Goal: Answer question/provide support: Share knowledge or assist other users

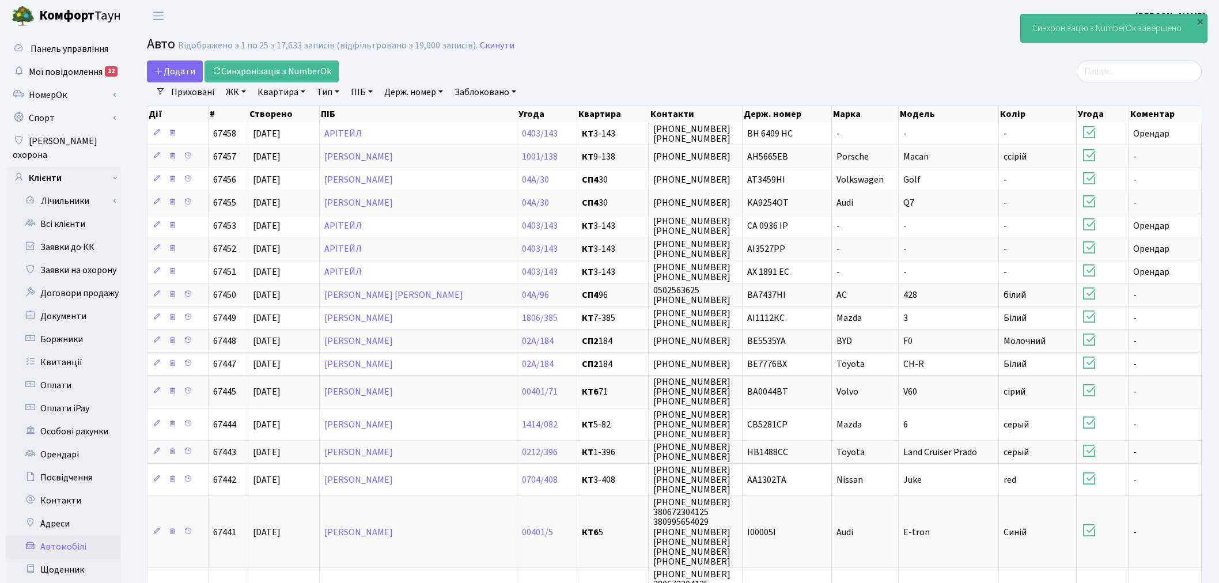
select select "25"
click at [78, 213] on link "Всі клієнти" at bounding box center [63, 224] width 115 height 23
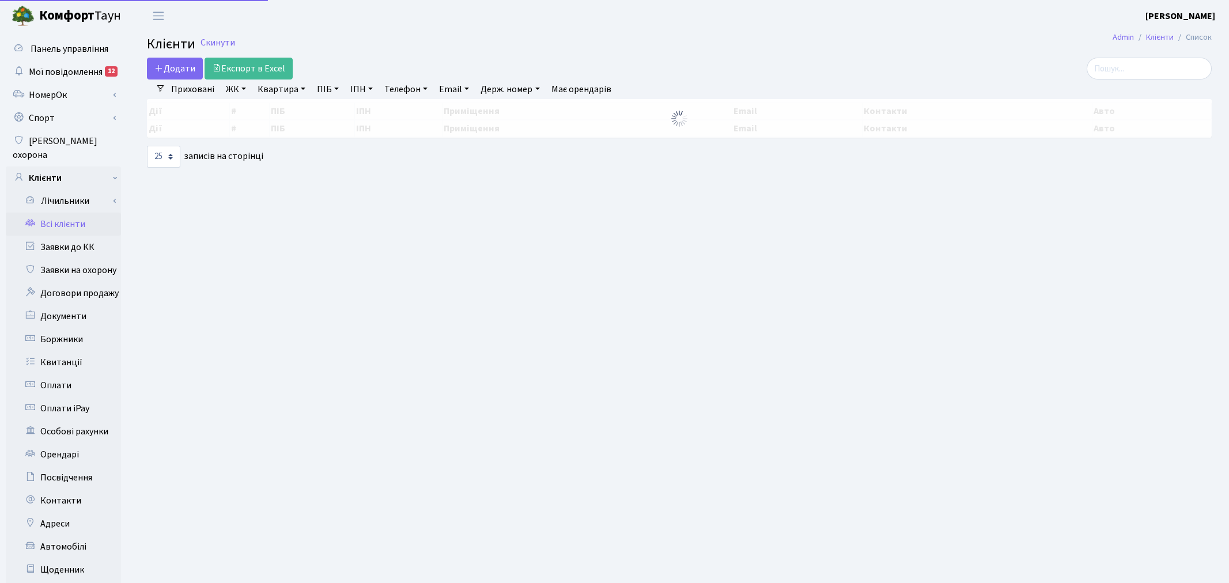
select select "25"
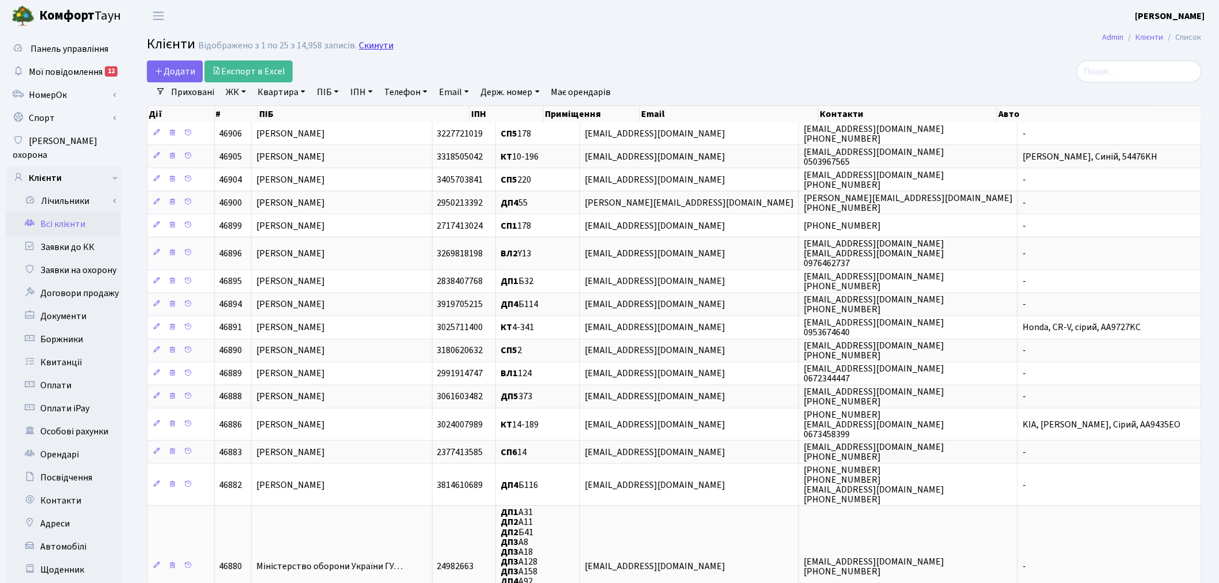
click at [373, 47] on link "Скинути" at bounding box center [376, 45] width 35 height 11
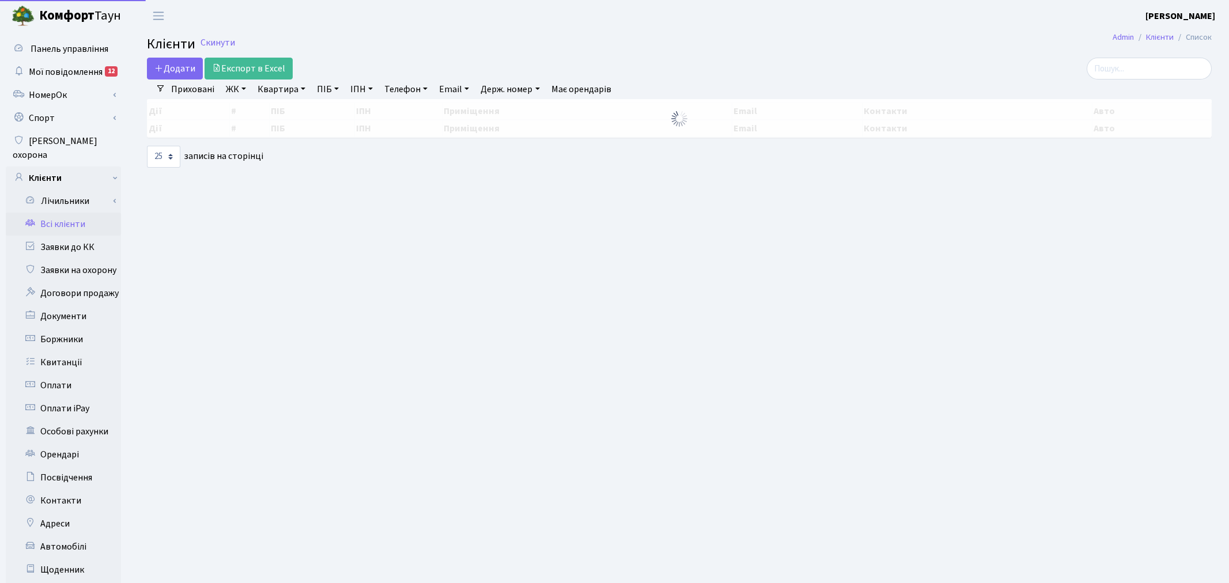
select select "25"
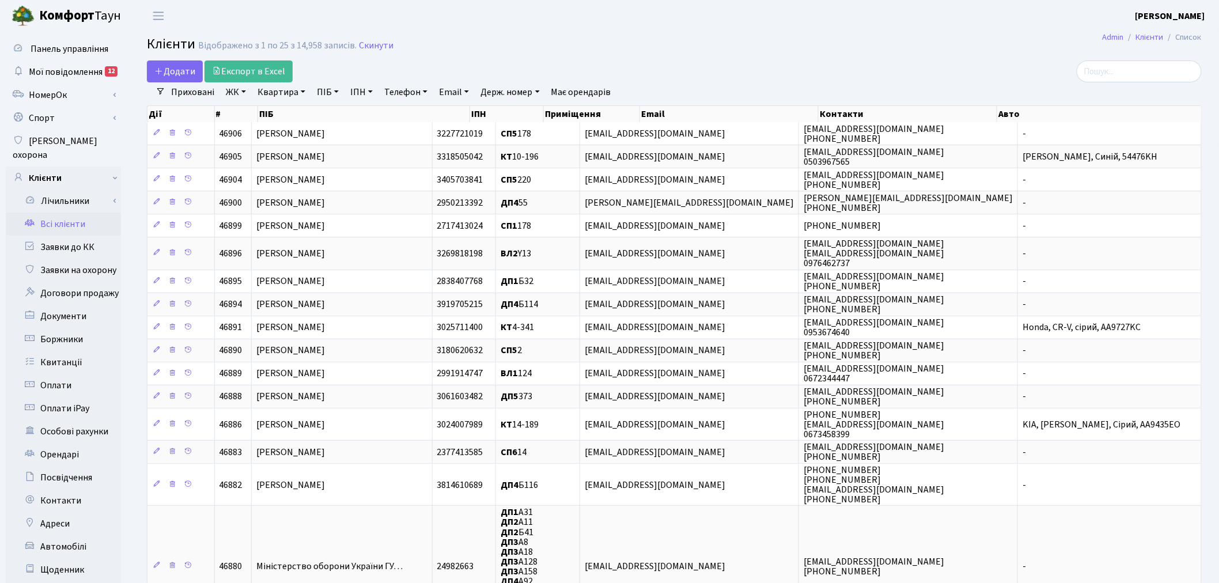
click at [1159, 59] on main "Admin Клієнти Список Клієнти Відображено з 1 по 25 з 14,958 записів. Скинути До…" at bounding box center [674, 458] width 1089 height 852
click at [1156, 67] on input "search" at bounding box center [1139, 71] width 125 height 22
paste input "Мирослав фуштей <miroslavfushtey@gmail.com>"
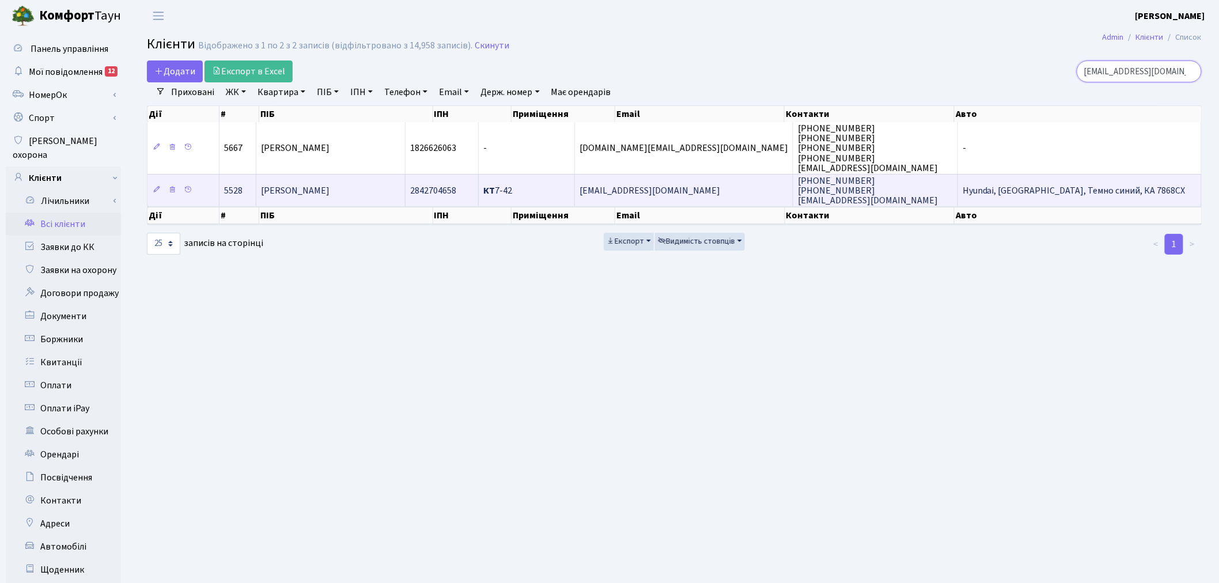
type input "miroslavfushtey@gmail.com"
click at [717, 194] on td "miroslavfushtey@gmail.com" at bounding box center [684, 190] width 218 height 32
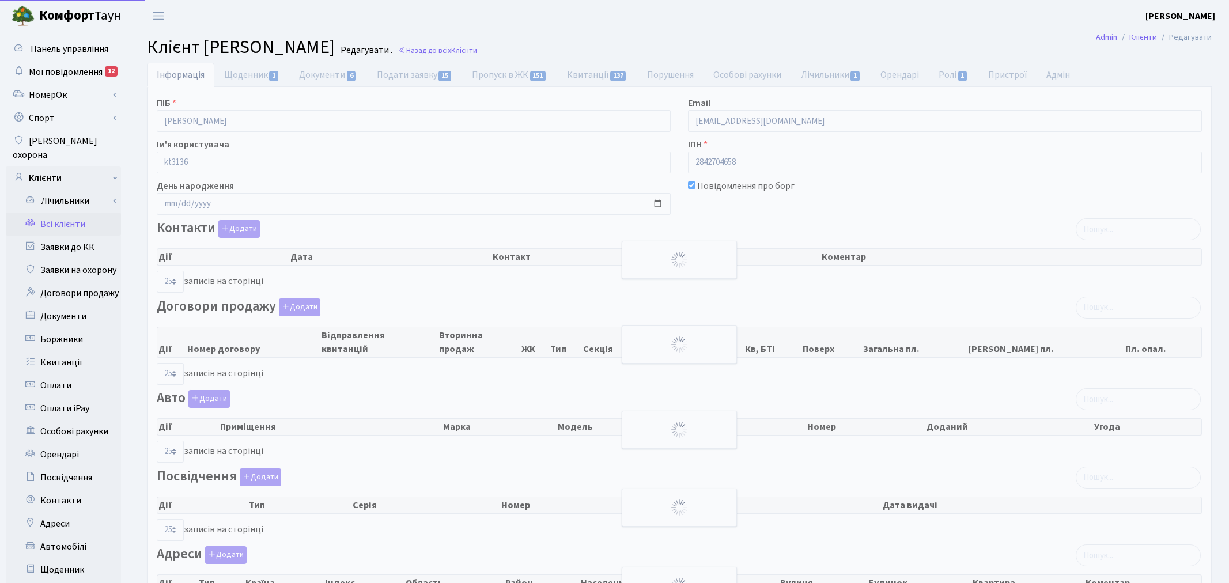
select select "25"
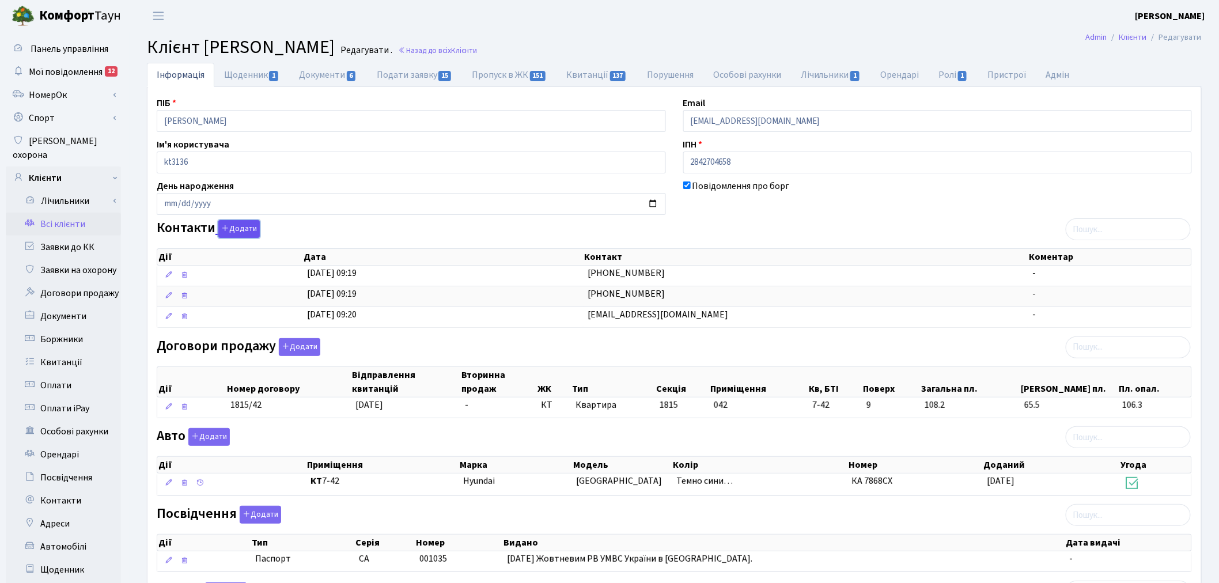
click at [242, 229] on button "Додати" at bounding box center [238, 229] width 41 height 18
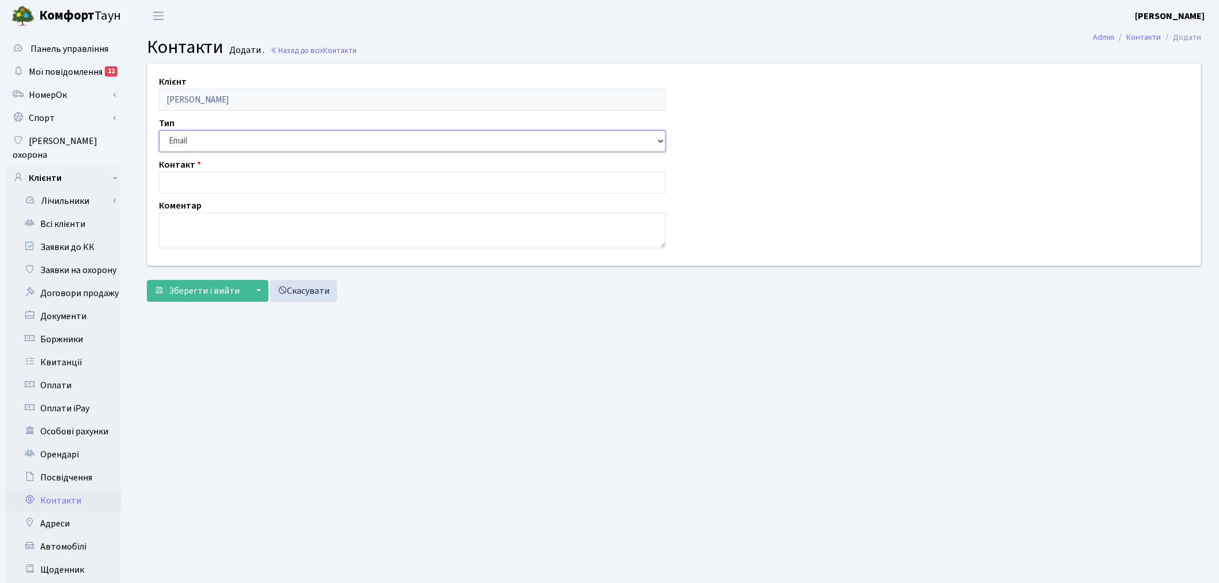
click at [234, 148] on select "Email Телефон" at bounding box center [412, 141] width 507 height 22
select select "1"
click at [159, 130] on select "Email Телефон" at bounding box center [412, 141] width 507 height 22
click at [233, 173] on input "text" at bounding box center [412, 183] width 507 height 22
type input "0"
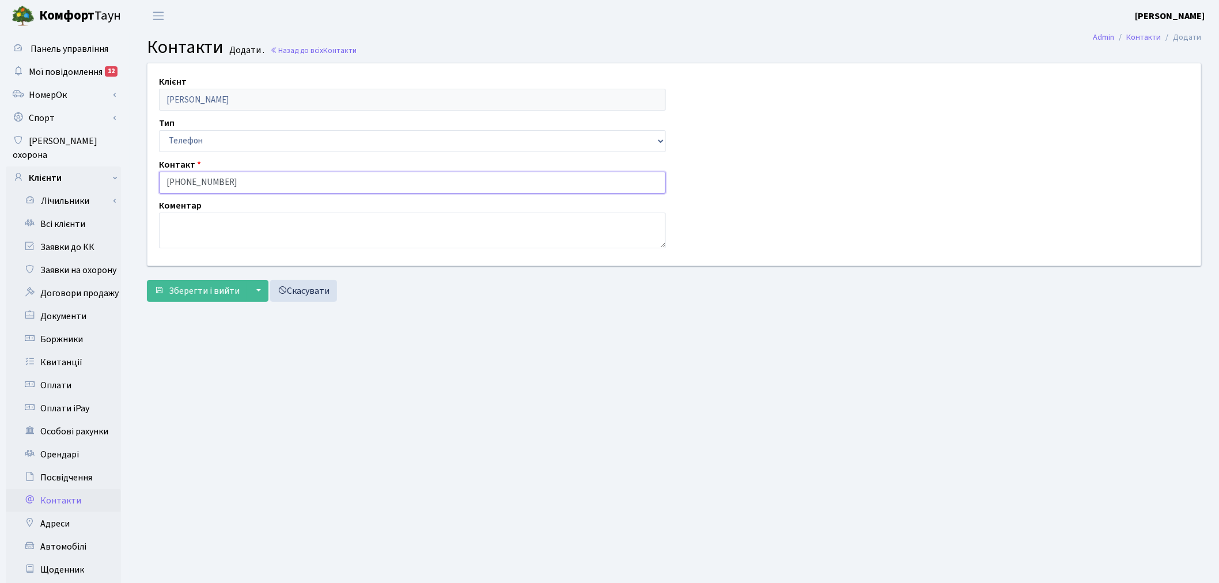
type input "+380679347131"
click at [221, 228] on textarea at bounding box center [412, 231] width 507 height 36
type textarea "V"
type textarea "мама"
click at [225, 291] on span "Зберегти і вийти" at bounding box center [204, 291] width 71 height 13
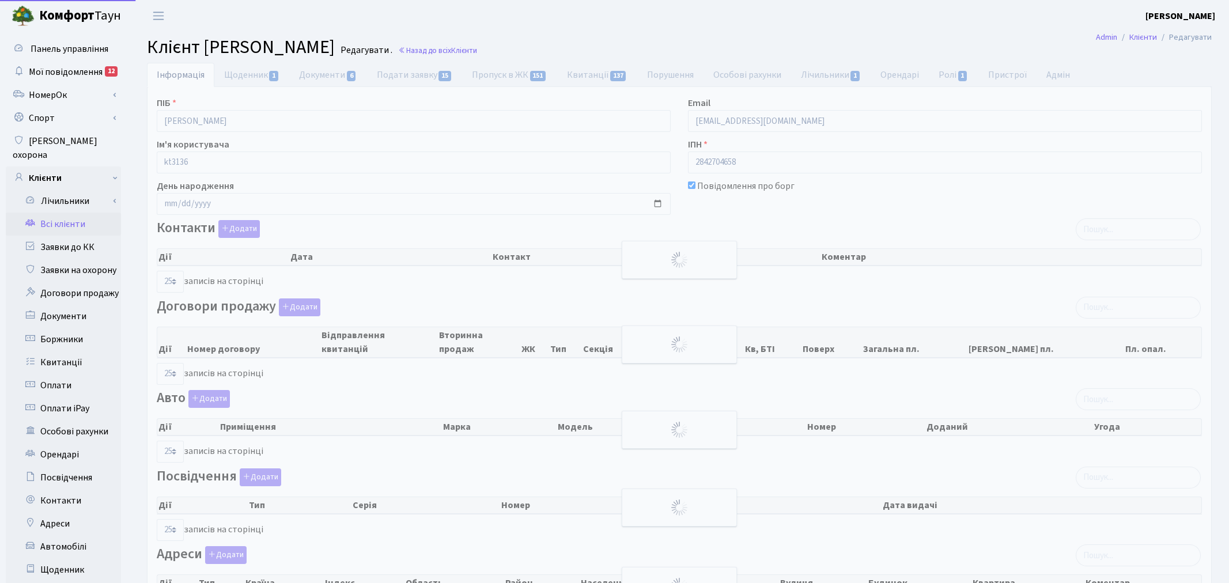
select select "25"
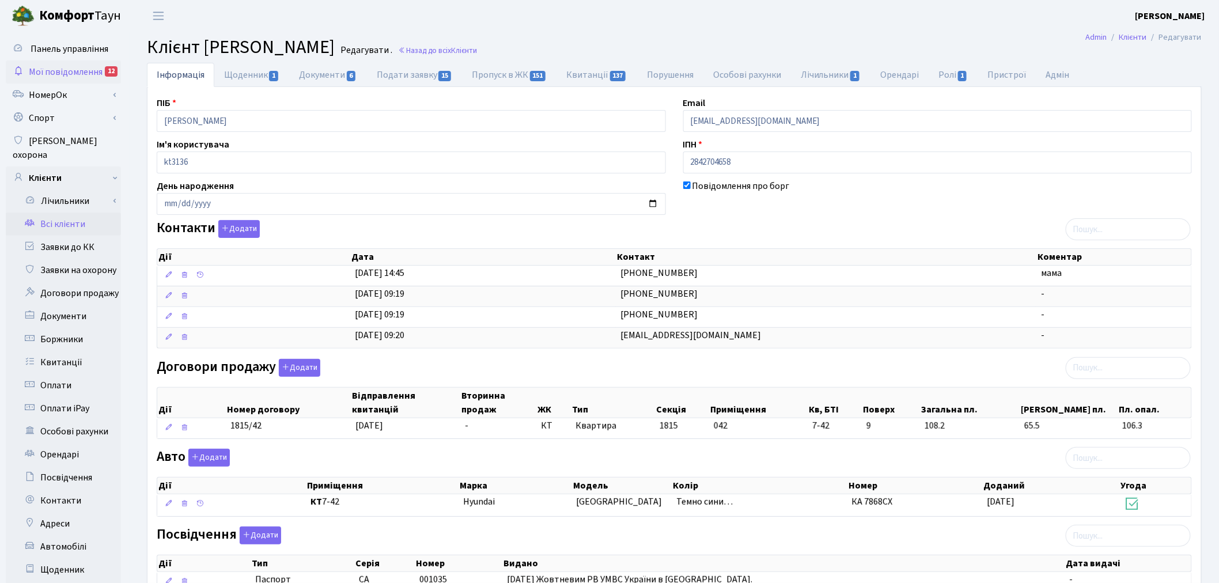
click at [71, 70] on span "Мої повідомлення" at bounding box center [66, 72] width 74 height 13
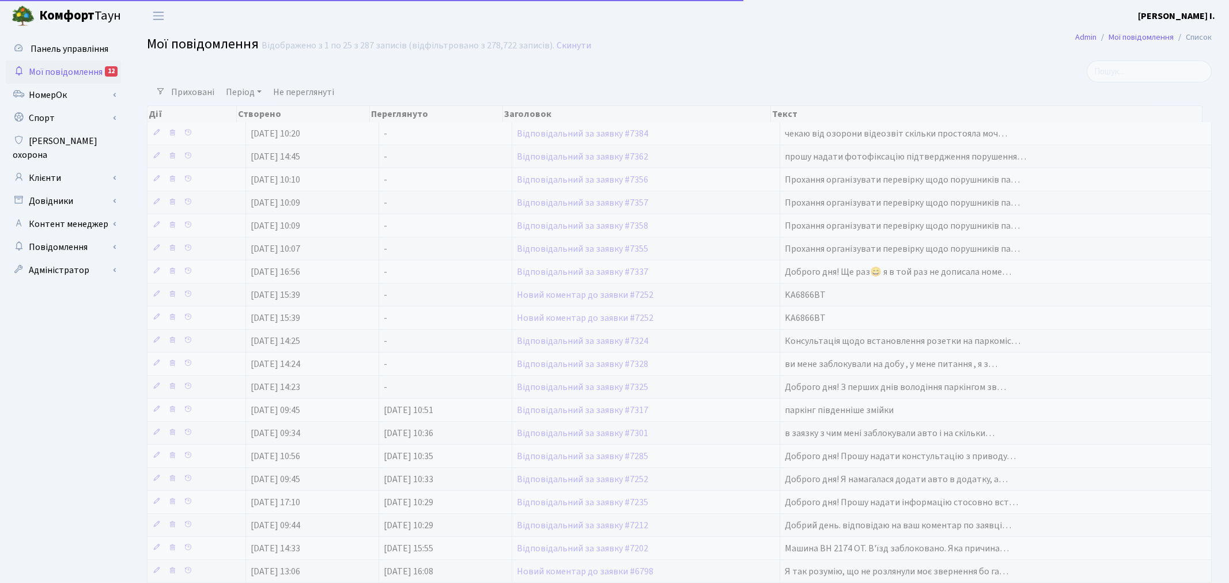
select select "25"
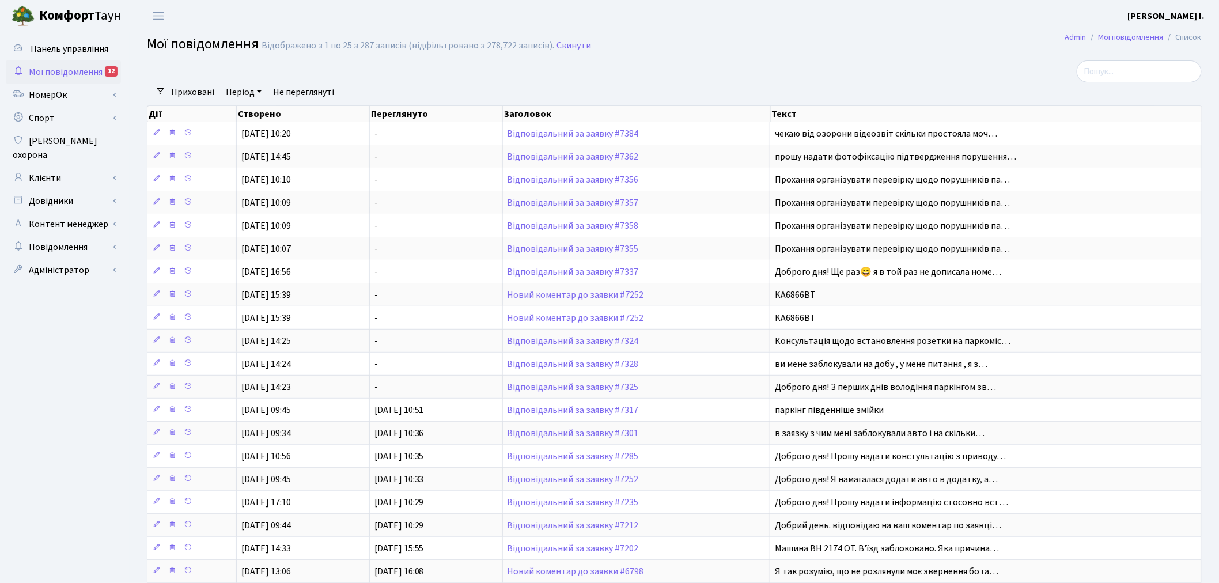
click at [291, 88] on link "Не переглянуті" at bounding box center [303, 92] width 70 height 20
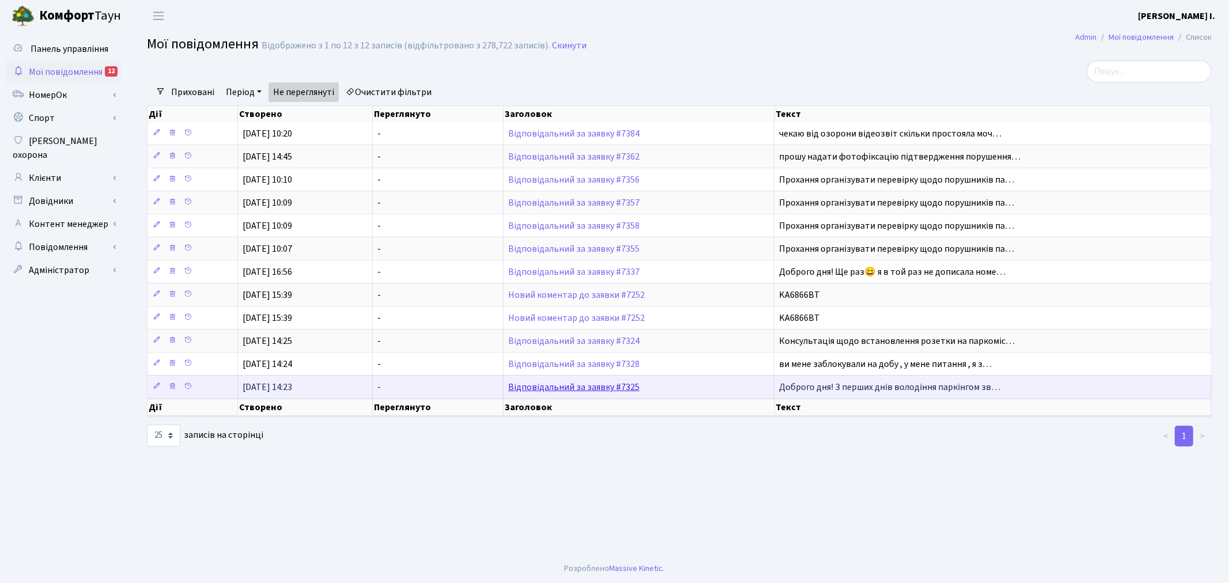
click at [628, 388] on link "Відповідальний за заявку #7325" at bounding box center [573, 387] width 131 height 13
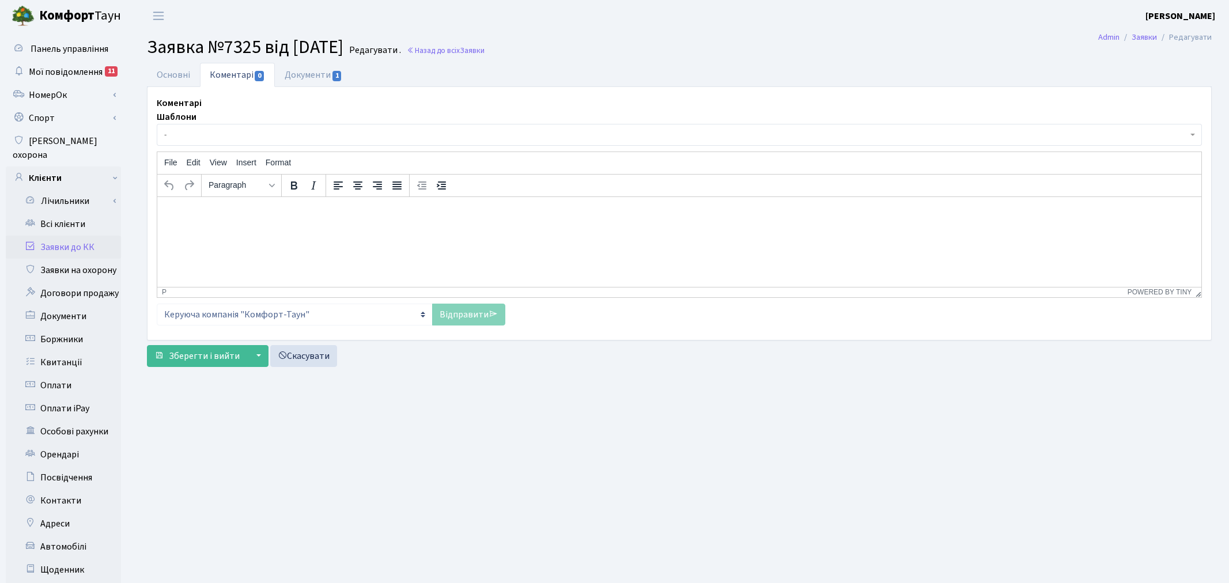
select select "19924"
click at [184, 81] on link "Основні" at bounding box center [173, 75] width 53 height 24
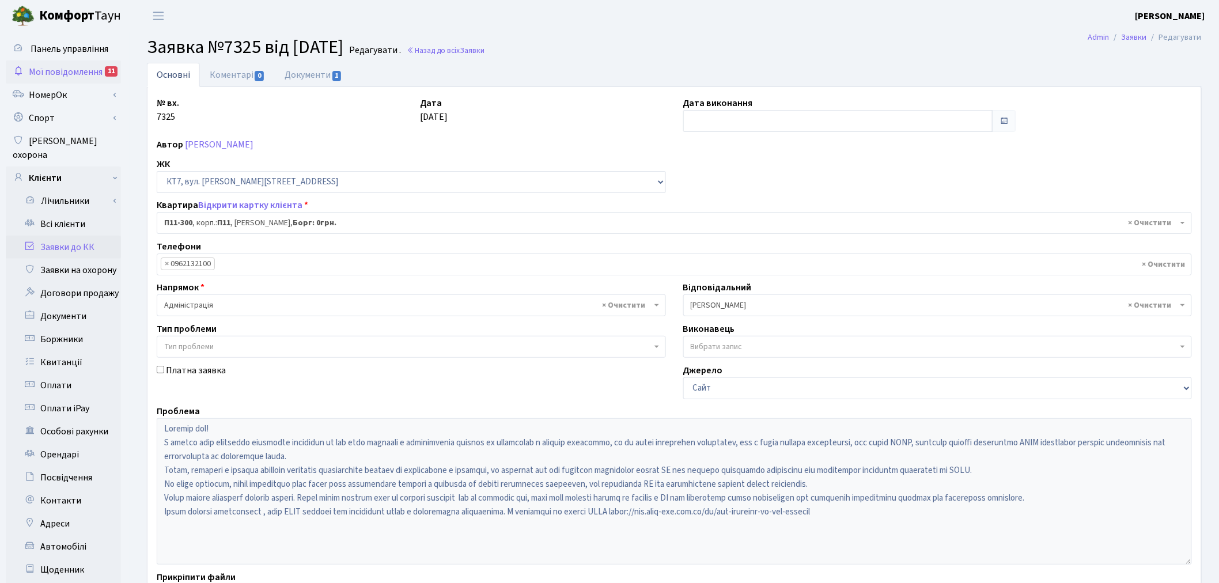
click at [76, 75] on span "Мої повідомлення" at bounding box center [66, 72] width 74 height 13
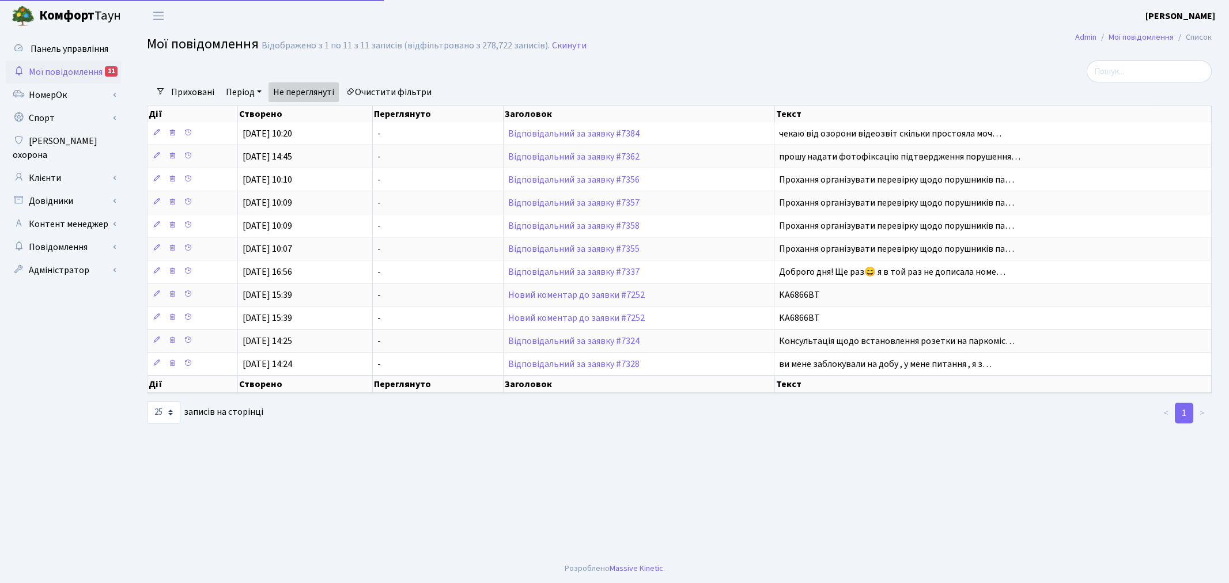
select select "25"
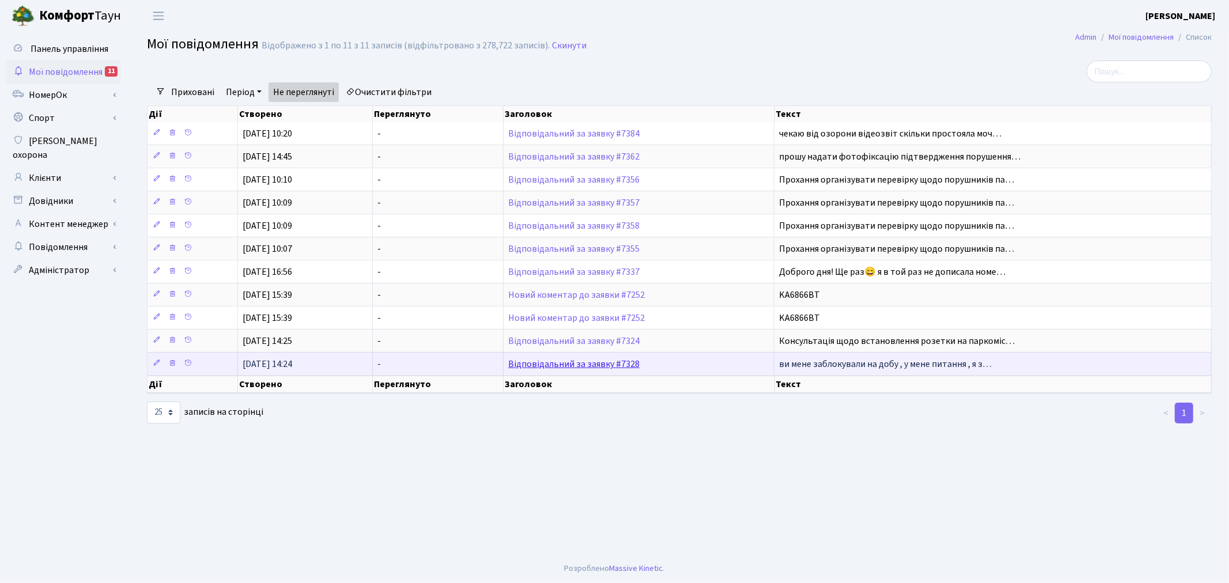
click at [636, 366] on link "Відповідальний за заявку #7328" at bounding box center [573, 364] width 131 height 13
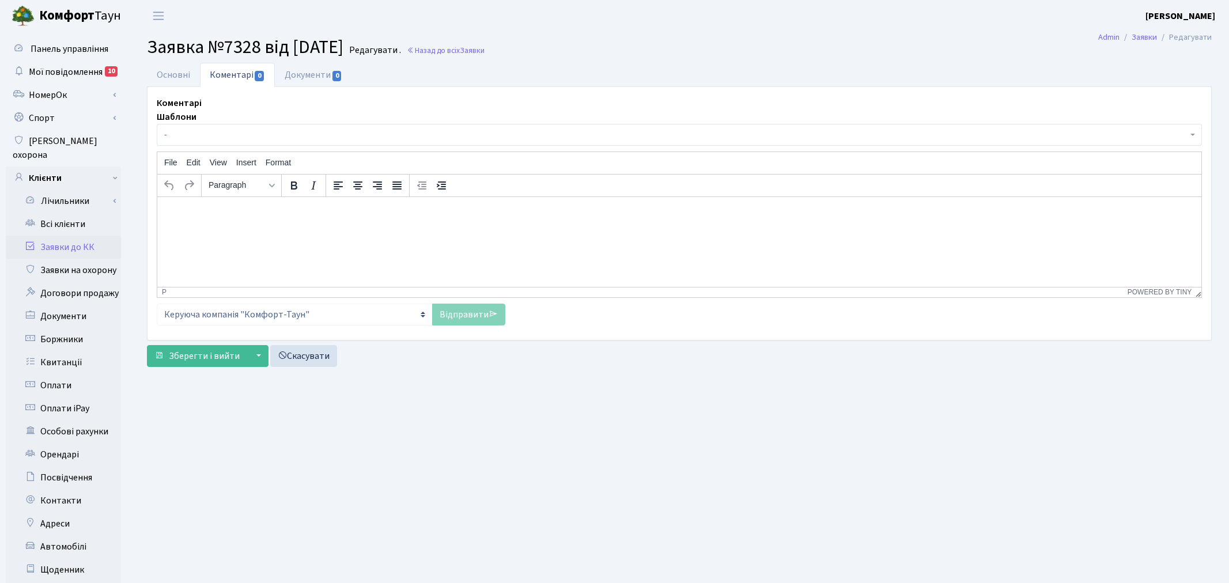
select select "8872"
select select "69"
click at [165, 71] on link "Основні" at bounding box center [173, 75] width 53 height 24
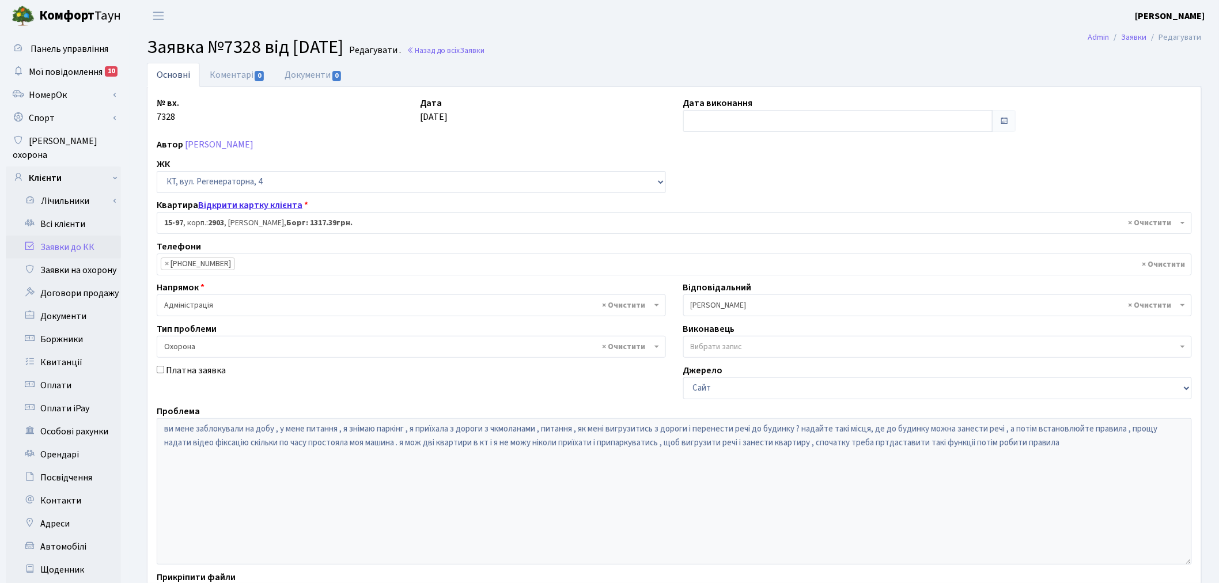
click at [230, 206] on link "Відкрити картку клієнта" at bounding box center [250, 205] width 104 height 13
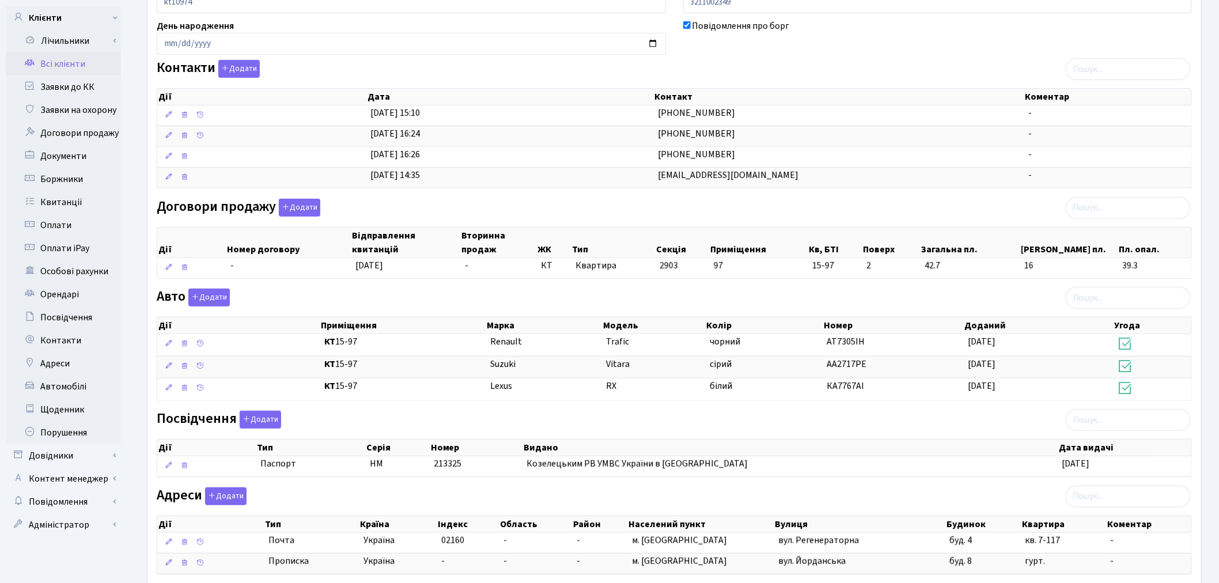
scroll to position [192, 0]
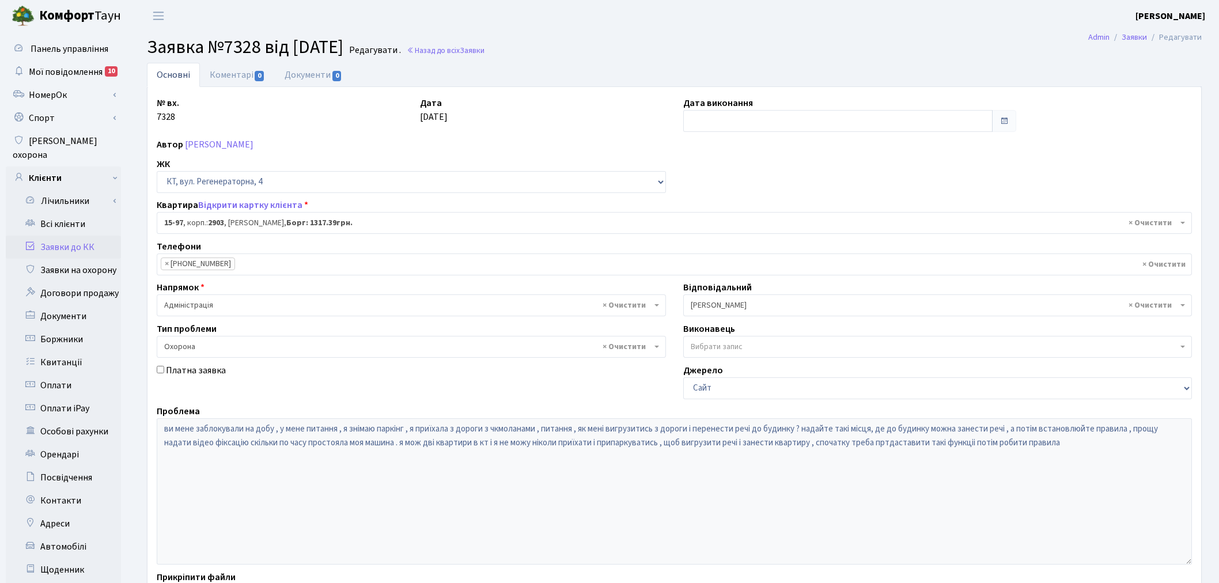
select select "8872"
select select "69"
click at [264, 75] on link "Коментарі 0" at bounding box center [237, 75] width 75 height 24
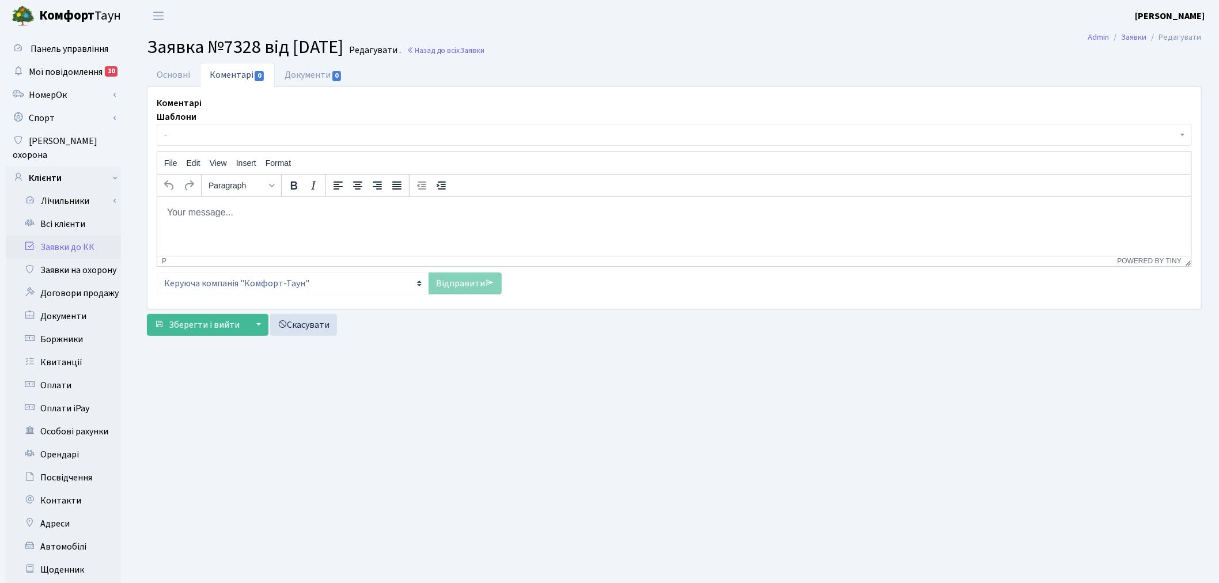
click at [303, 219] on html at bounding box center [674, 211] width 1034 height 31
click at [306, 211] on p "Rich Text Area. Press ALT-0 for help." at bounding box center [673, 212] width 1015 height 13
paste body "Rich Text Area. Press ALT-0 for help."
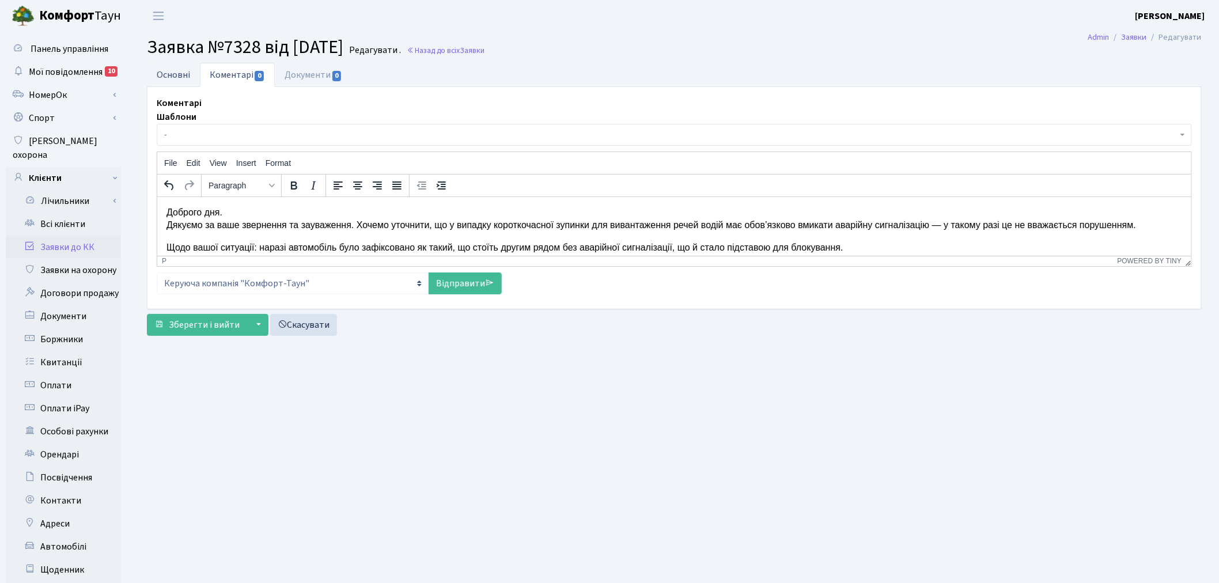
click at [188, 75] on link "Основні" at bounding box center [173, 75] width 53 height 24
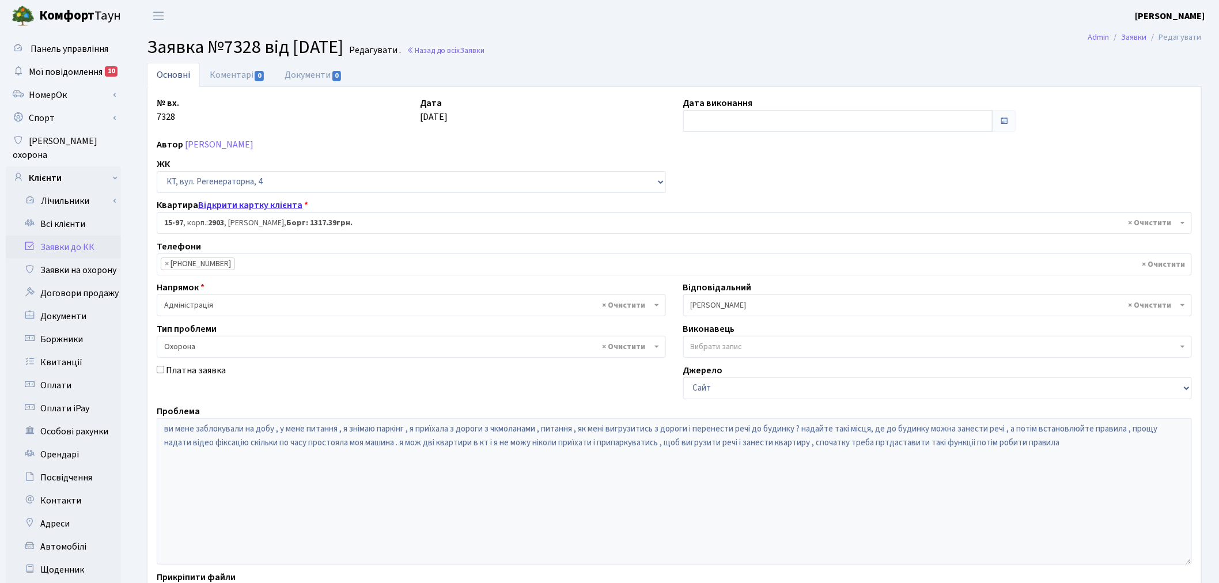
click at [264, 204] on link "Відкрити картку клієнта" at bounding box center [250, 205] width 104 height 13
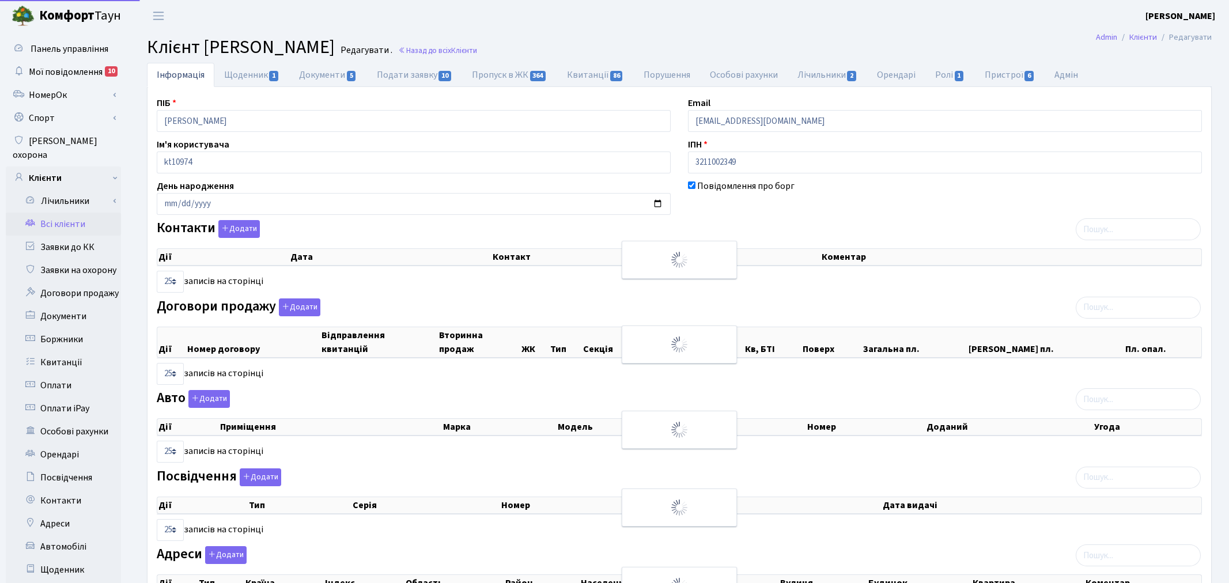
select select "25"
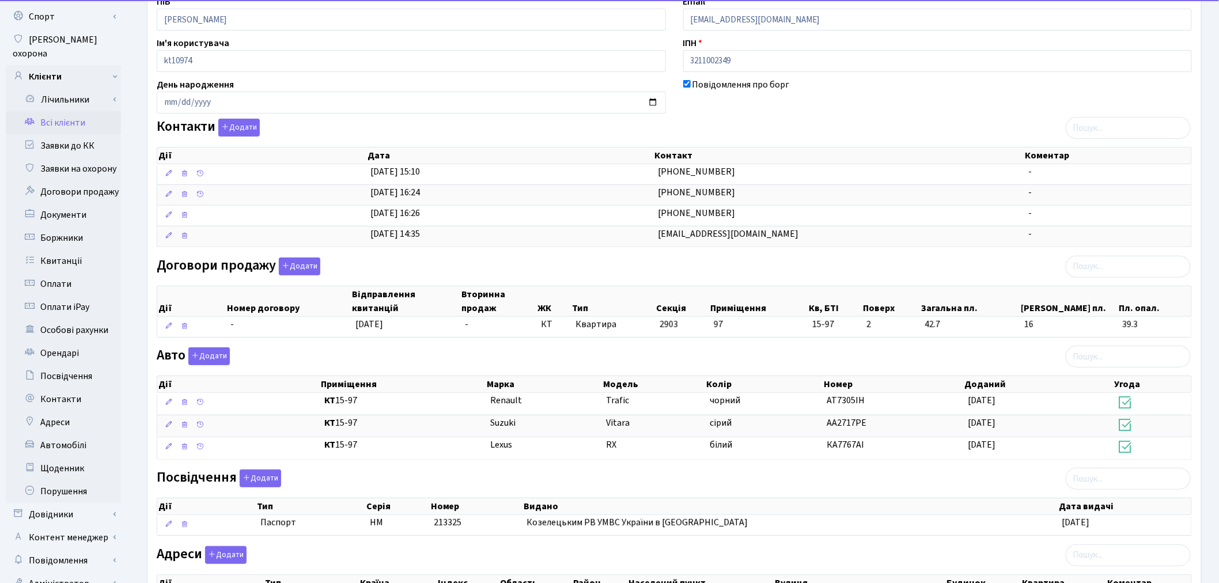
scroll to position [128, 0]
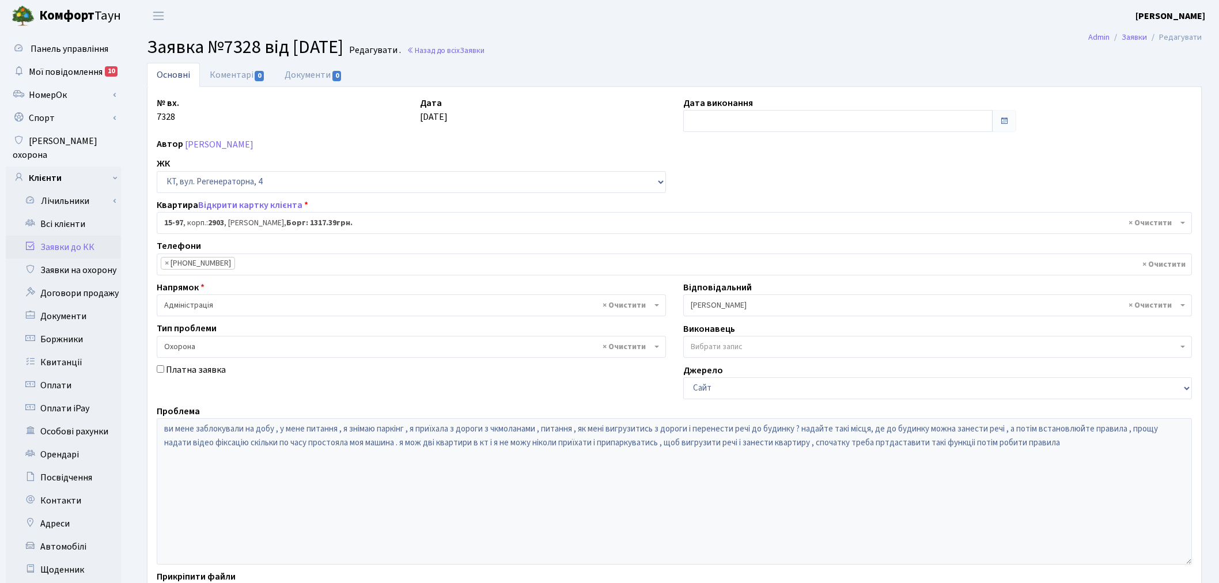
select select "8872"
select select "69"
click at [234, 73] on link "Коментарі 0" at bounding box center [237, 75] width 75 height 24
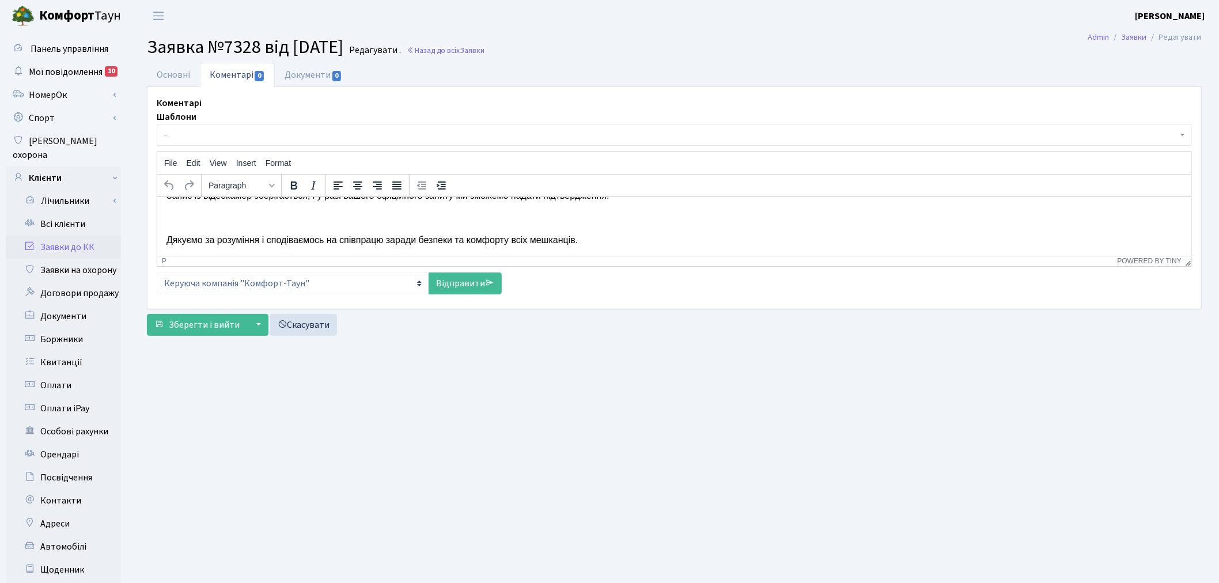
scroll to position [36, 0]
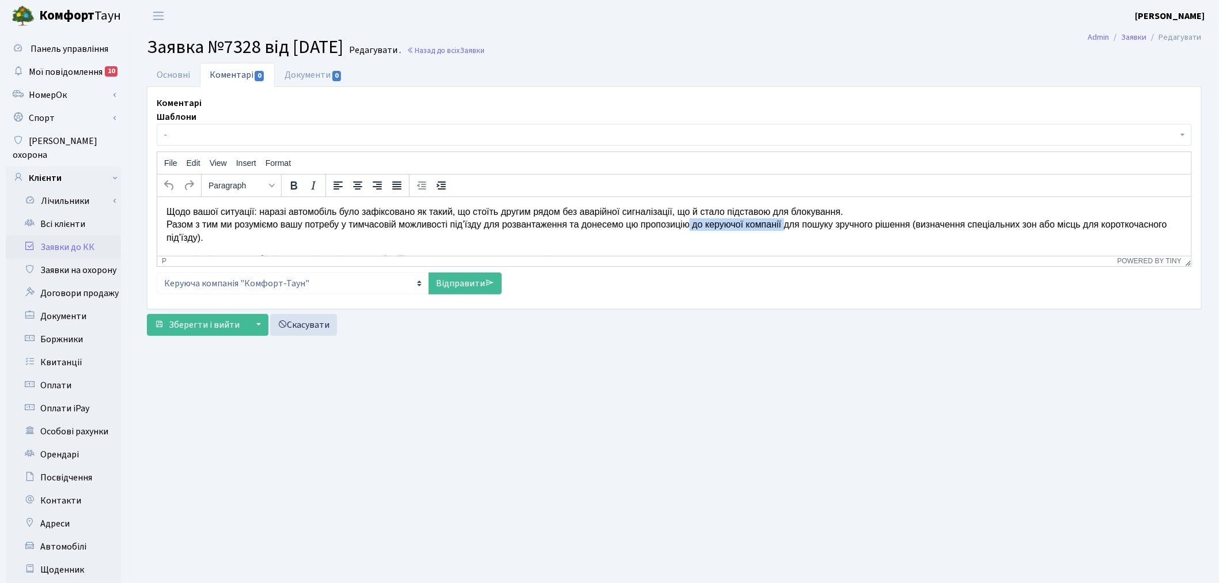
drag, startPoint x: 691, startPoint y: 224, endPoint x: 788, endPoint y: 226, distance: 97.4
click at [788, 226] on p "Щодо вашої ситуації: наразі автомобіль було зафіксовано як такий, що стоїть дру…" at bounding box center [673, 224] width 1015 height 39
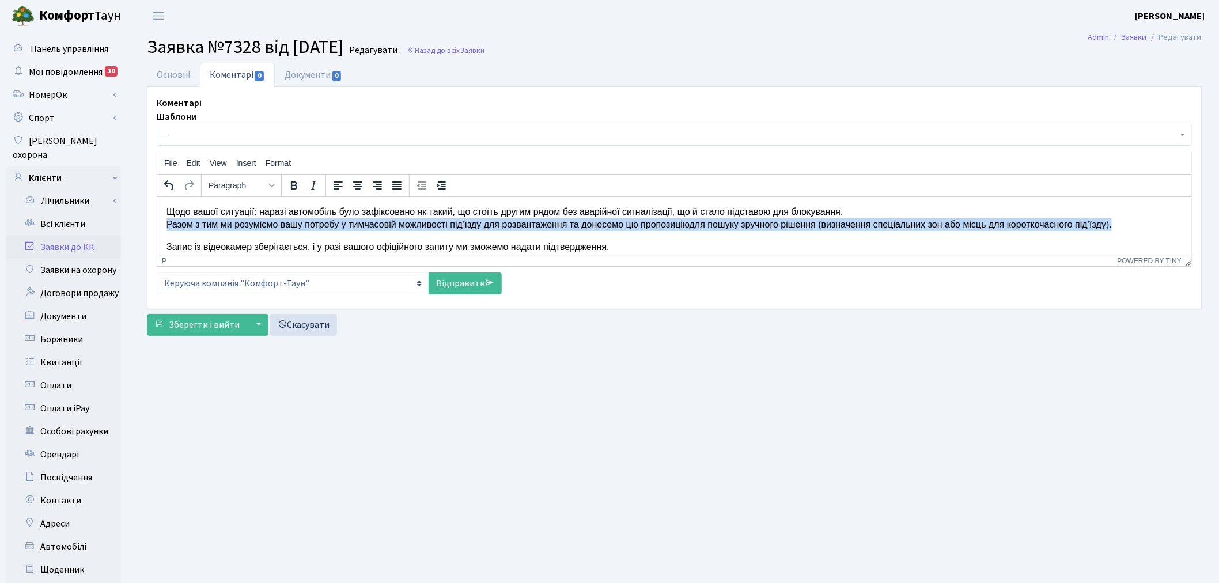
drag, startPoint x: 1136, startPoint y: 224, endPoint x: 160, endPoint y: 219, distance: 975.7
click at [160, 219] on html "Доброго дня. Дякуємо за ваше звернення та зауваження. Хочемо уточнити, що у вип…" at bounding box center [674, 234] width 1034 height 146
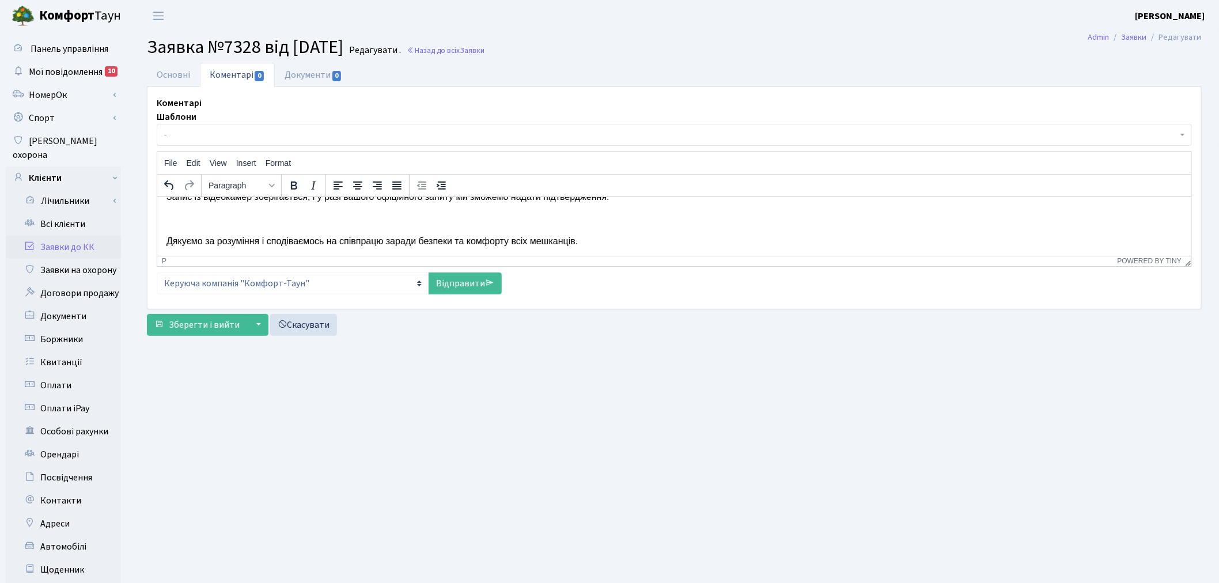
scroll to position [73, 0]
click at [395, 220] on p "Rich Text Area. Press ALT-0 for help." at bounding box center [673, 218] width 1015 height 13
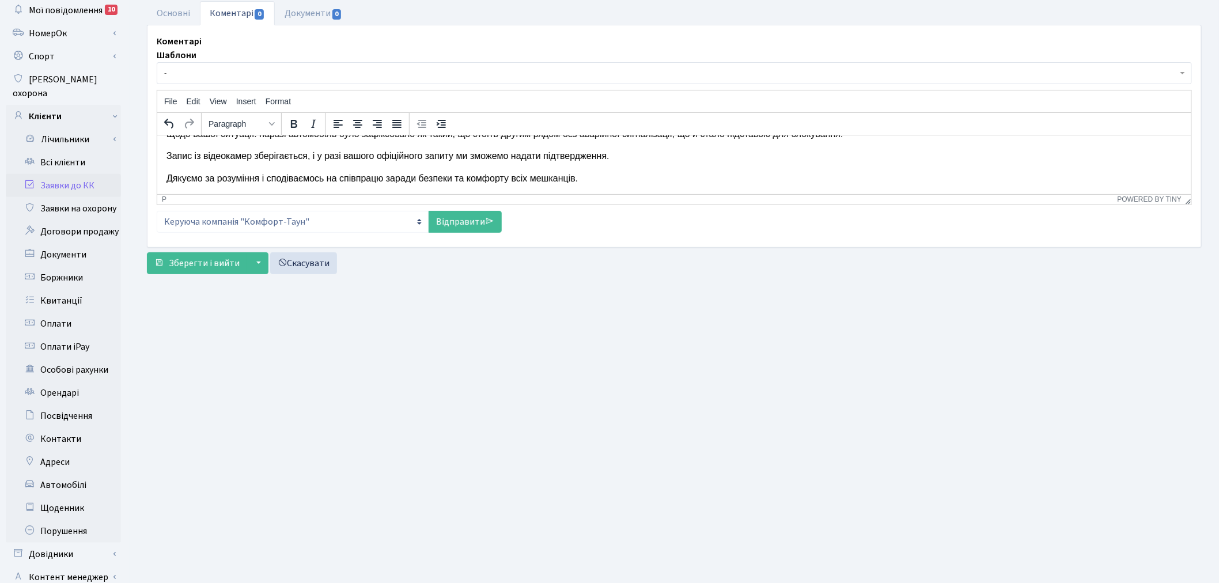
scroll to position [64, 0]
click at [457, 223] on link "Відправити" at bounding box center [465, 220] width 73 height 22
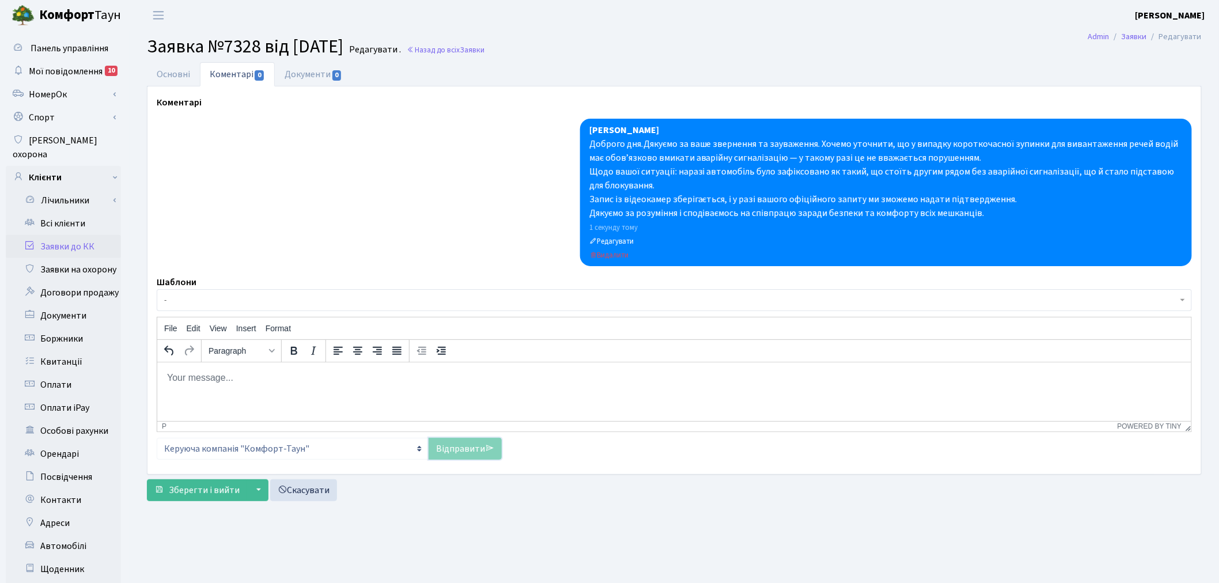
scroll to position [0, 0]
click at [180, 75] on link "Основні" at bounding box center [173, 75] width 53 height 24
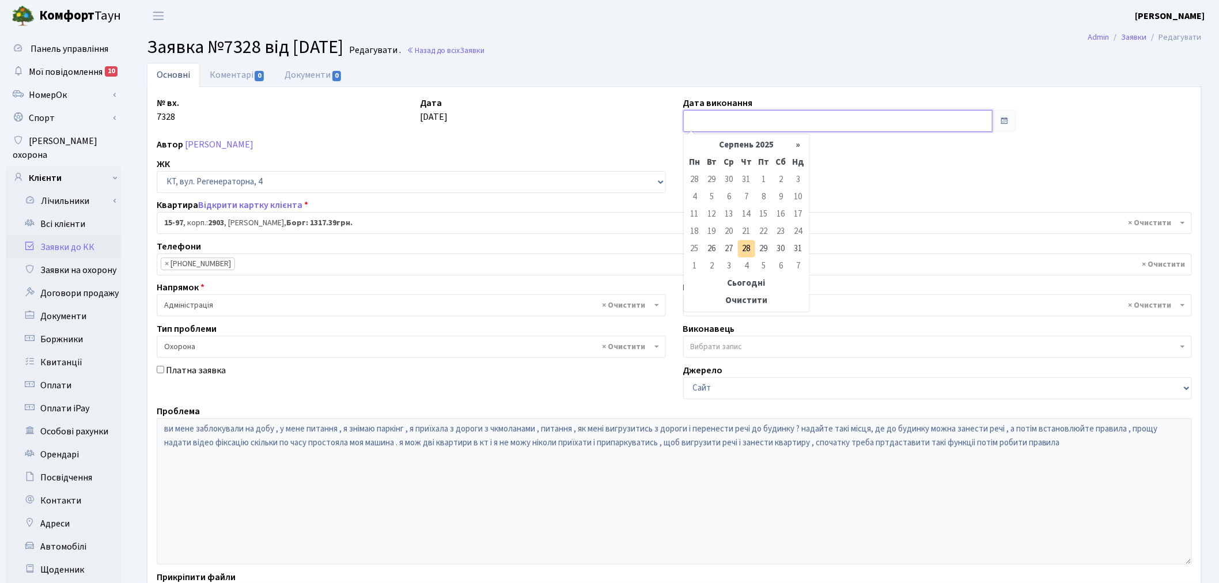
click at [730, 127] on input "text" at bounding box center [838, 121] width 310 height 22
click at [746, 248] on td "28" at bounding box center [746, 248] width 17 height 17
type input "28.08.2025"
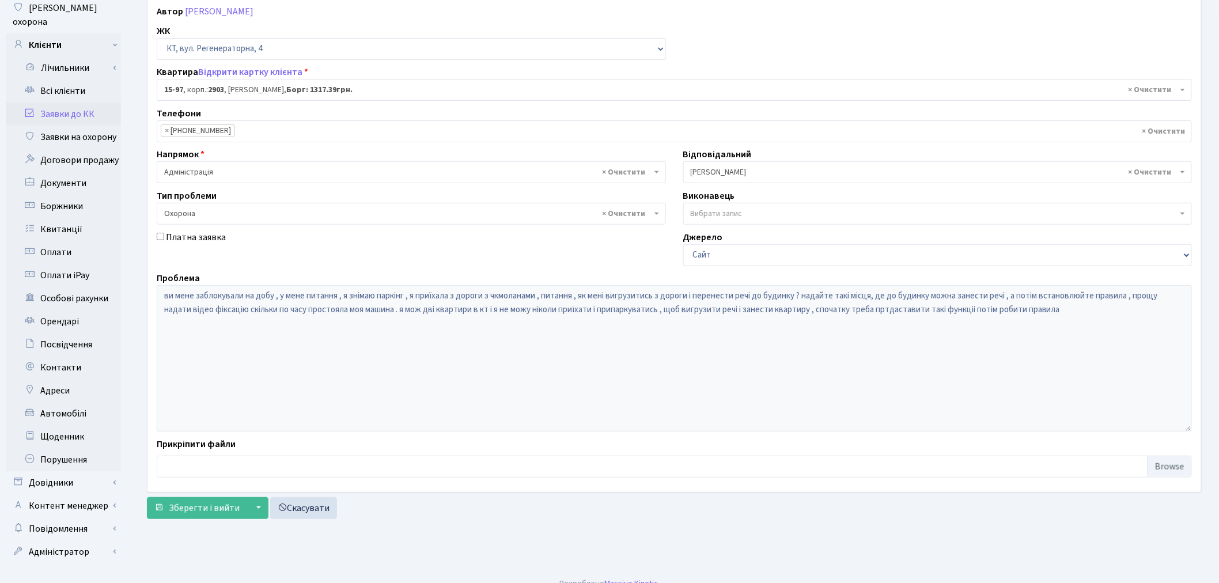
scroll to position [134, 0]
click at [210, 501] on span "Зберегти і вийти" at bounding box center [204, 507] width 71 height 13
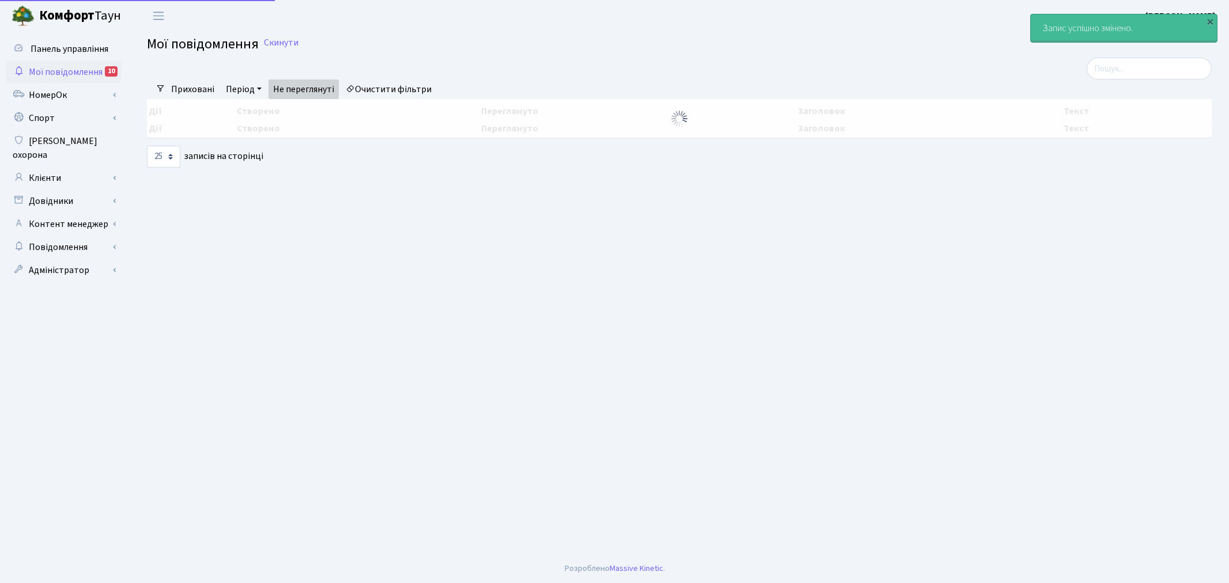
select select "25"
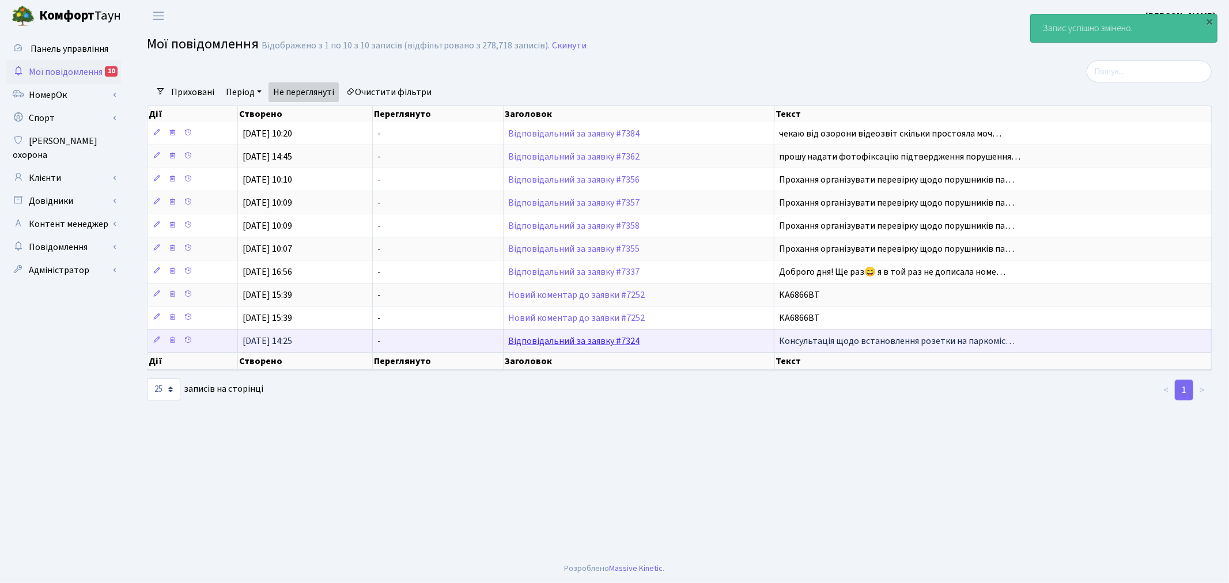
click at [594, 340] on link "Відповідальний за заявку #7324" at bounding box center [573, 341] width 131 height 13
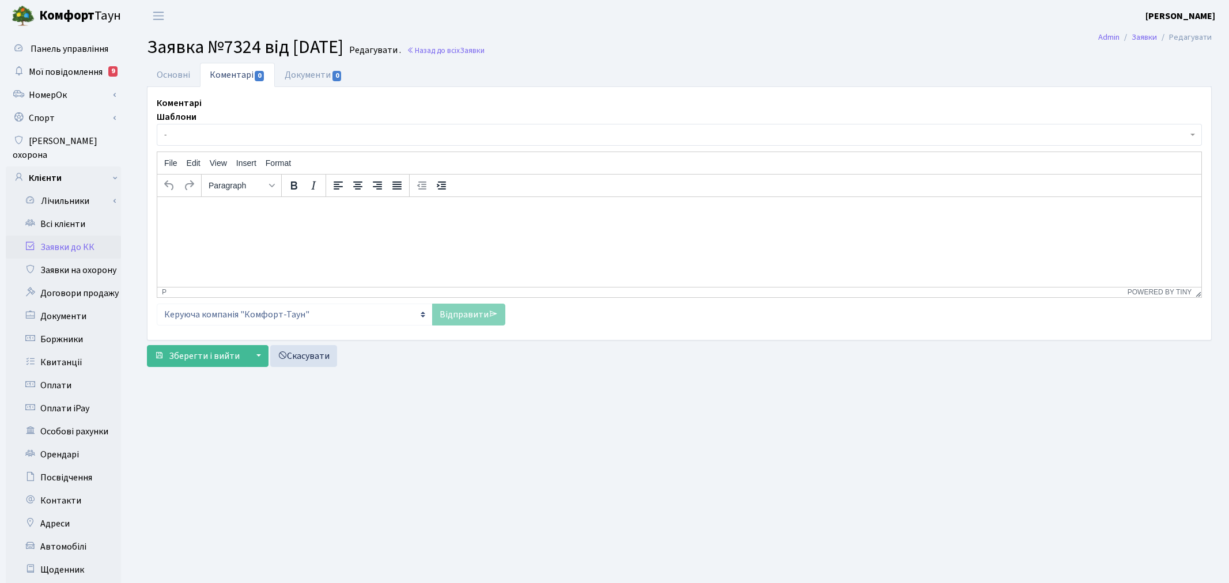
select select "19924"
click at [176, 63] on link "Основні" at bounding box center [173, 75] width 53 height 24
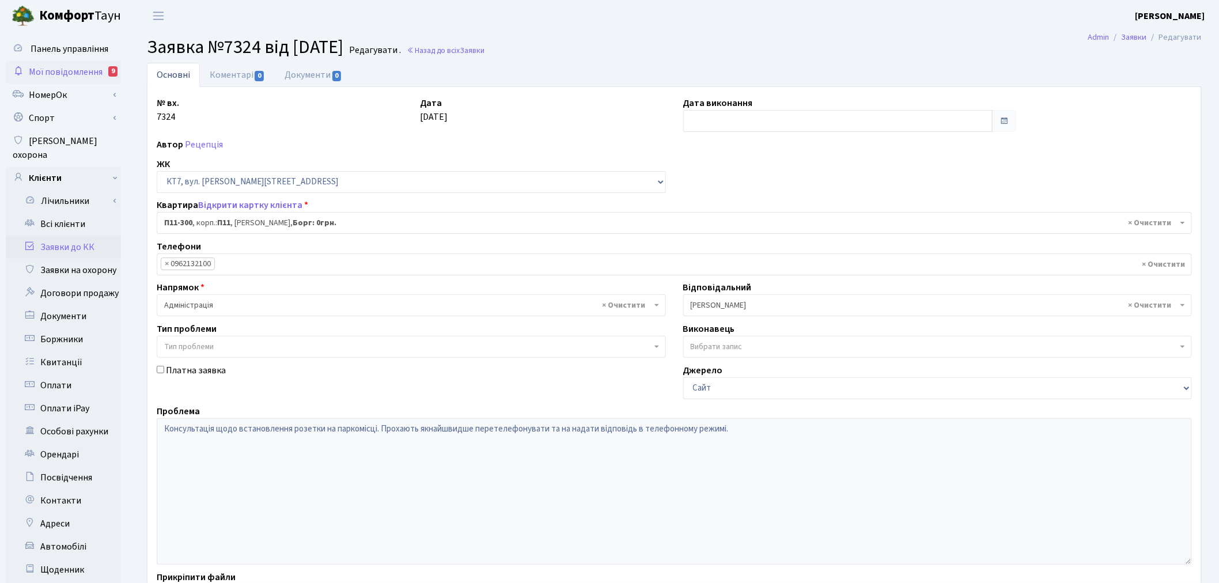
click at [91, 77] on span "Мої повідомлення" at bounding box center [66, 72] width 74 height 13
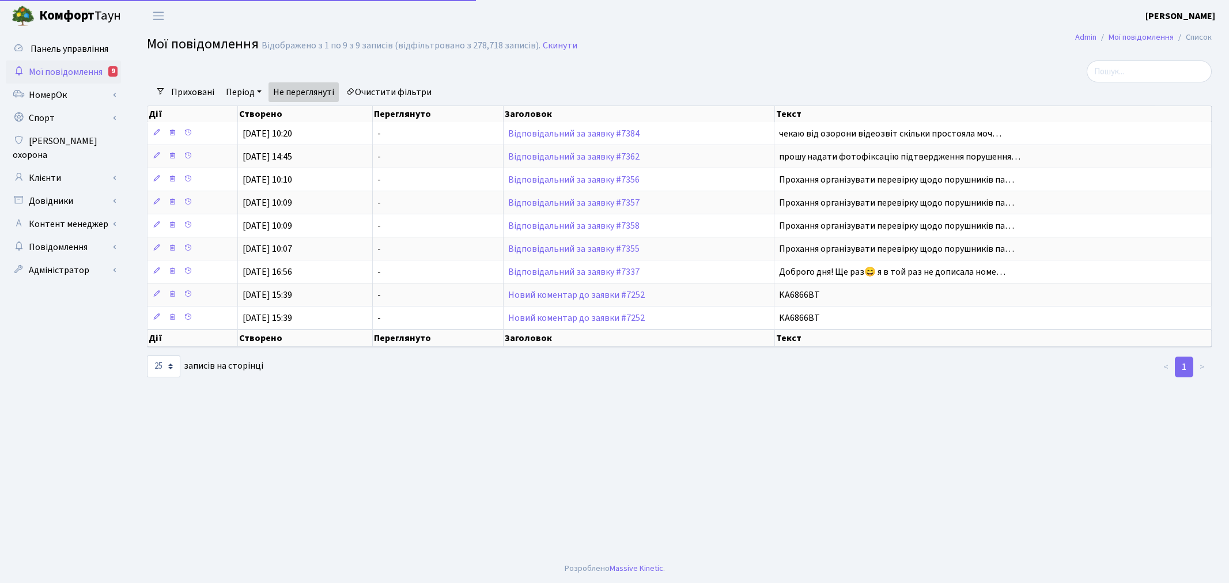
select select "25"
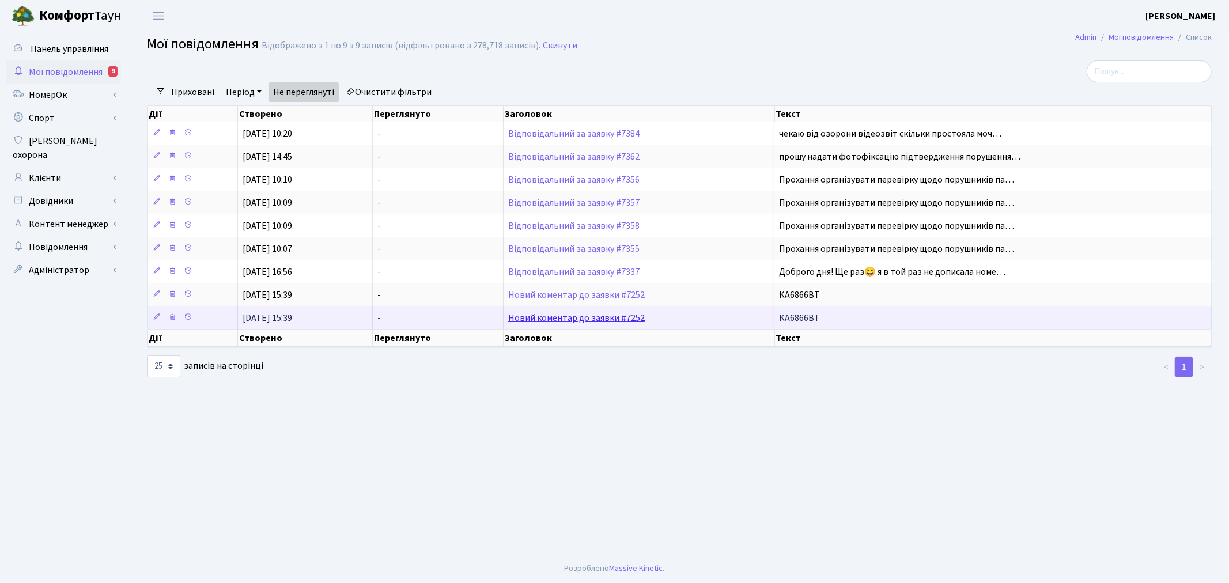
click at [605, 317] on link "Новий коментар до заявки #7252" at bounding box center [576, 318] width 137 height 13
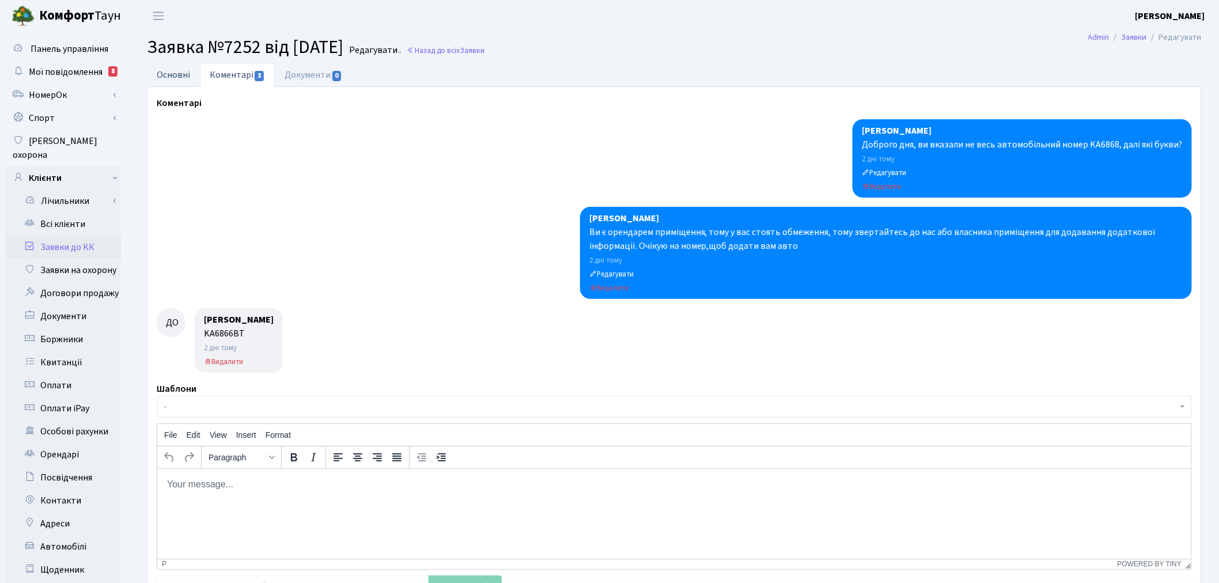
click at [160, 68] on link "Основні" at bounding box center [173, 75] width 53 height 24
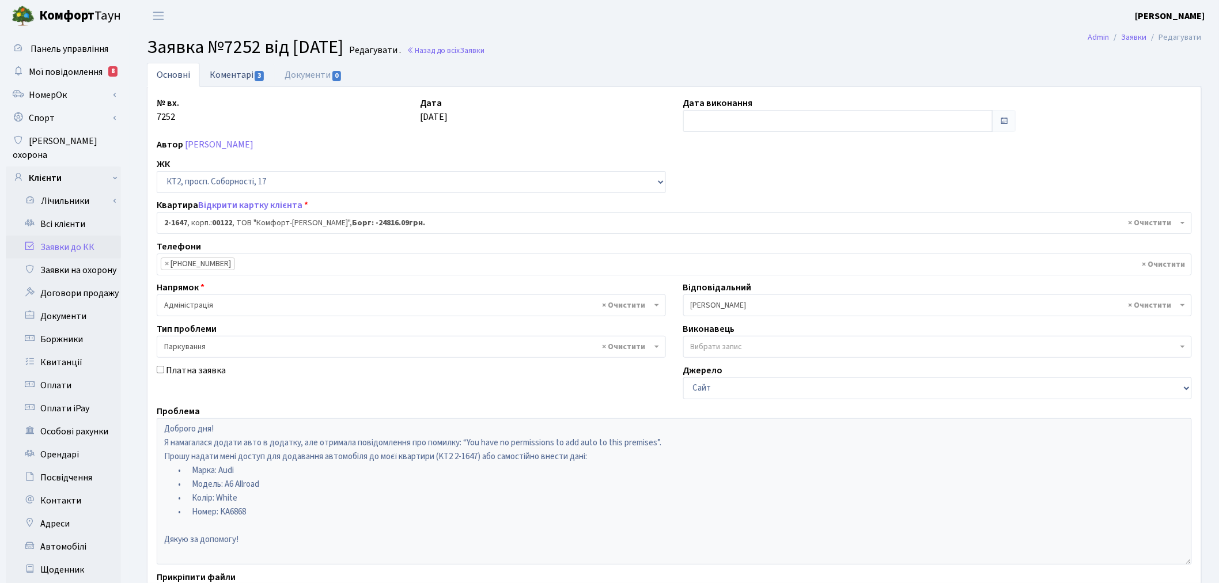
click at [241, 73] on link "Коментарі 3" at bounding box center [237, 75] width 75 height 24
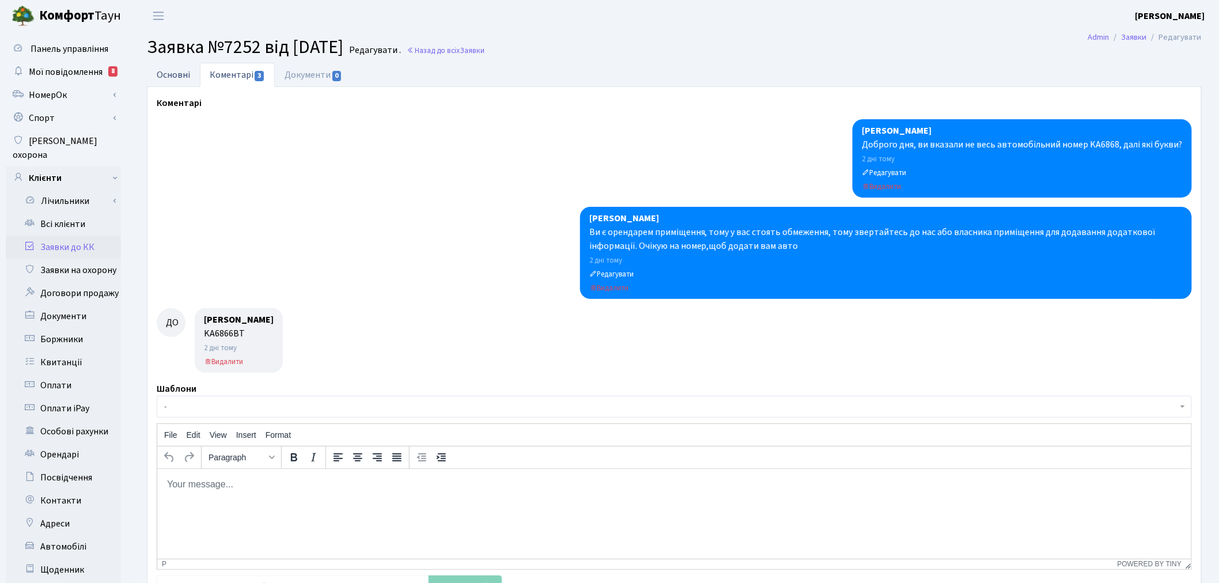
click at [189, 77] on link "Основні" at bounding box center [173, 75] width 53 height 24
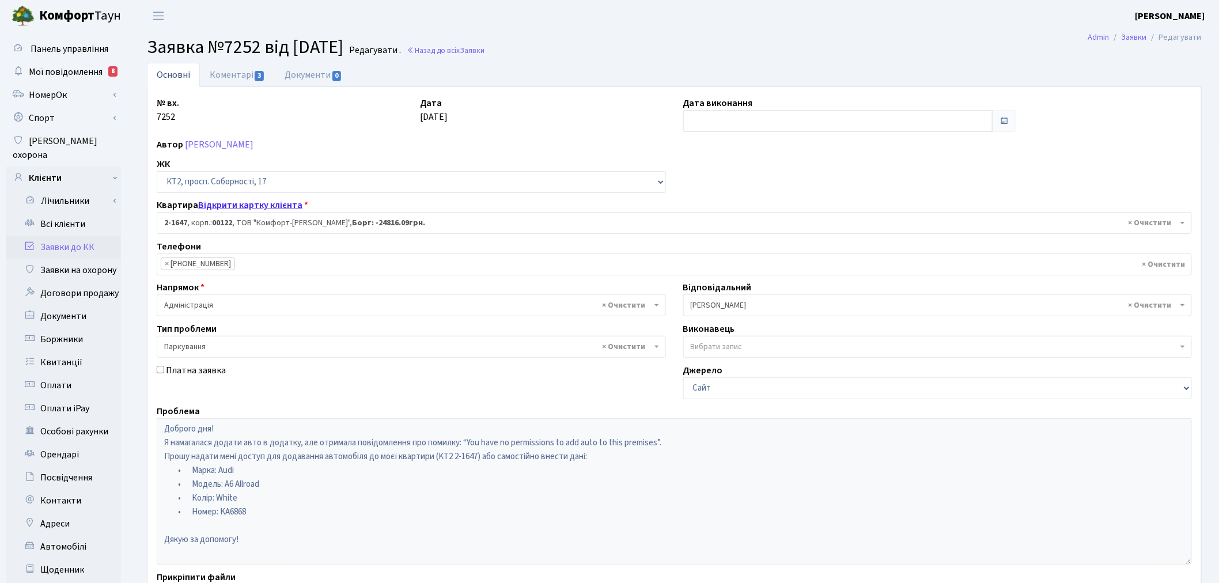
click at [265, 204] on link "Відкрити картку клієнта" at bounding box center [250, 205] width 104 height 13
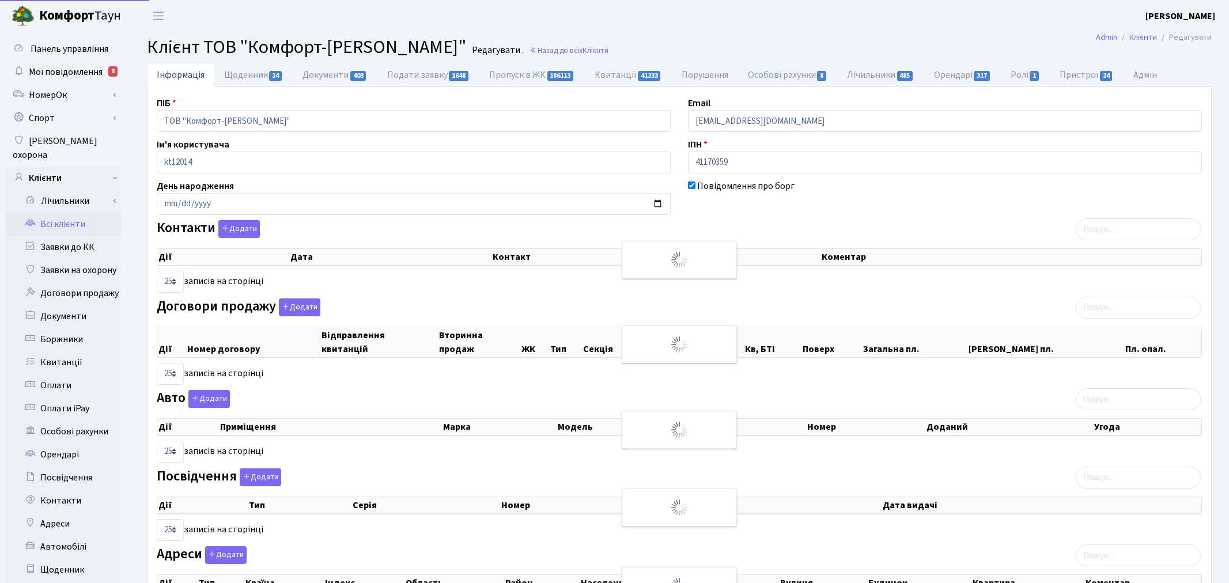
select select "25"
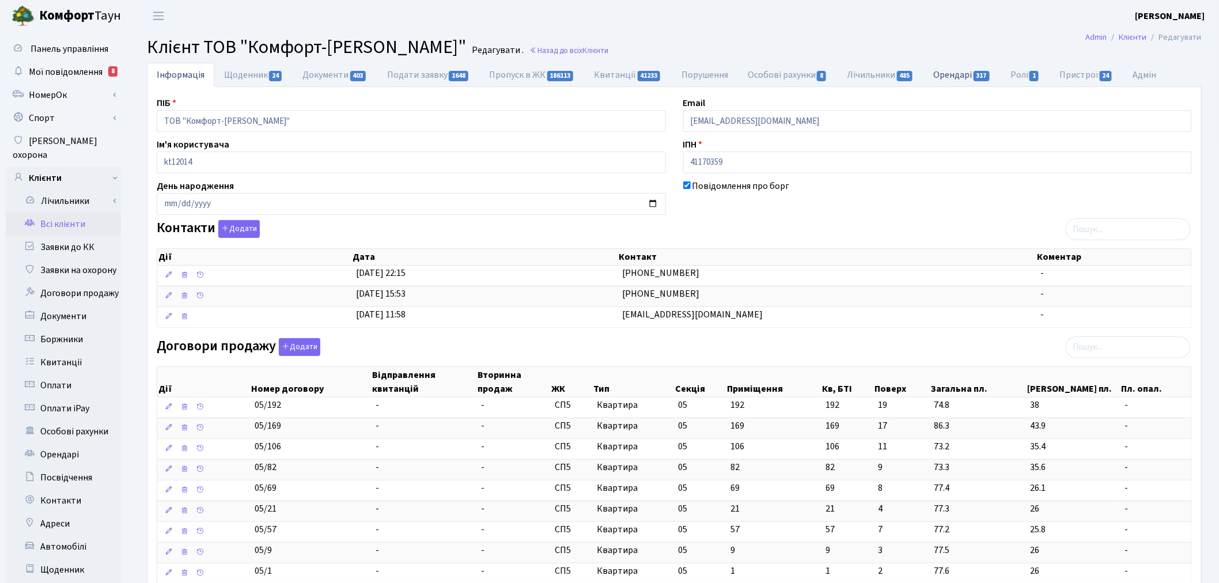
click at [968, 74] on link "Орендарі 317" at bounding box center [962, 75] width 77 height 24
select select "25"
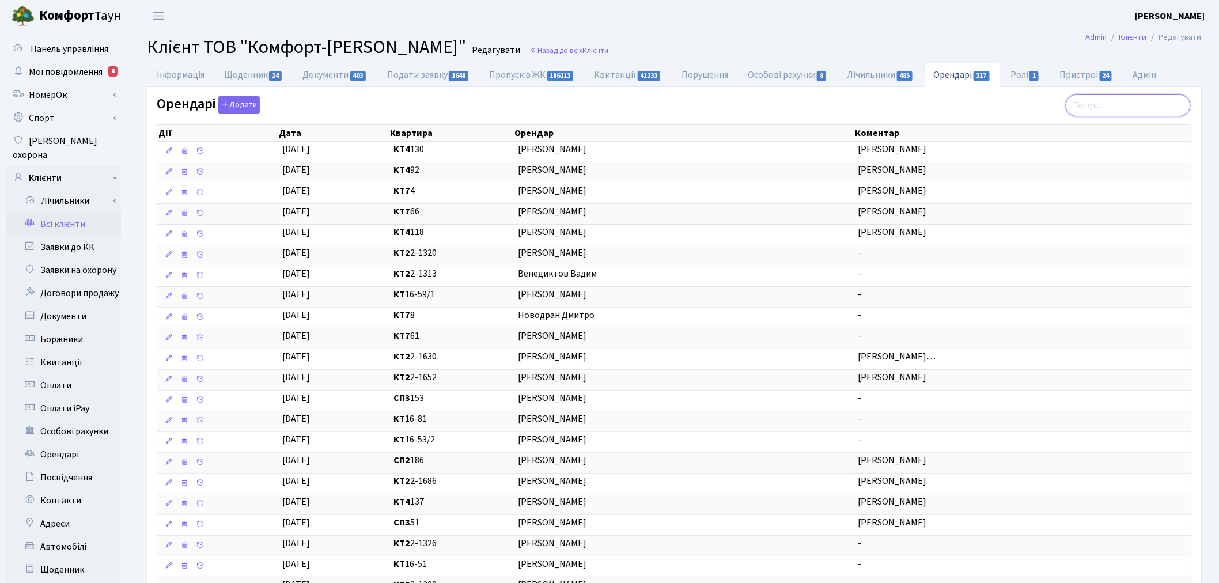
click at [1090, 101] on input "search" at bounding box center [1128, 105] width 125 height 22
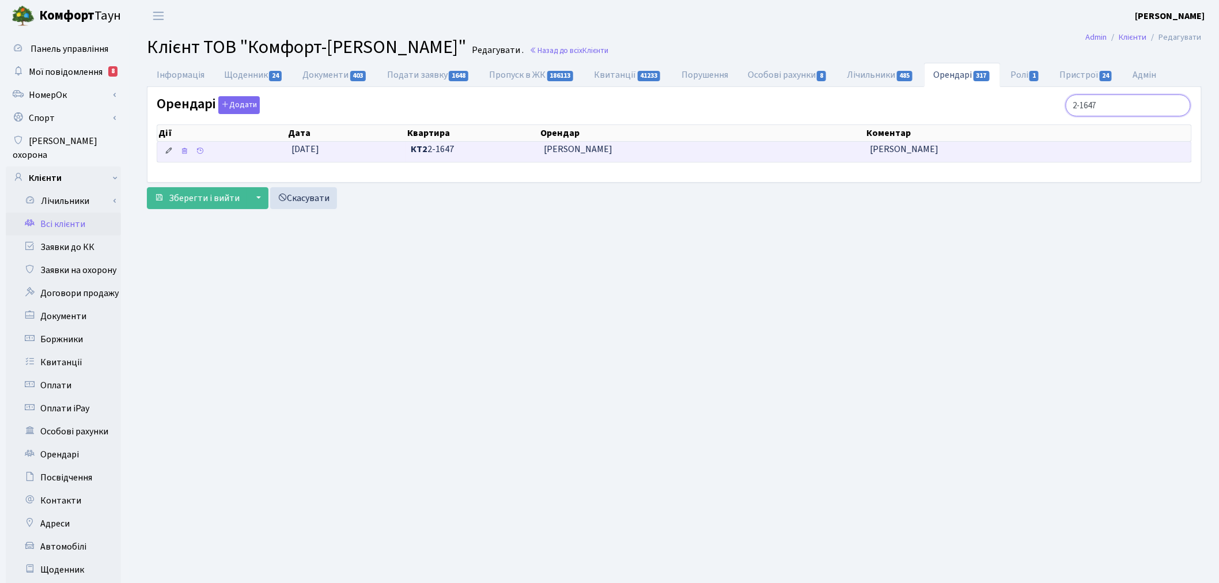
type input "2-1647"
click at [168, 153] on icon at bounding box center [169, 151] width 8 height 8
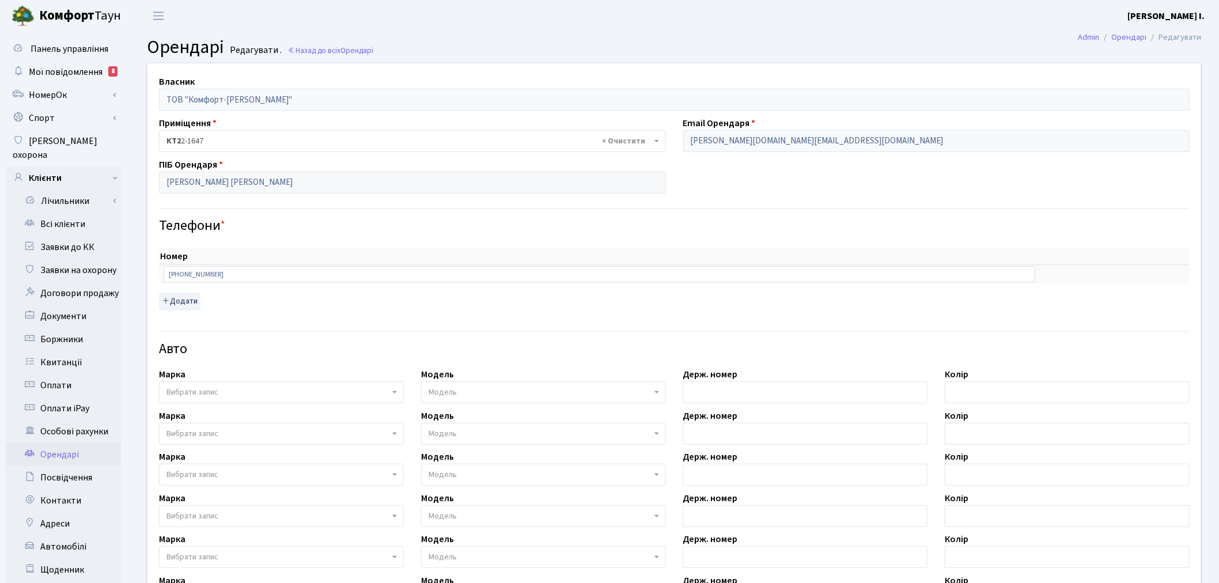
click at [260, 388] on span "Вибрати запис" at bounding box center [277, 392] width 223 height 12
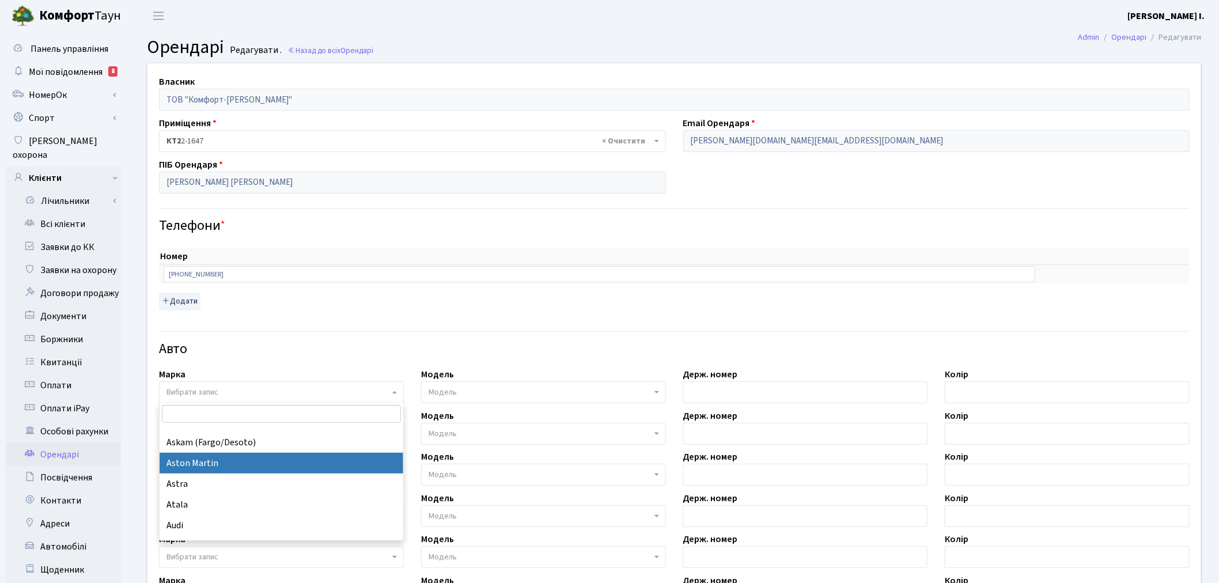
scroll to position [576, 0]
select select "13"
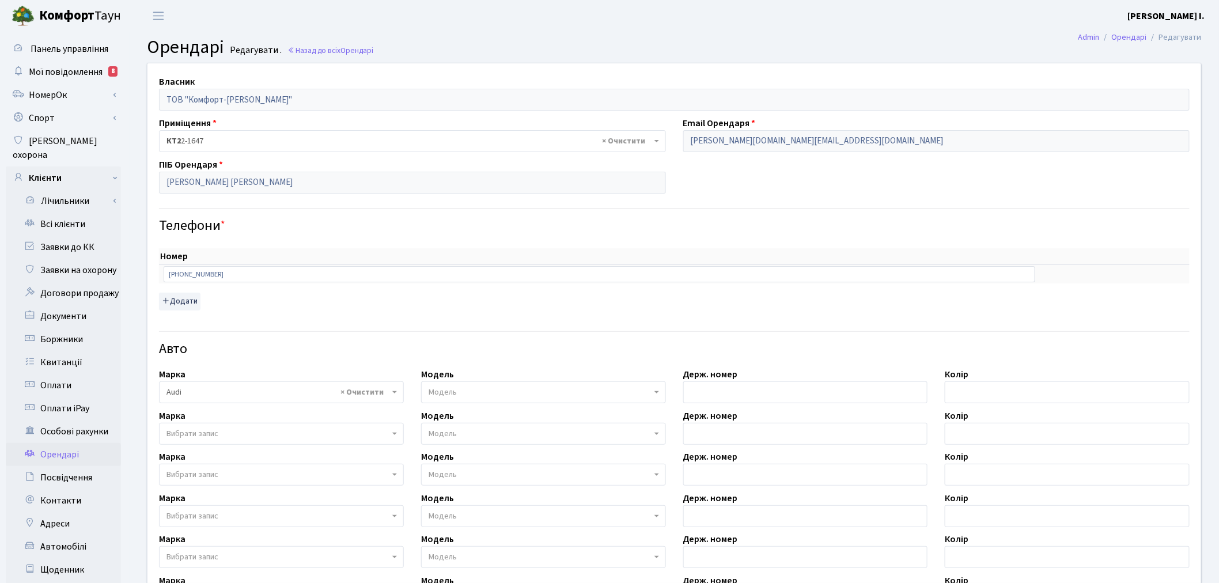
click at [470, 396] on span "Модель" at bounding box center [540, 392] width 223 height 12
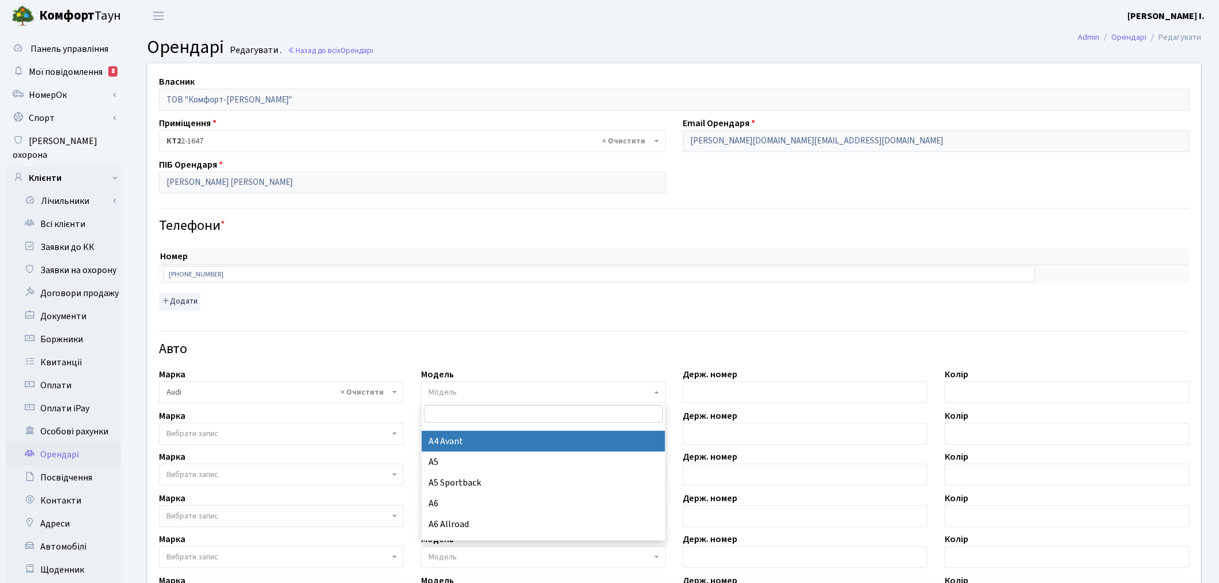
scroll to position [433, 0]
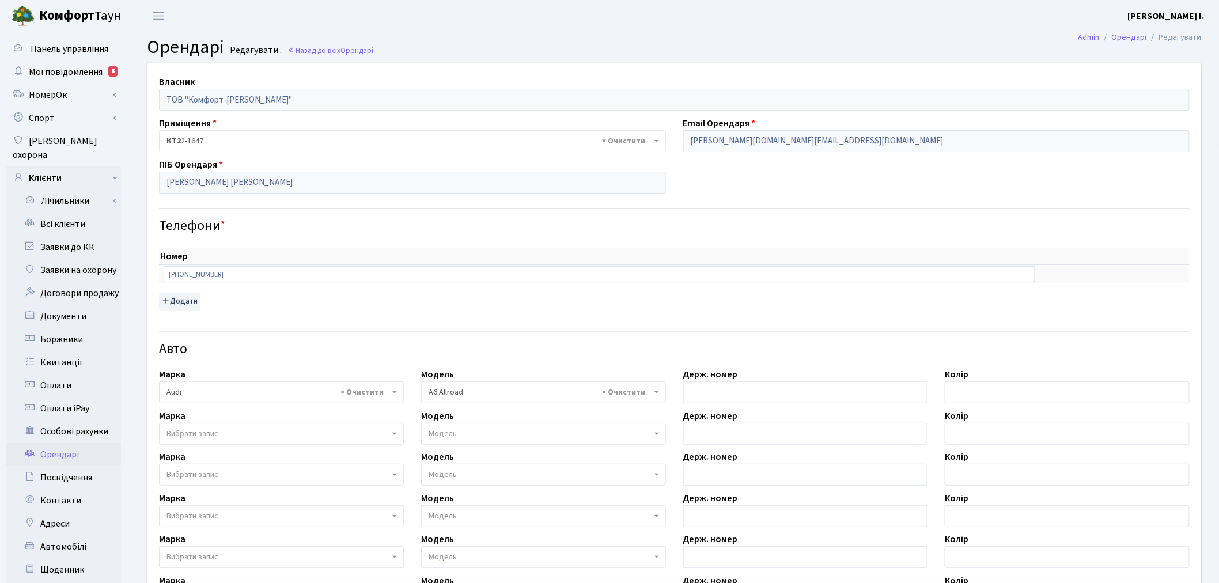
select select "161"
click at [722, 397] on input "text" at bounding box center [805, 392] width 245 height 22
click at [729, 389] on input "text" at bounding box center [805, 392] width 245 height 22
paste input "KA6868"
type input "KA6868ВТ"
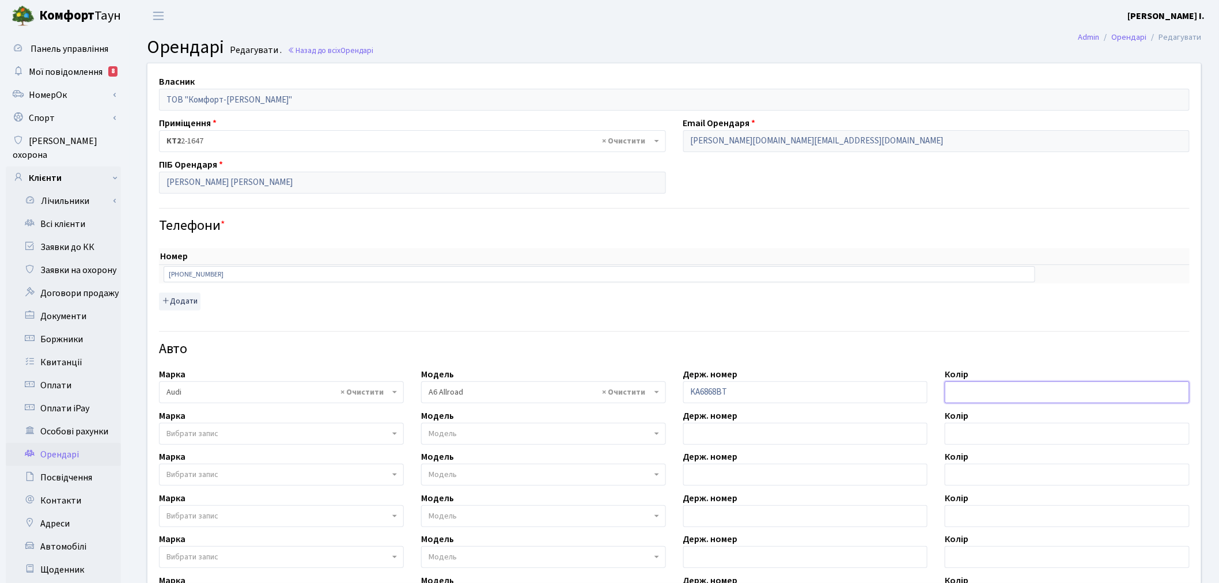
click at [1052, 398] on input "text" at bounding box center [1067, 392] width 245 height 22
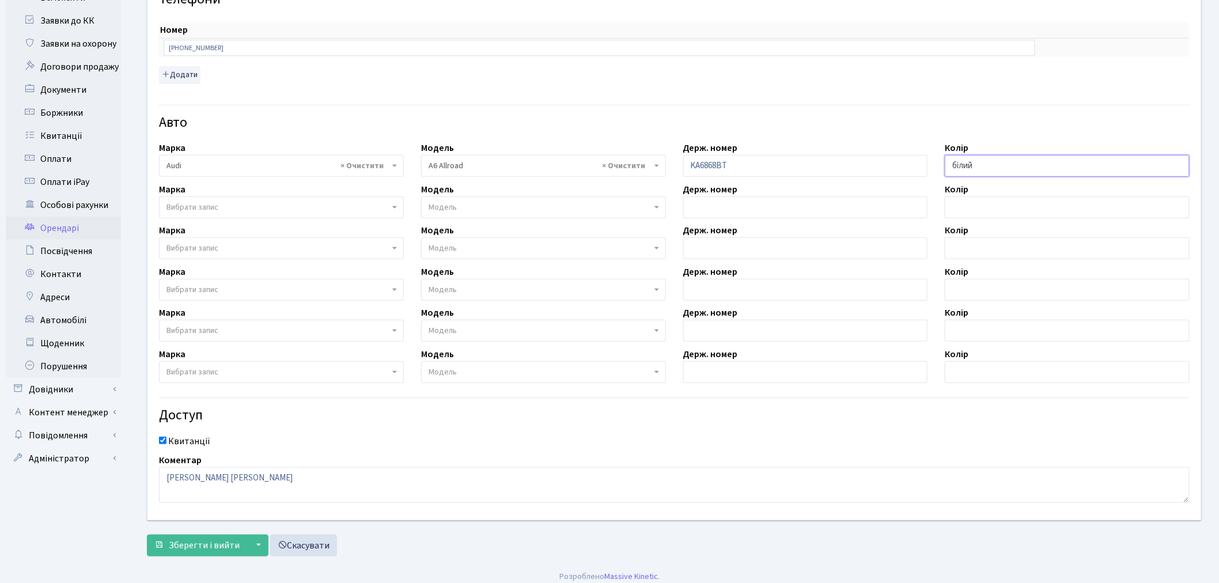
scroll to position [234, 0]
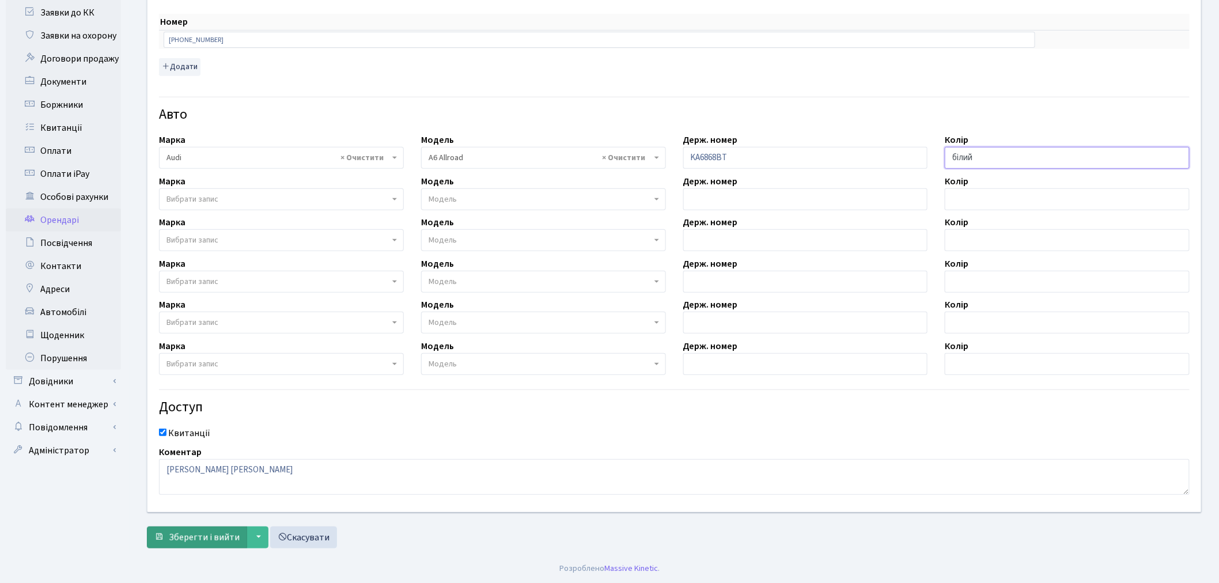
type input "білий"
click at [196, 532] on span "Зберегти і вийти" at bounding box center [204, 537] width 71 height 13
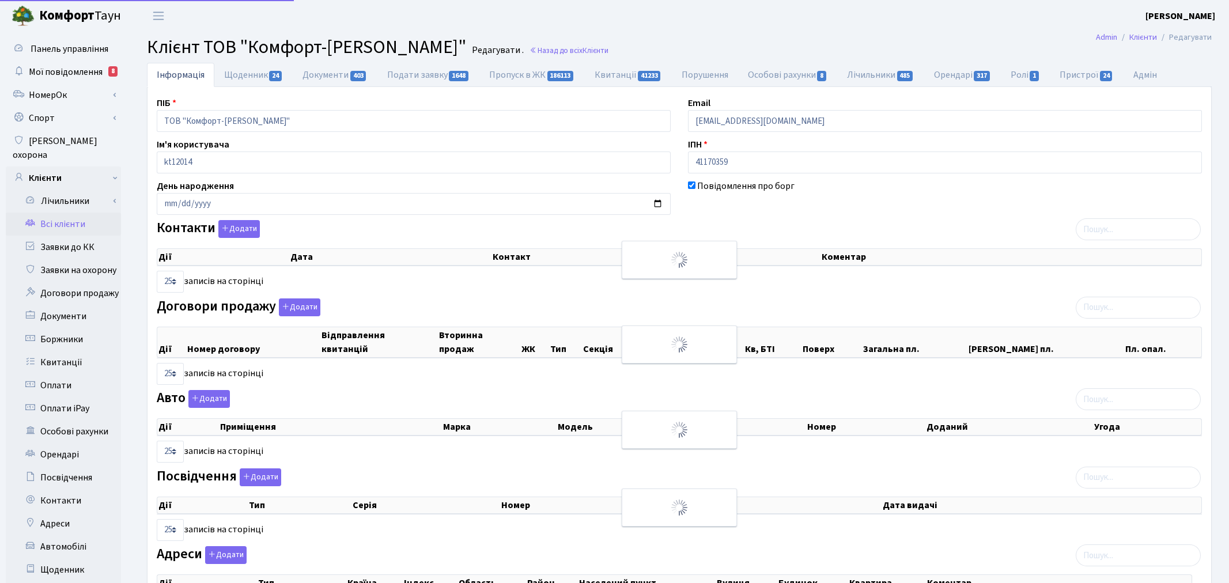
select select "25"
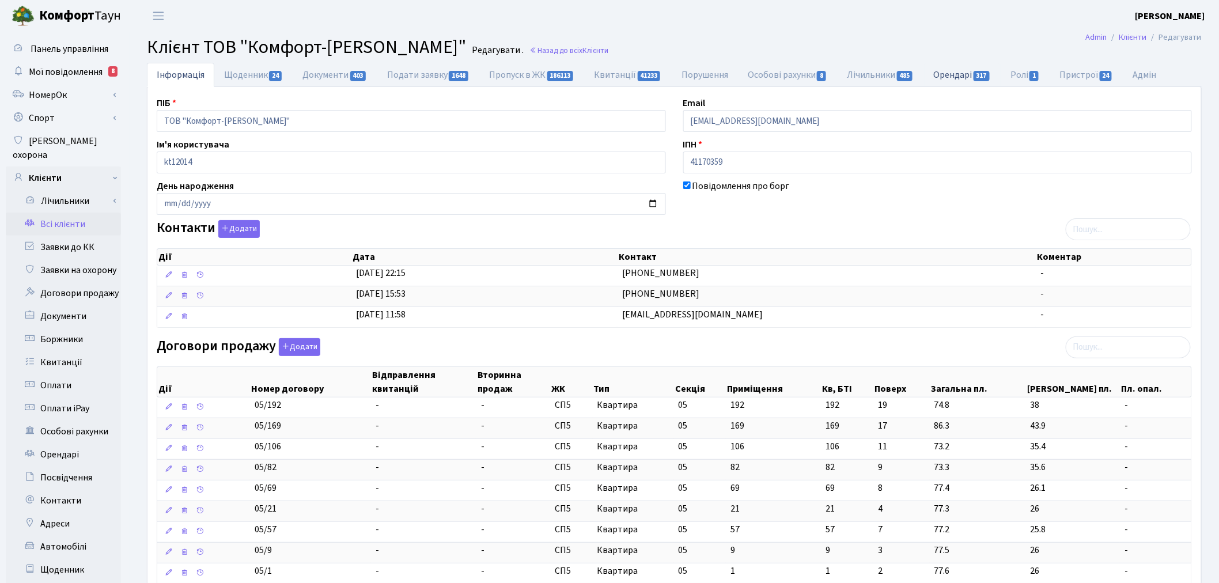
click at [953, 75] on link "Орендарі 317" at bounding box center [962, 75] width 77 height 24
select select "25"
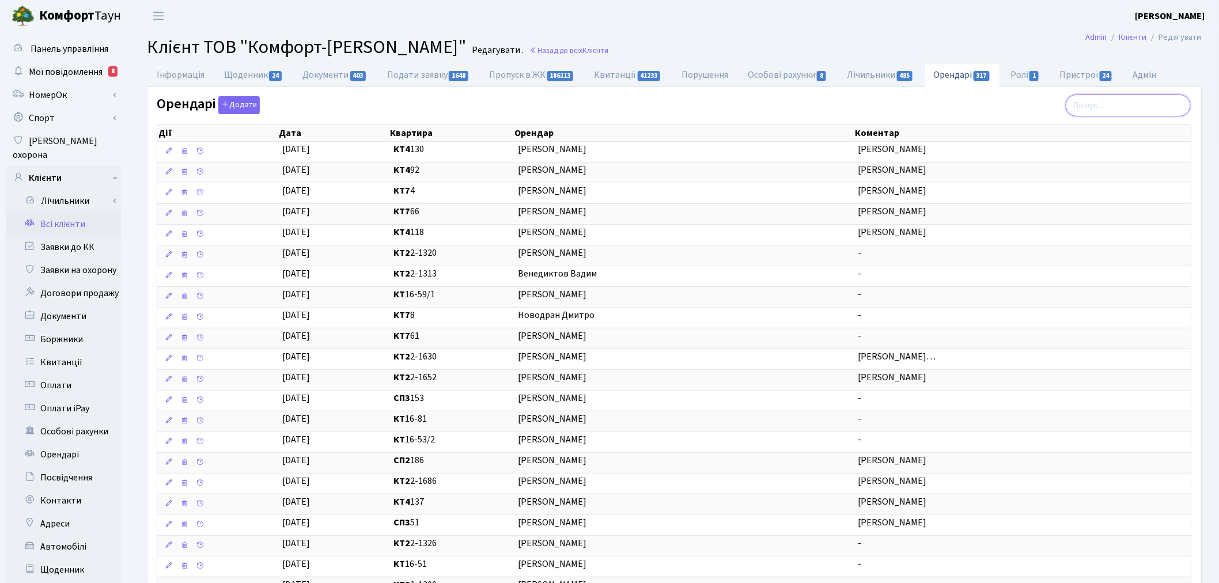
click at [1136, 101] on input "search" at bounding box center [1128, 105] width 125 height 22
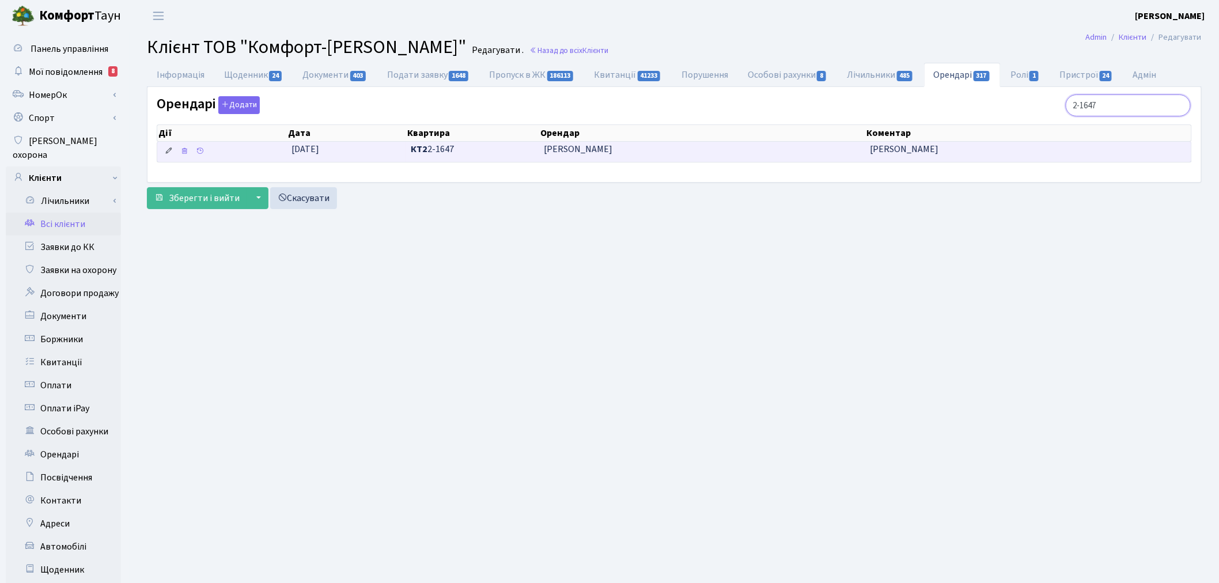
type input "2-1647"
click at [169, 150] on icon at bounding box center [169, 151] width 8 height 8
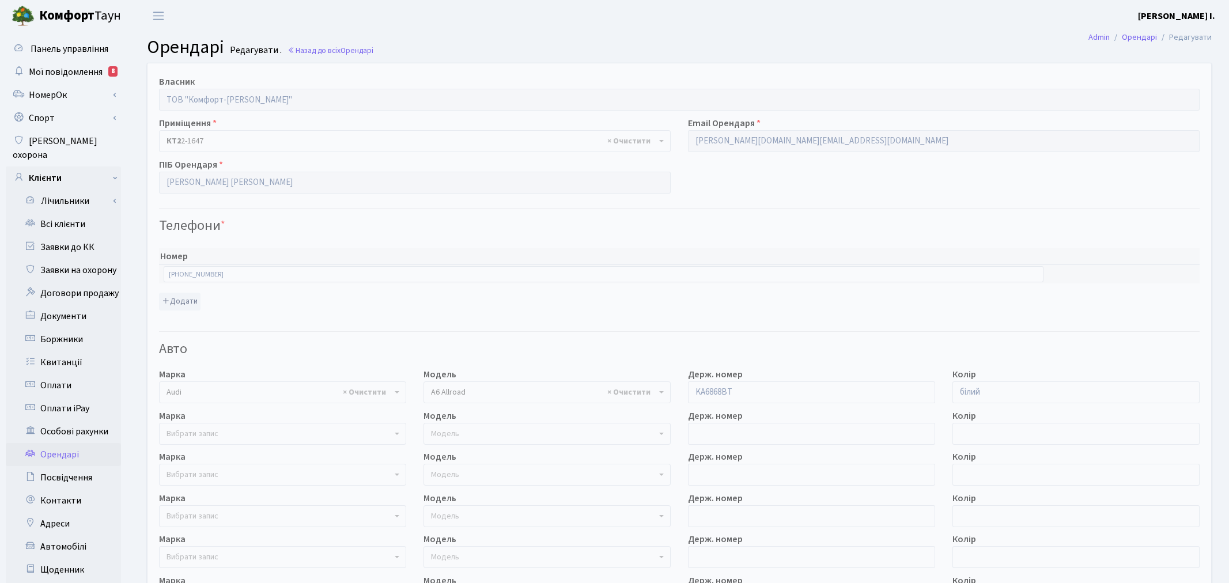
select select "161"
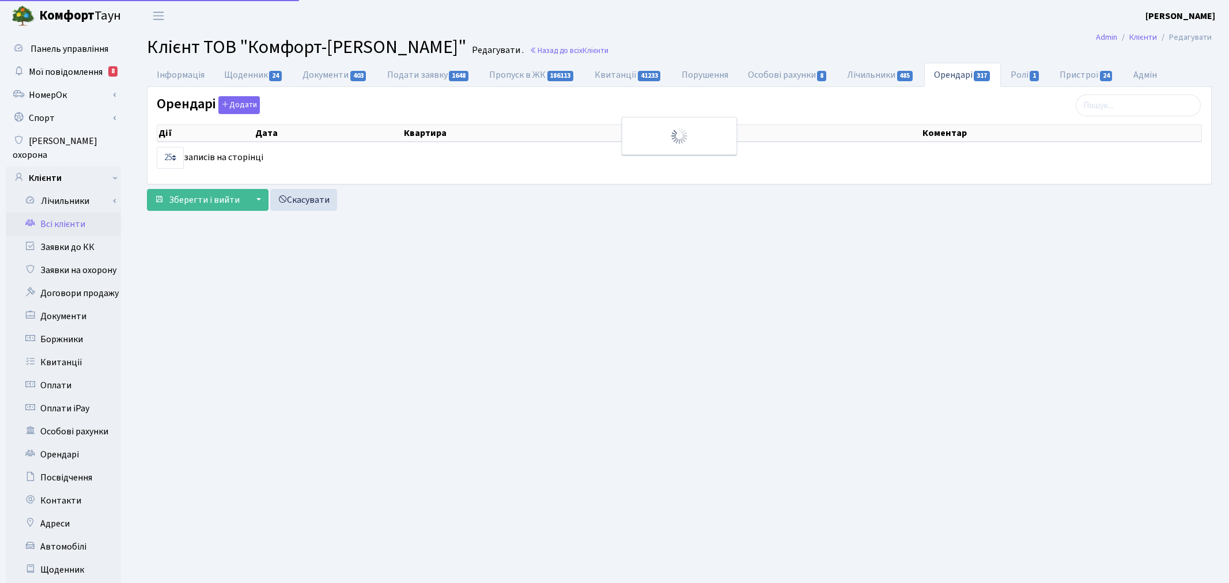
select select "25"
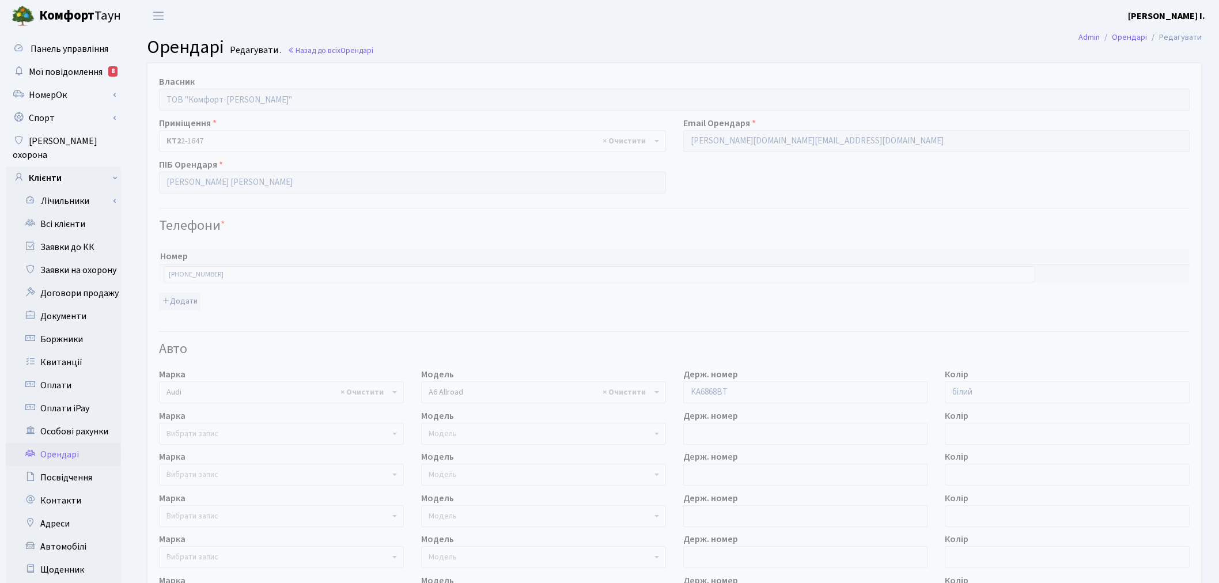
select select "161"
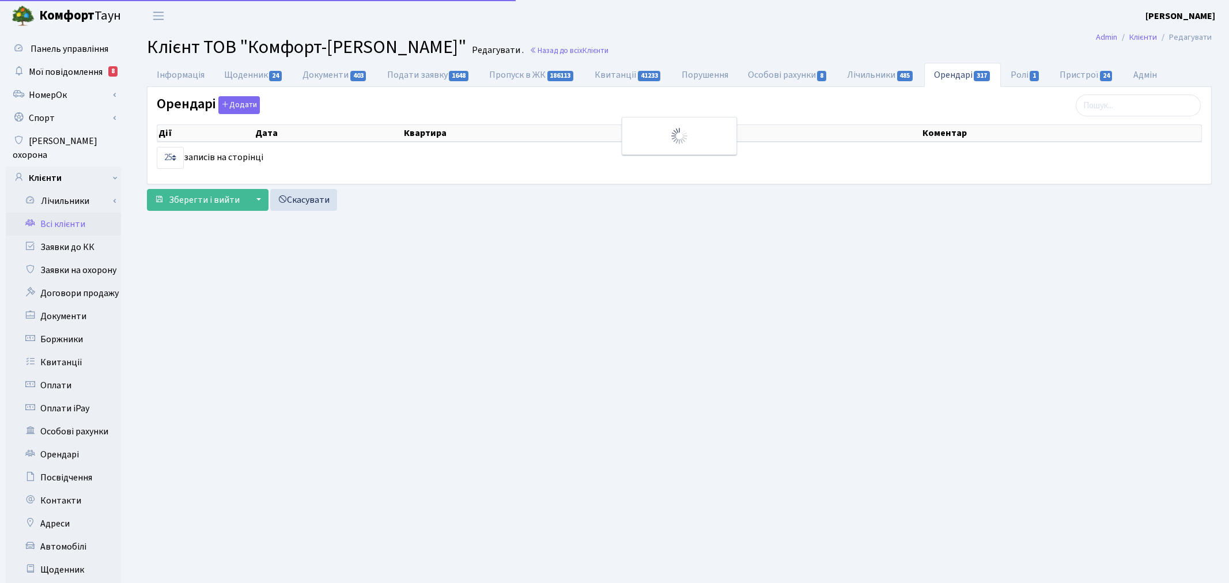
select select "25"
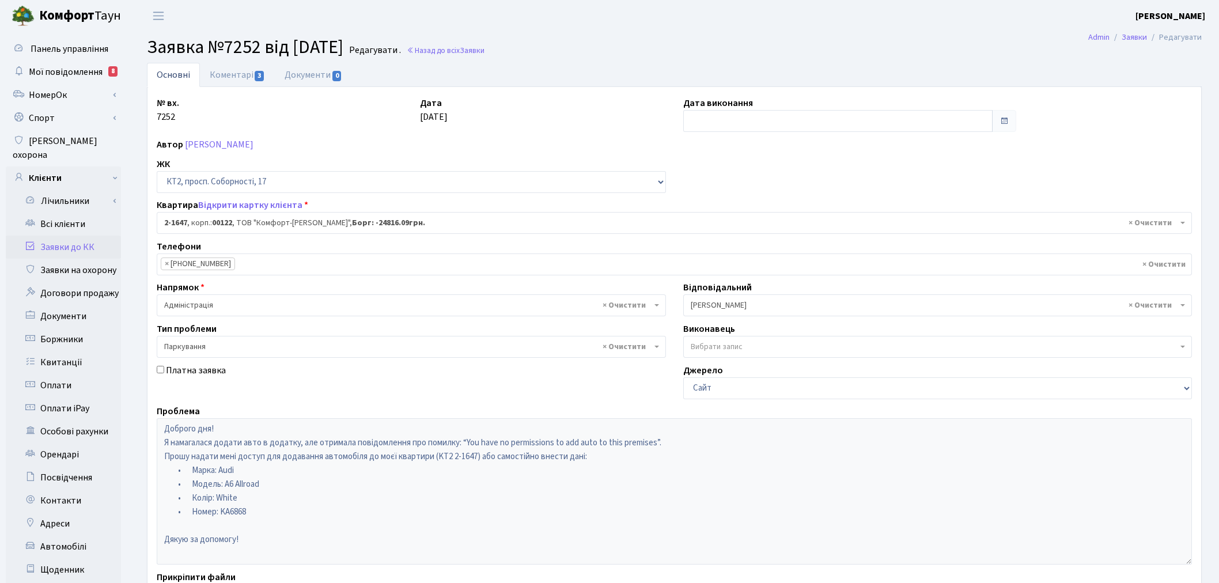
select select "13262"
select select "66"
click at [233, 75] on link "Коментарі 3" at bounding box center [237, 75] width 75 height 24
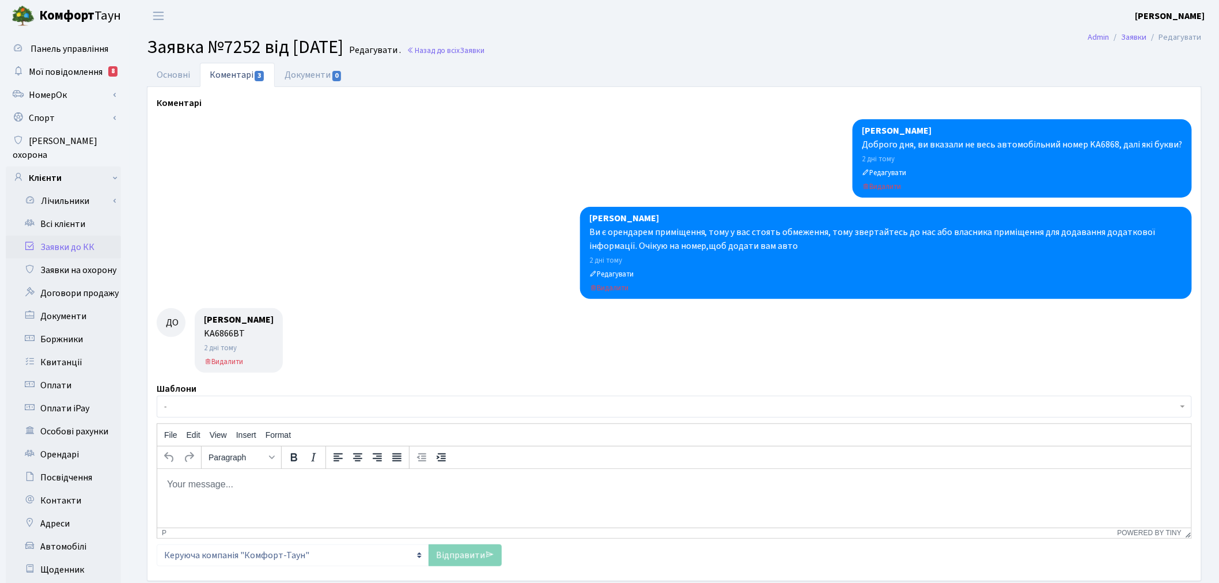
click at [293, 486] on p "Rich Text Area. Press ALT-0 for help." at bounding box center [673, 484] width 1015 height 13
click at [336, 483] on p "Дякую, додали ваше авто до вашої карти" at bounding box center [673, 484] width 1015 height 13
click at [431, 487] on p "Дякую, додали ваше авто до вашої картки" at bounding box center [673, 484] width 1015 height 13
click at [485, 553] on icon at bounding box center [489, 554] width 9 height 9
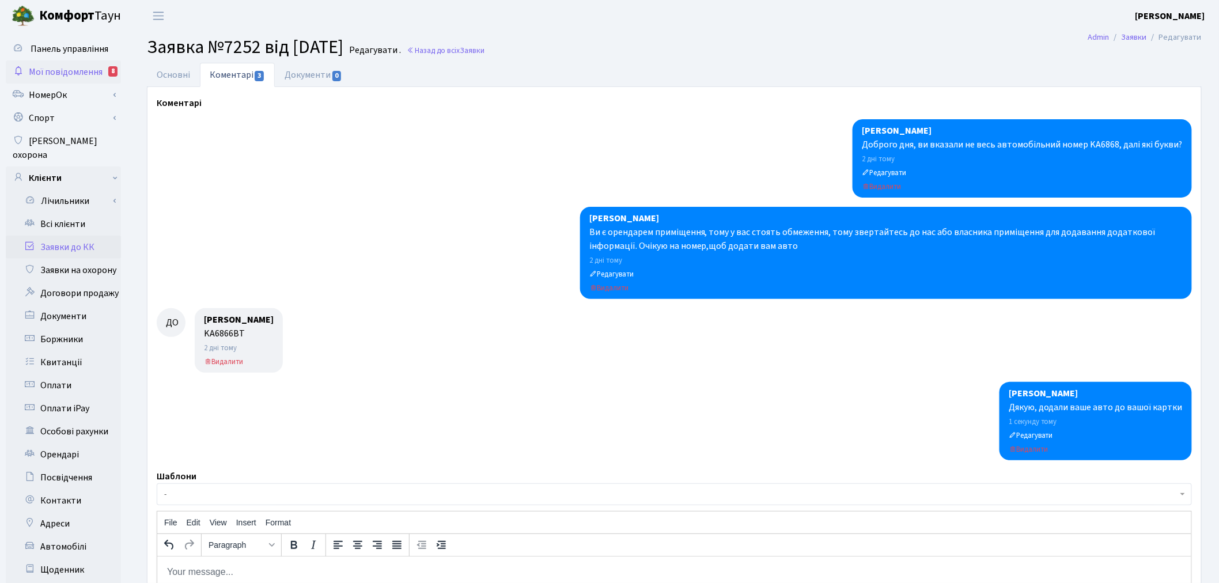
click at [104, 68] on link "Мої повідомлення 8" at bounding box center [63, 71] width 115 height 23
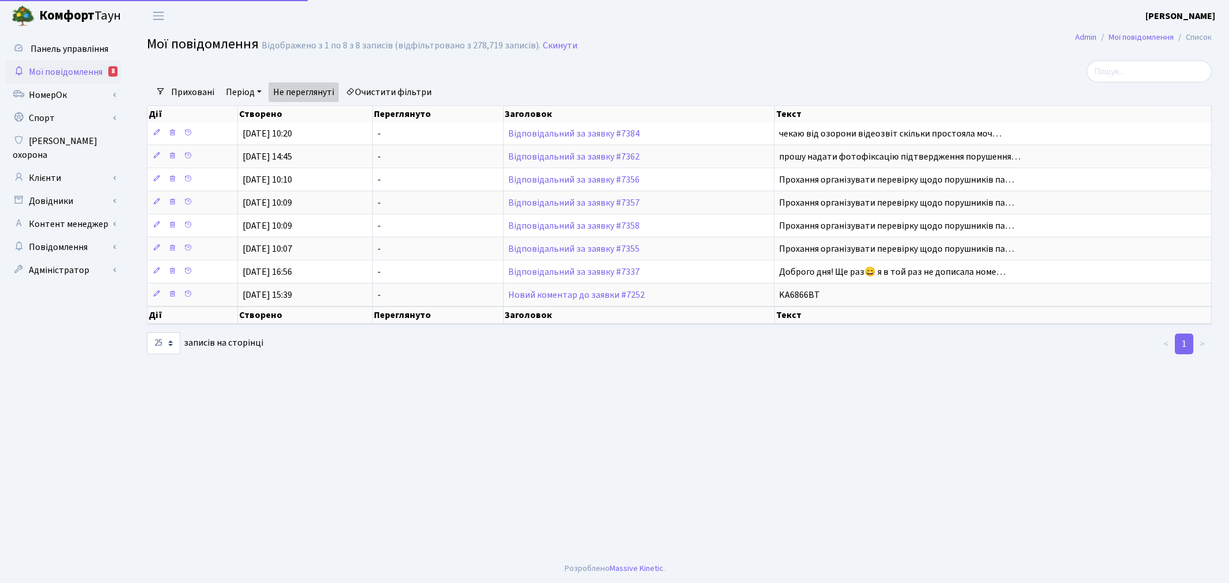
select select "25"
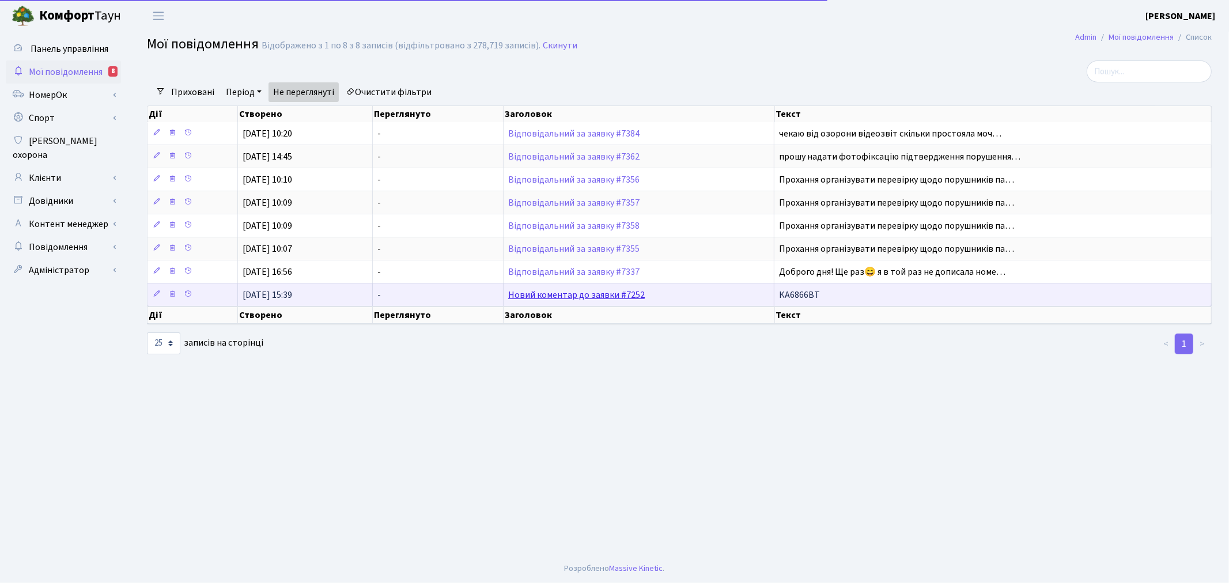
click at [554, 297] on link "Новий коментар до заявки #7252" at bounding box center [576, 295] width 137 height 13
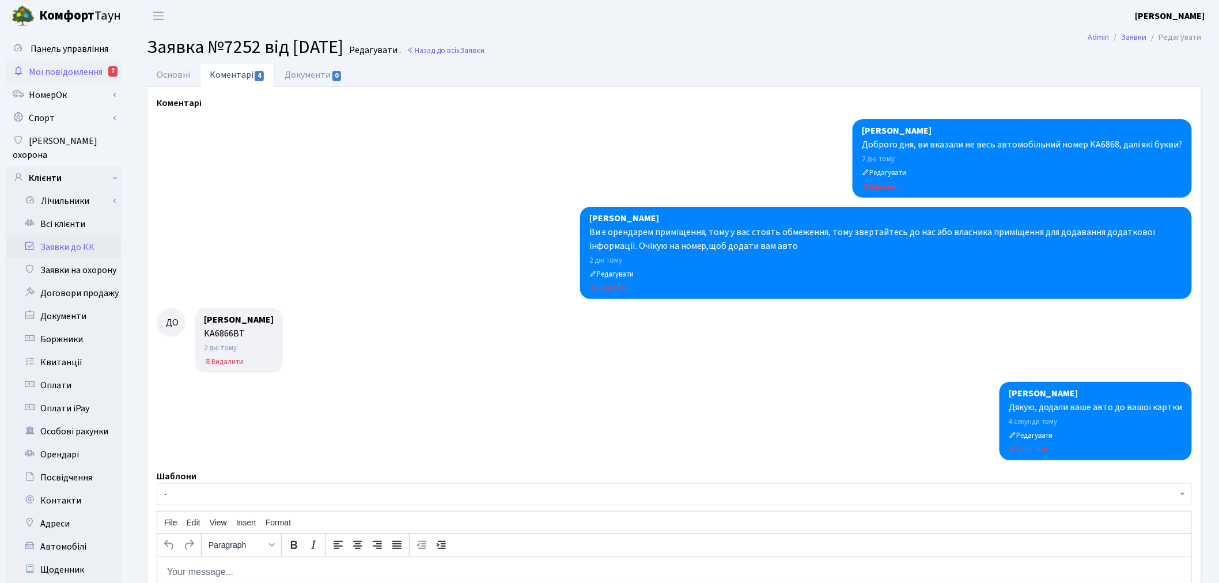
click at [82, 68] on span "Мої повідомлення" at bounding box center [66, 72] width 74 height 13
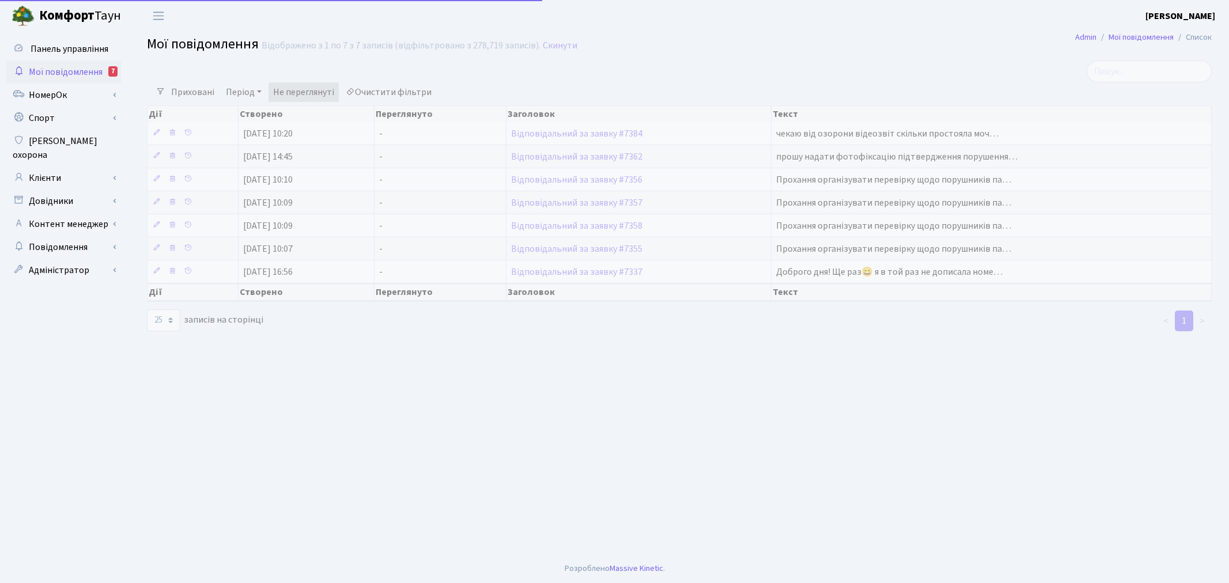
select select "25"
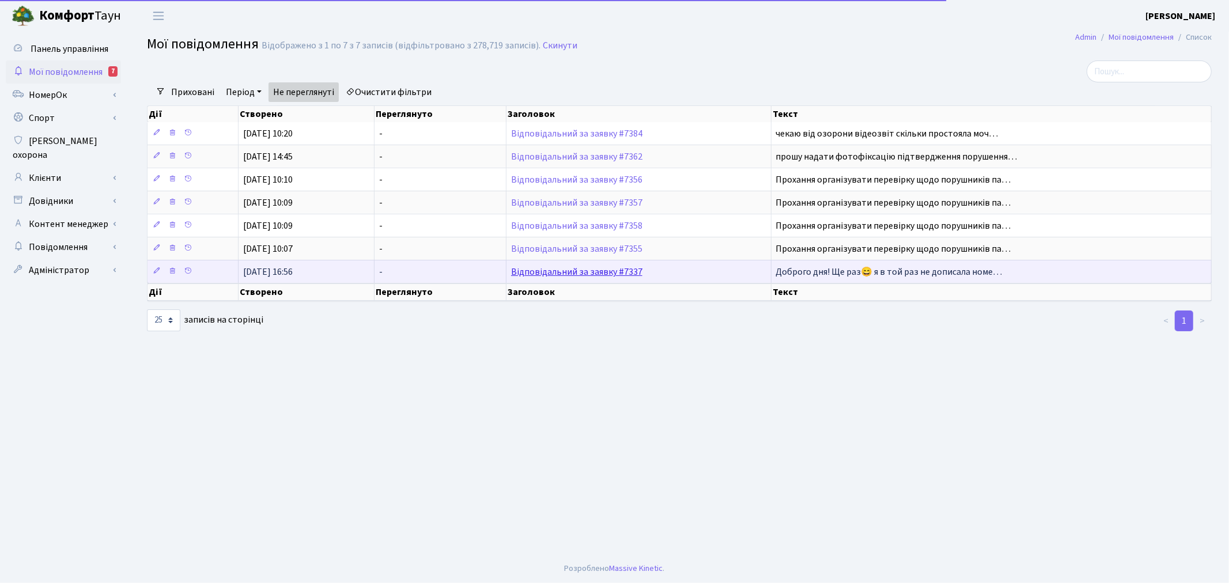
click at [611, 272] on link "Відповідальний за заявку #7337" at bounding box center [576, 272] width 131 height 13
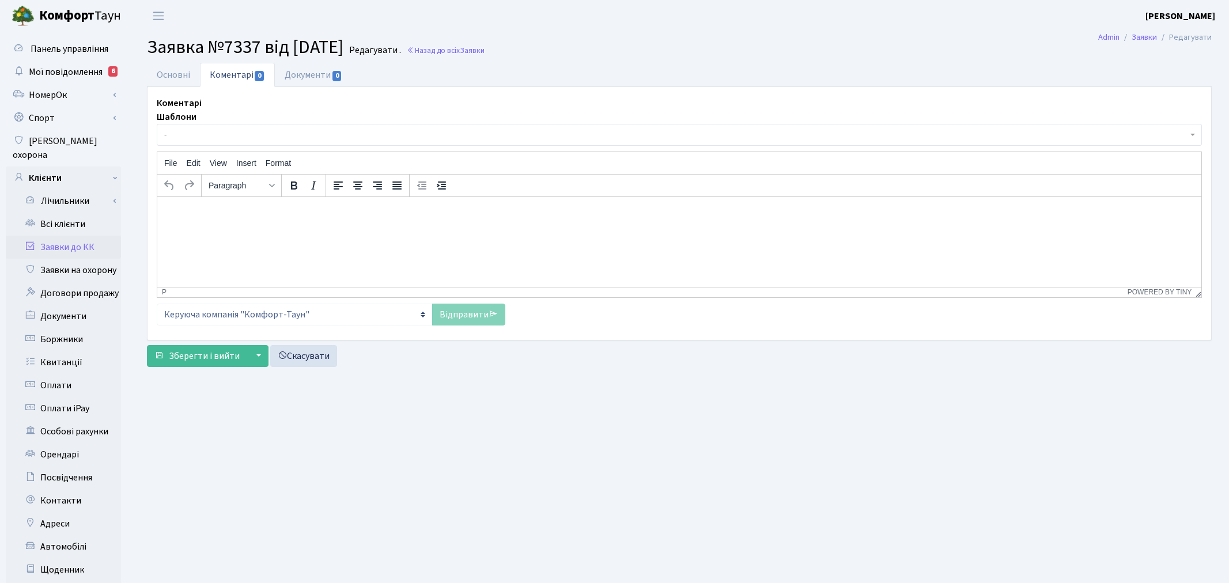
select select "13262"
select select "66"
click at [176, 71] on link "Основні" at bounding box center [173, 75] width 53 height 24
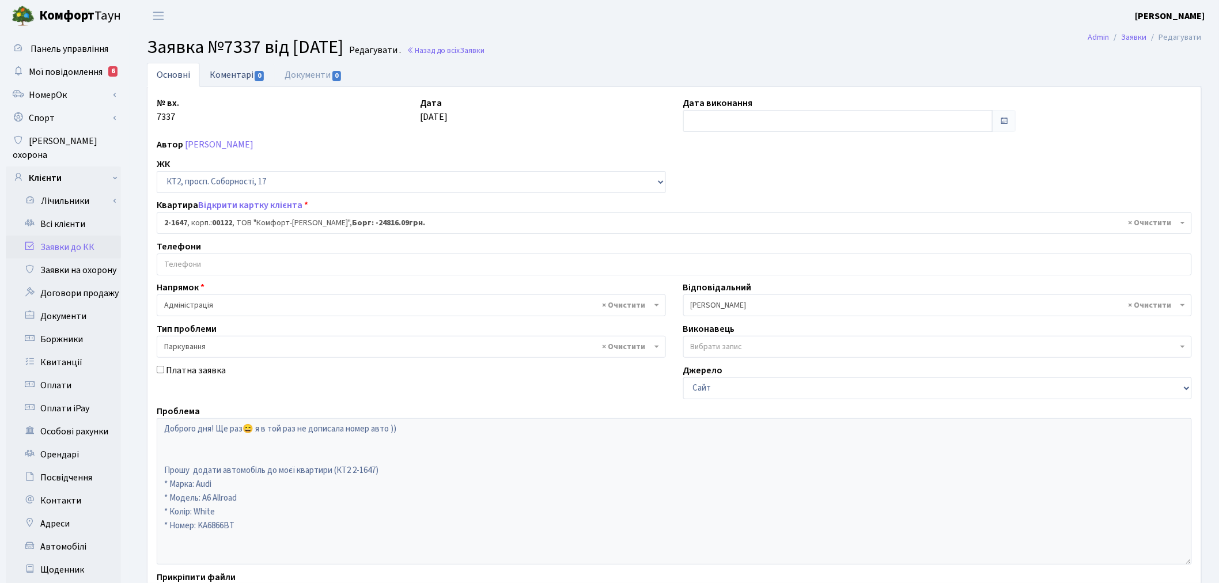
click at [217, 77] on link "Коментарі 0" at bounding box center [237, 75] width 75 height 24
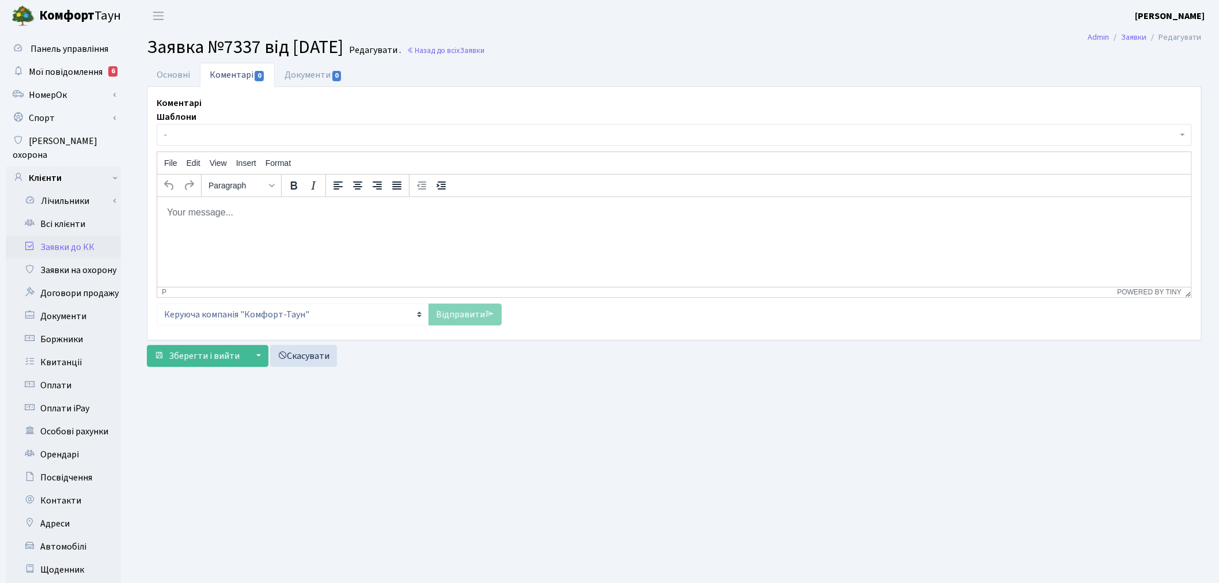
click at [226, 209] on body "Rich Text Area. Press ALT-0 for help." at bounding box center [673, 212] width 1015 height 13
click at [461, 311] on link "Відправити" at bounding box center [465, 315] width 73 height 22
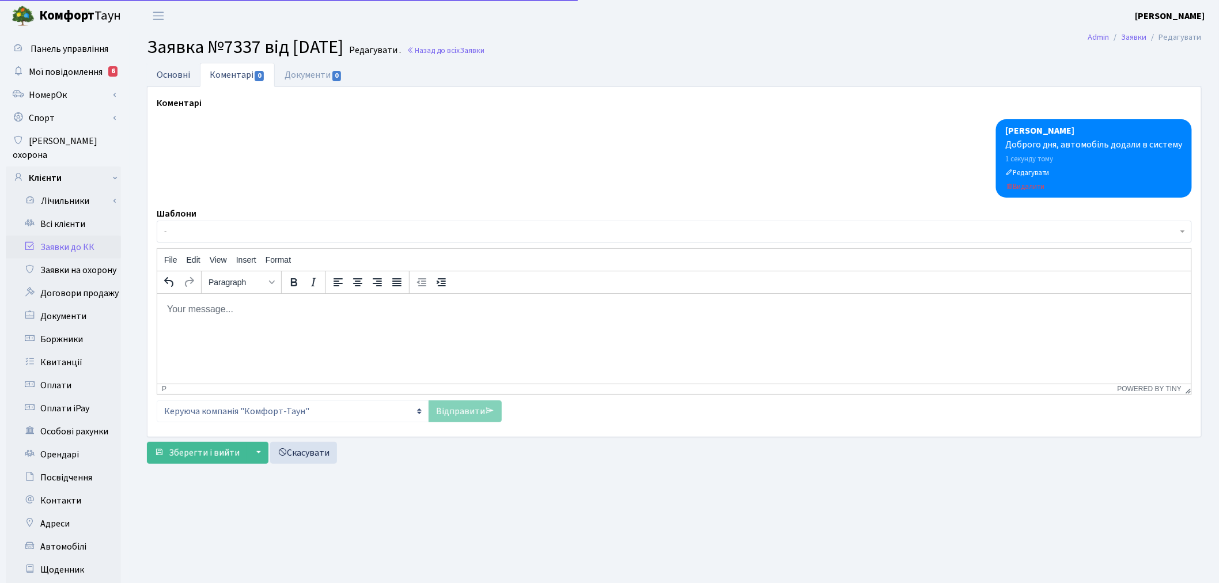
click at [185, 76] on link "Основні" at bounding box center [173, 75] width 53 height 24
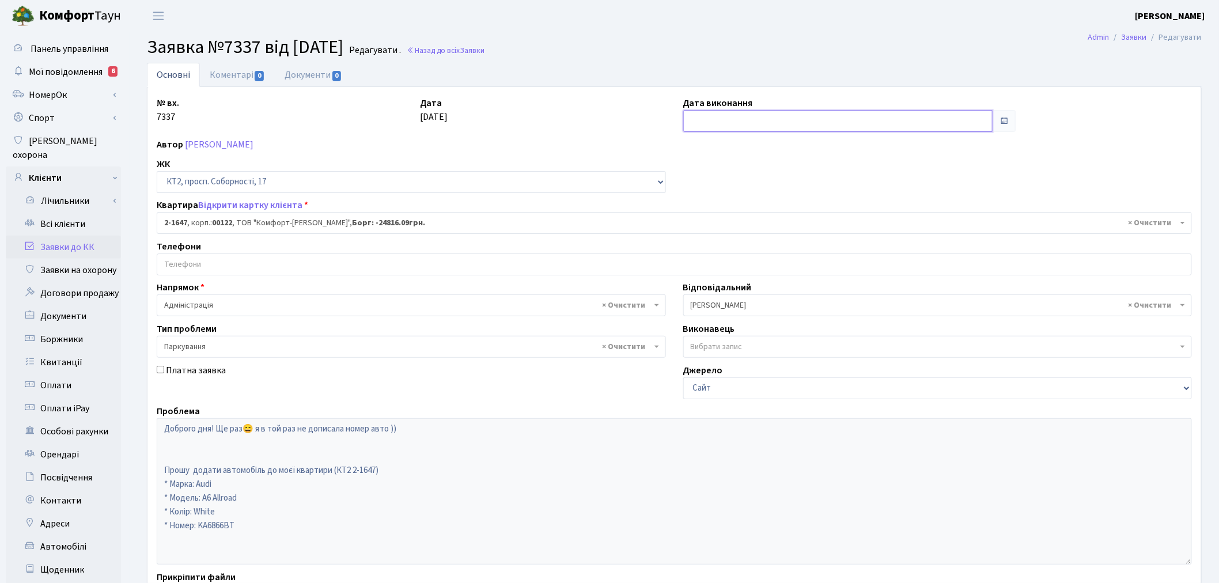
click at [787, 126] on input "text" at bounding box center [838, 121] width 310 height 22
click at [752, 249] on td "28" at bounding box center [746, 248] width 17 height 17
type input "28.08.2025"
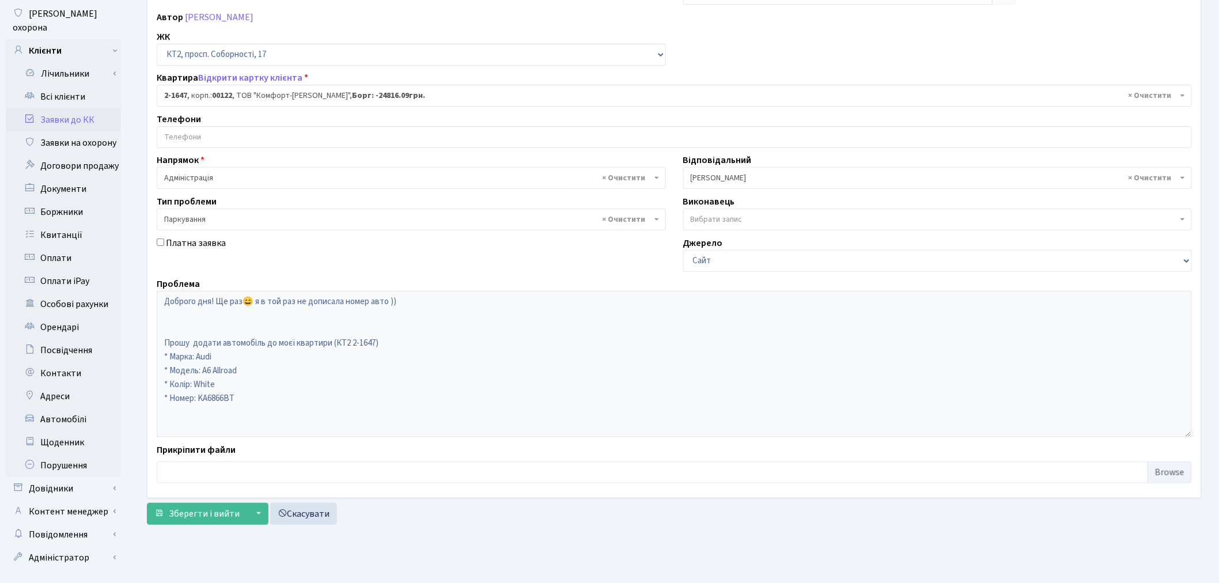
scroll to position [134, 0]
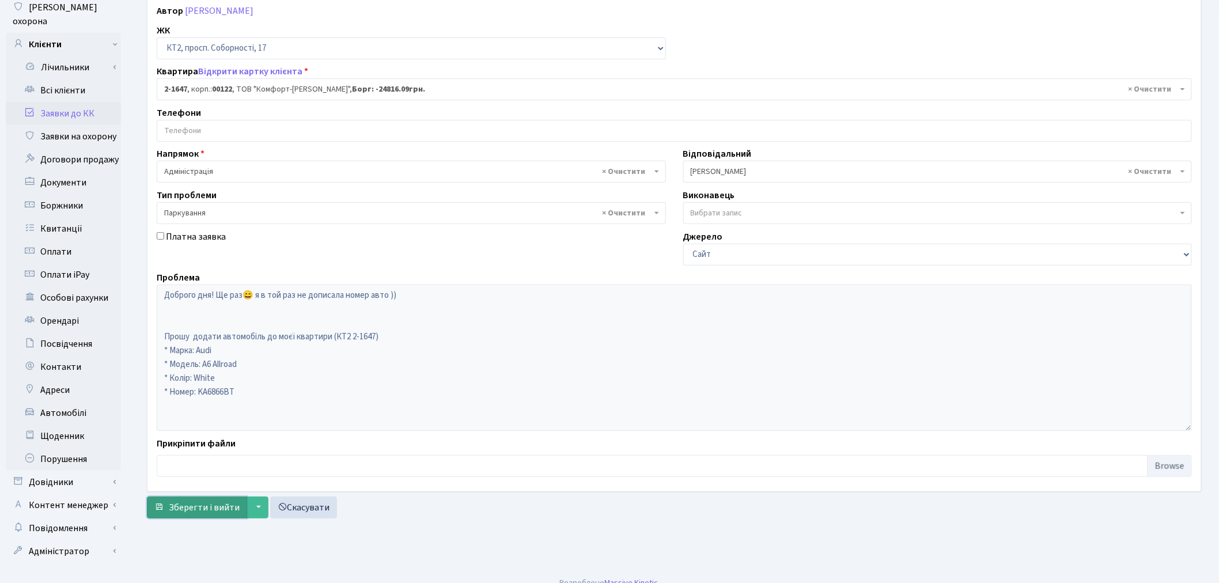
click at [204, 505] on span "Зберегти і вийти" at bounding box center [204, 507] width 71 height 13
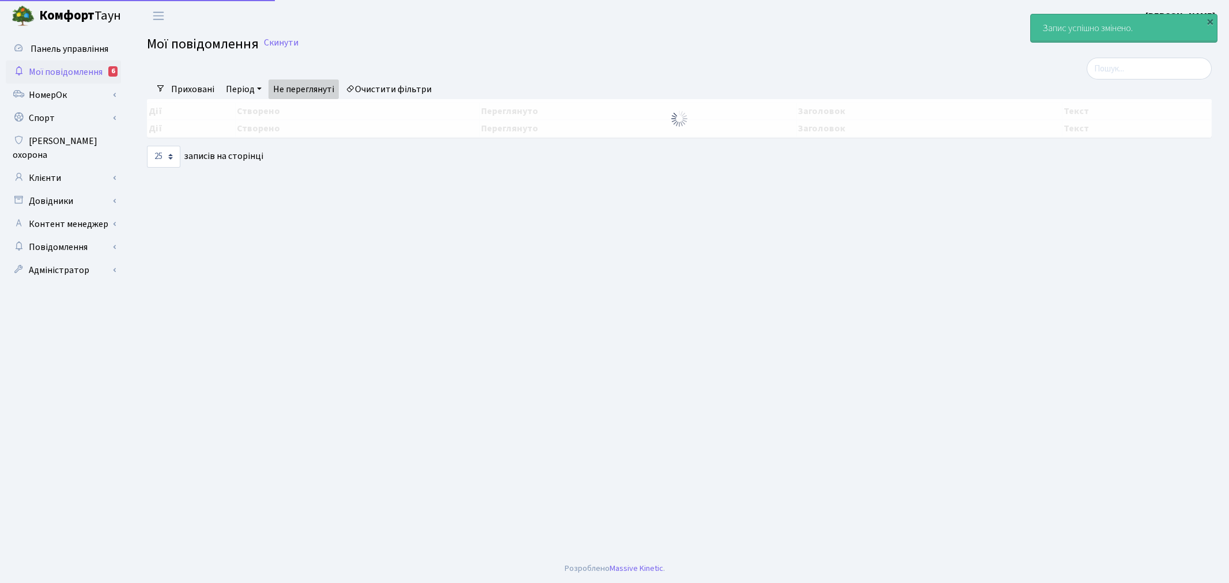
select select "25"
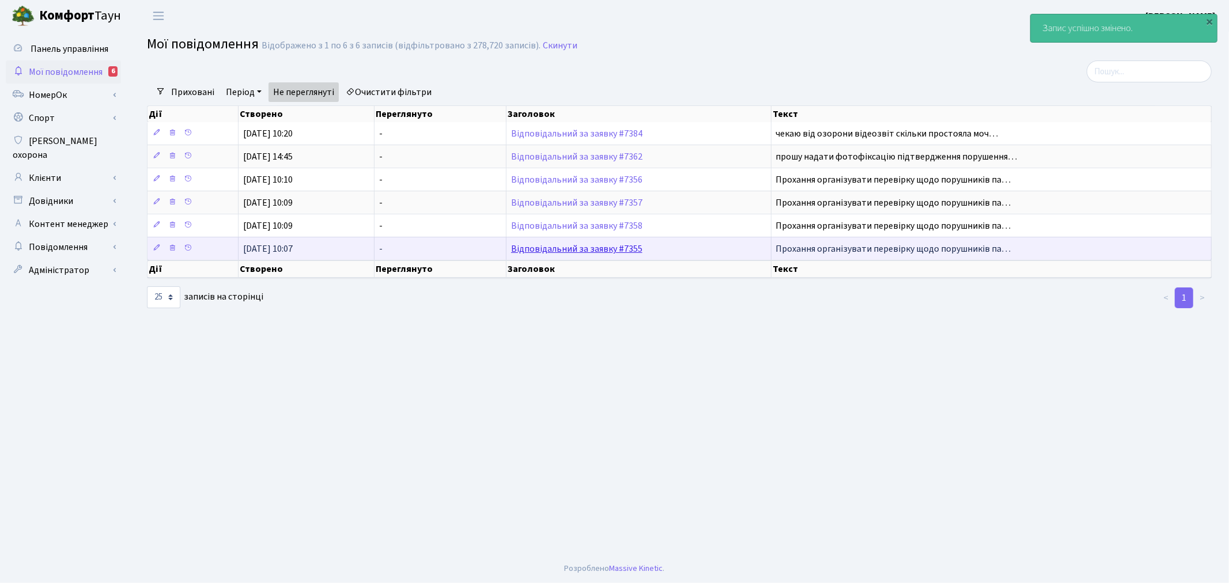
click at [548, 245] on link "Відповідальний за заявку #7355" at bounding box center [576, 248] width 131 height 13
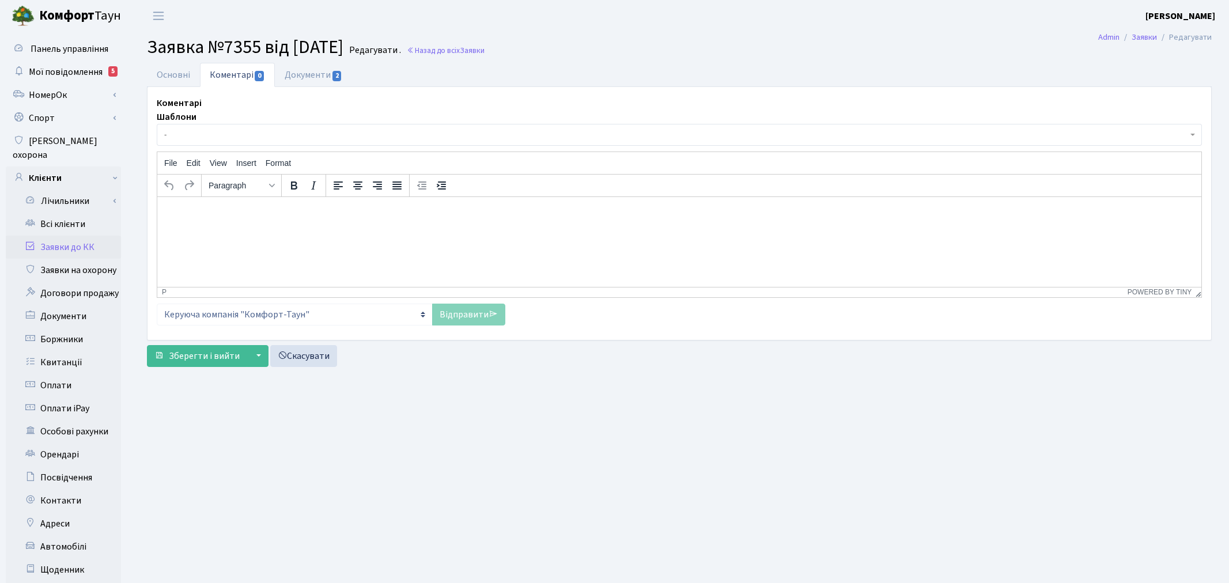
select select "8455"
select select "66"
click at [180, 70] on link "Основні" at bounding box center [173, 75] width 53 height 24
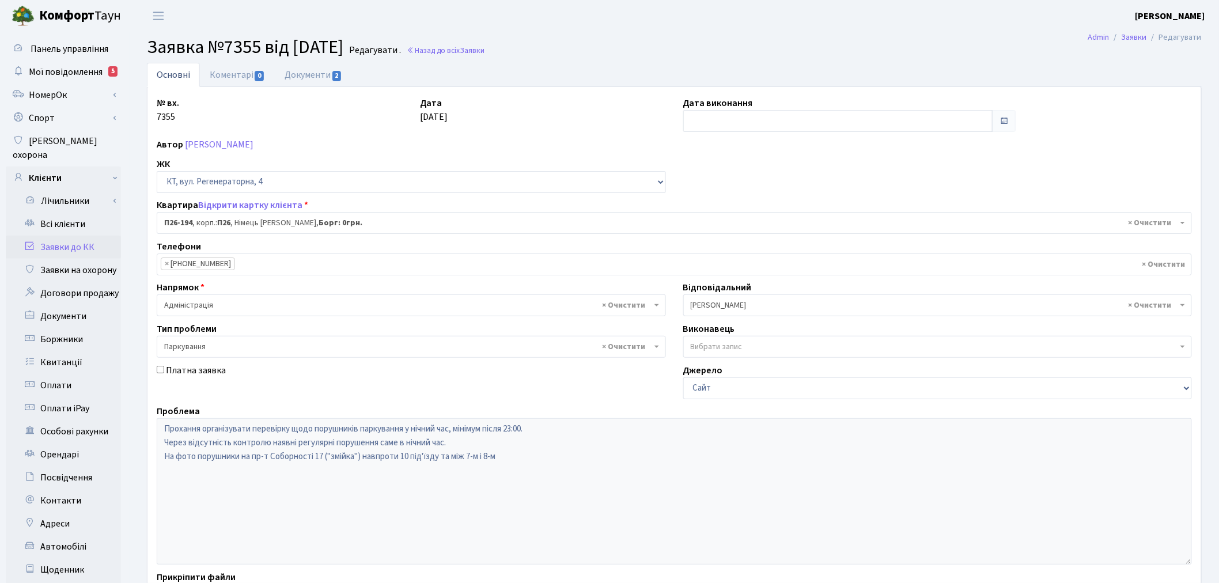
click at [146, 416] on div "Основні Коментарі 0 Документи 2 № вх. 7355 Дата 27.08.2025 Дата виконання Автор…" at bounding box center [674, 360] width 1072 height 595
click at [236, 78] on link "Коментарі 0" at bounding box center [237, 75] width 75 height 24
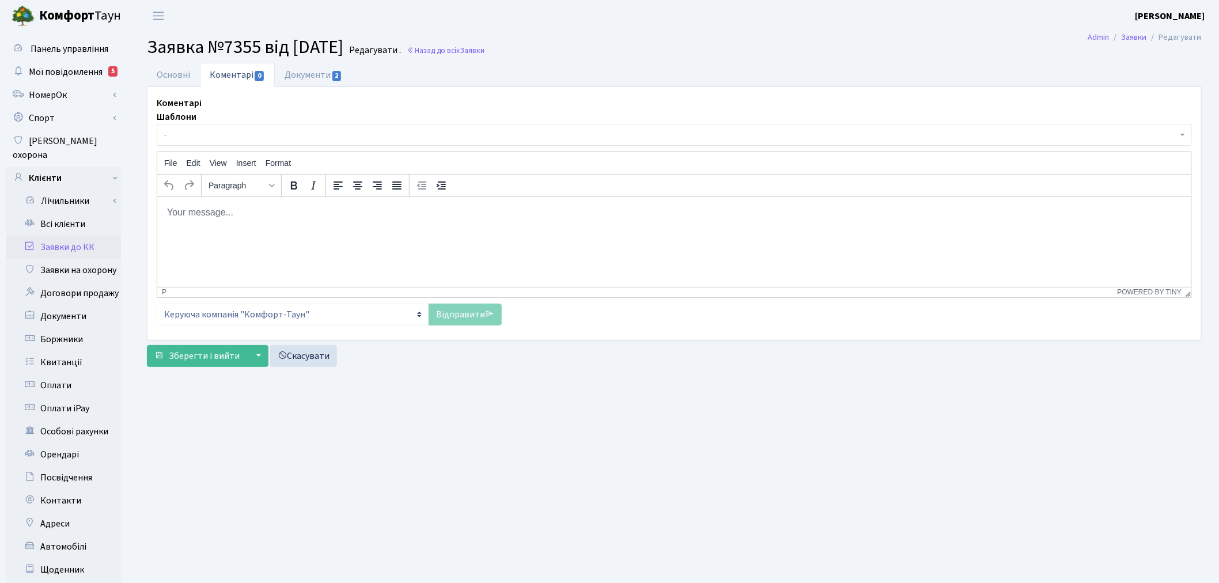
click at [295, 219] on html at bounding box center [674, 211] width 1034 height 31
paste body "Rich Text Area. Press ALT-0 for help."
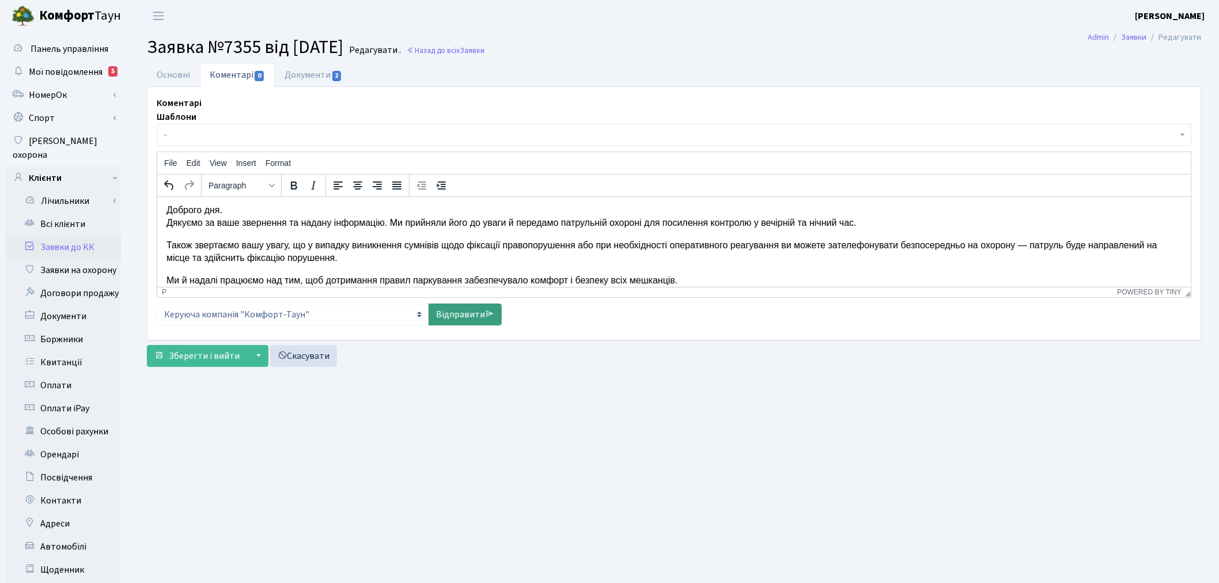
click at [476, 317] on link "Відправити" at bounding box center [465, 315] width 73 height 22
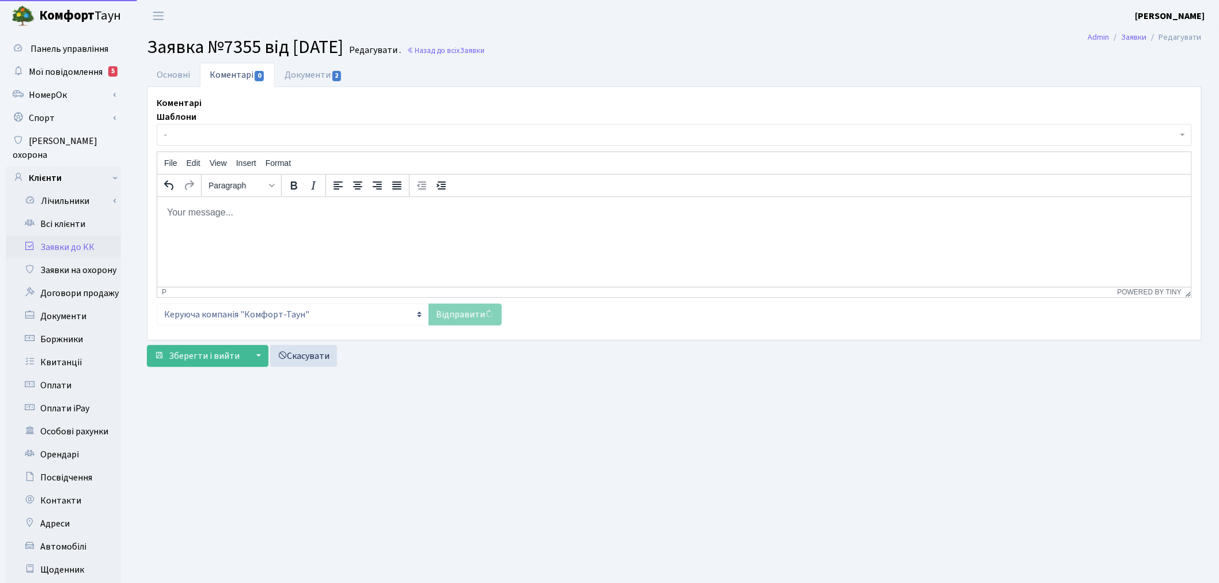
scroll to position [0, 0]
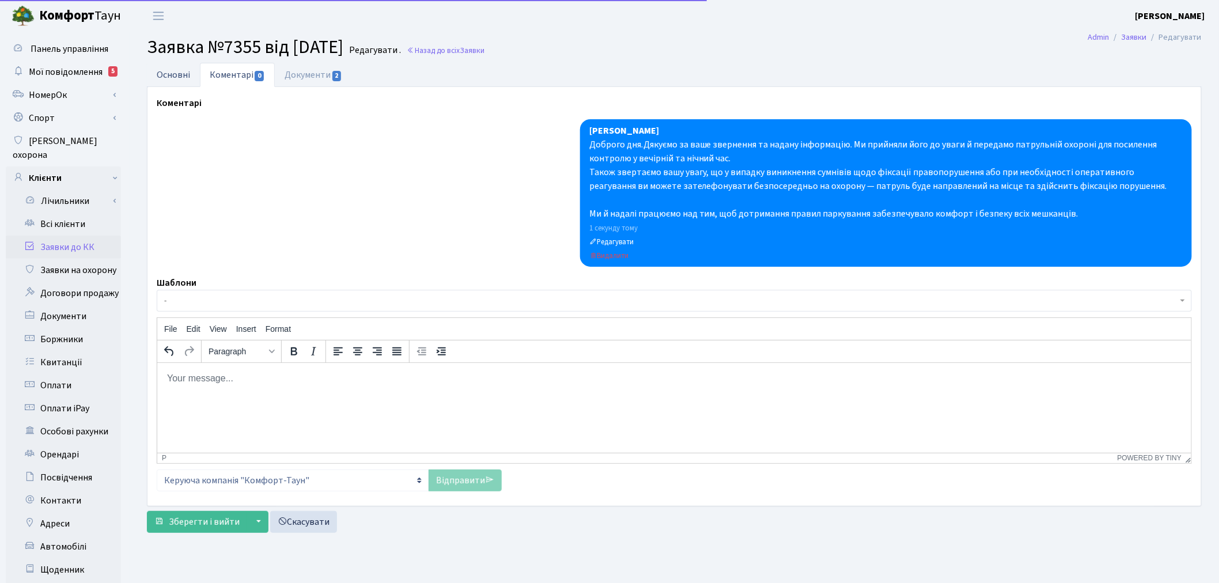
click at [182, 82] on link "Основні" at bounding box center [173, 75] width 53 height 24
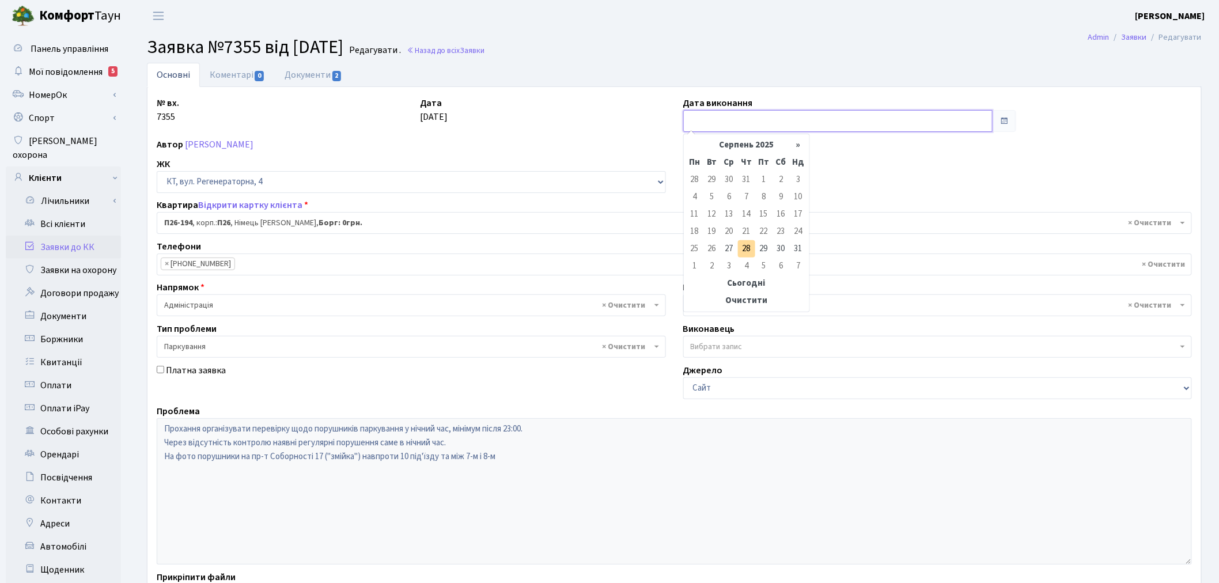
click at [746, 131] on input "text" at bounding box center [838, 121] width 310 height 22
drag, startPoint x: 746, startPoint y: 248, endPoint x: 733, endPoint y: 255, distance: 14.4
click at [746, 248] on td "28" at bounding box center [746, 248] width 17 height 17
type input "[DATE]"
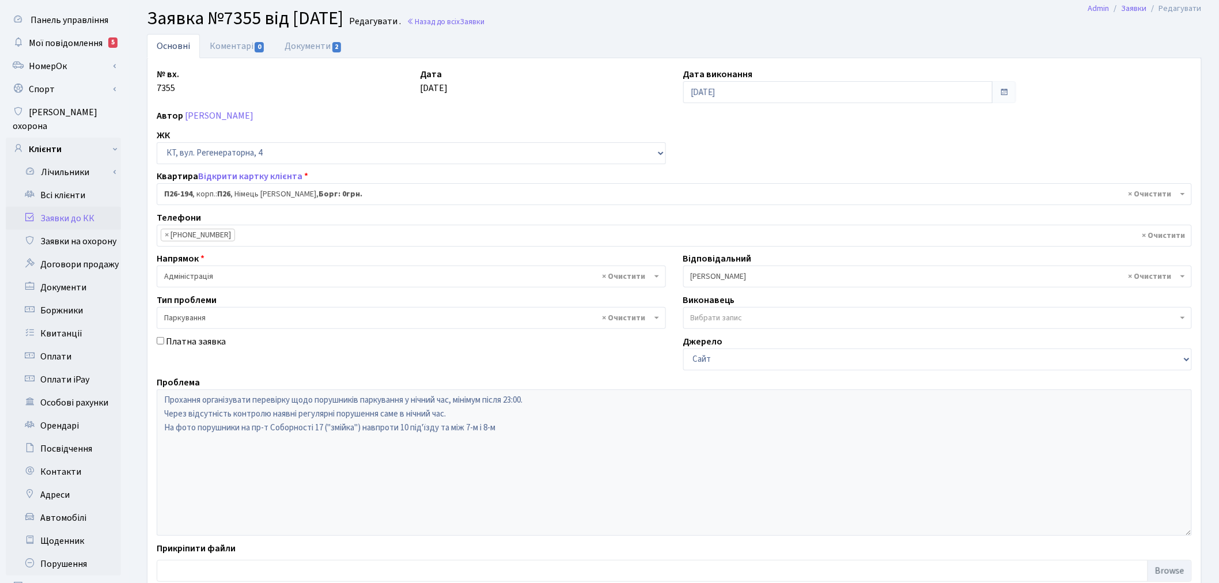
scroll to position [134, 0]
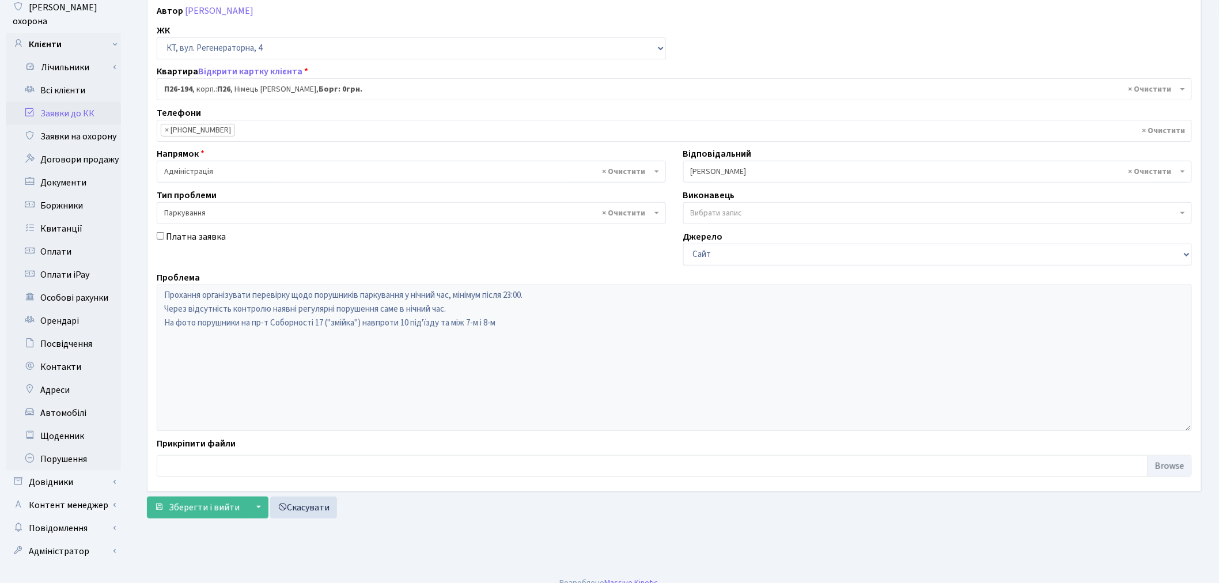
click at [187, 519] on div "Основні Коментарі 0 Документи 2 № вх. 7355 Дата 27.08.2025 Дата виконання 28.08…" at bounding box center [674, 226] width 1072 height 595
click at [193, 503] on span "Зберегти і вийти" at bounding box center [204, 507] width 71 height 13
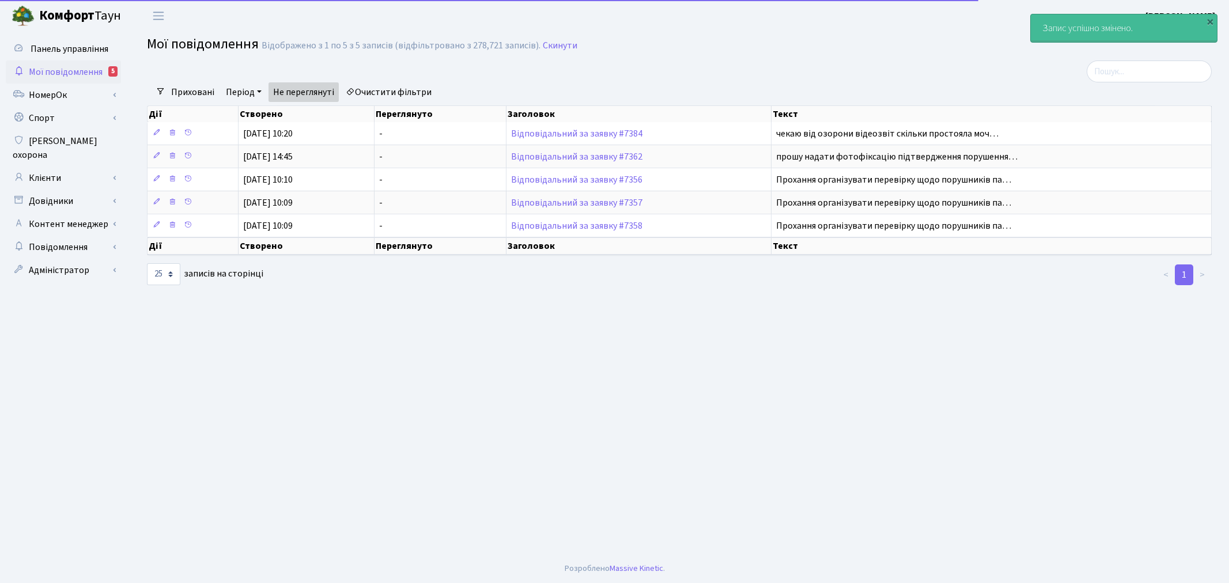
select select "25"
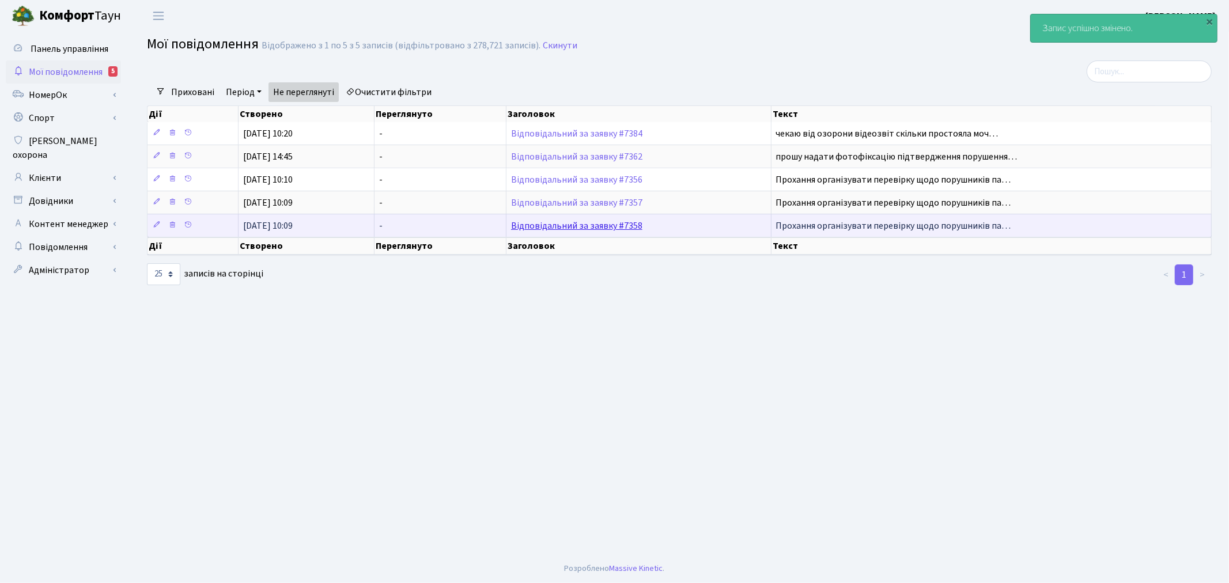
click at [583, 223] on link "Відповідальний за заявку #7358" at bounding box center [576, 225] width 131 height 13
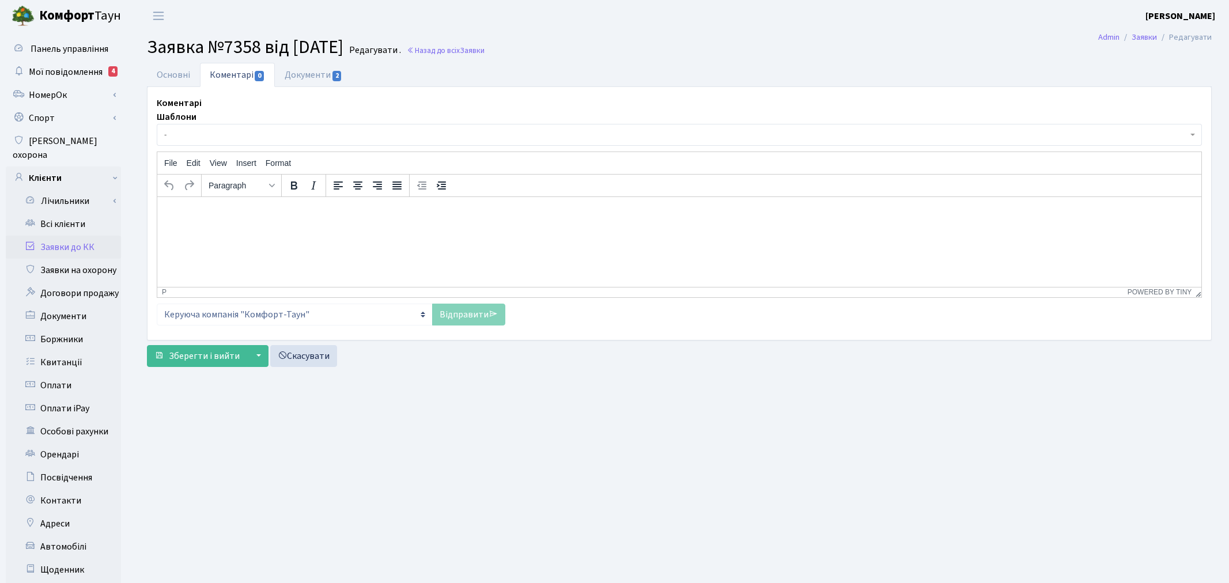
select select "8455"
select select "66"
click at [192, 72] on link "Основні" at bounding box center [173, 75] width 53 height 24
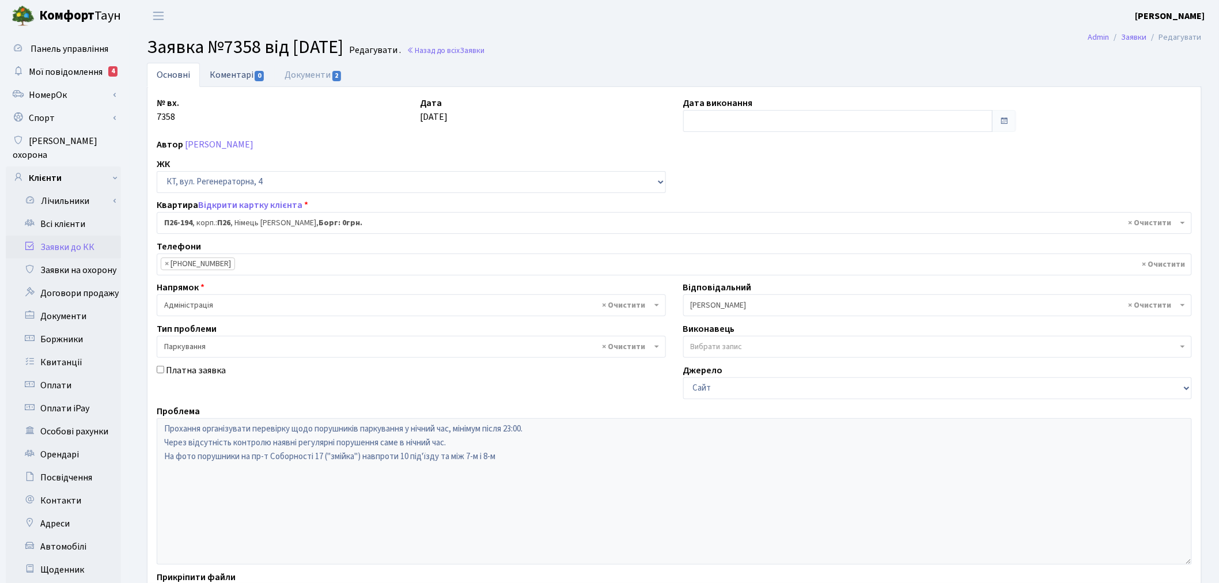
click at [244, 81] on link "Коментарі 0" at bounding box center [237, 75] width 75 height 24
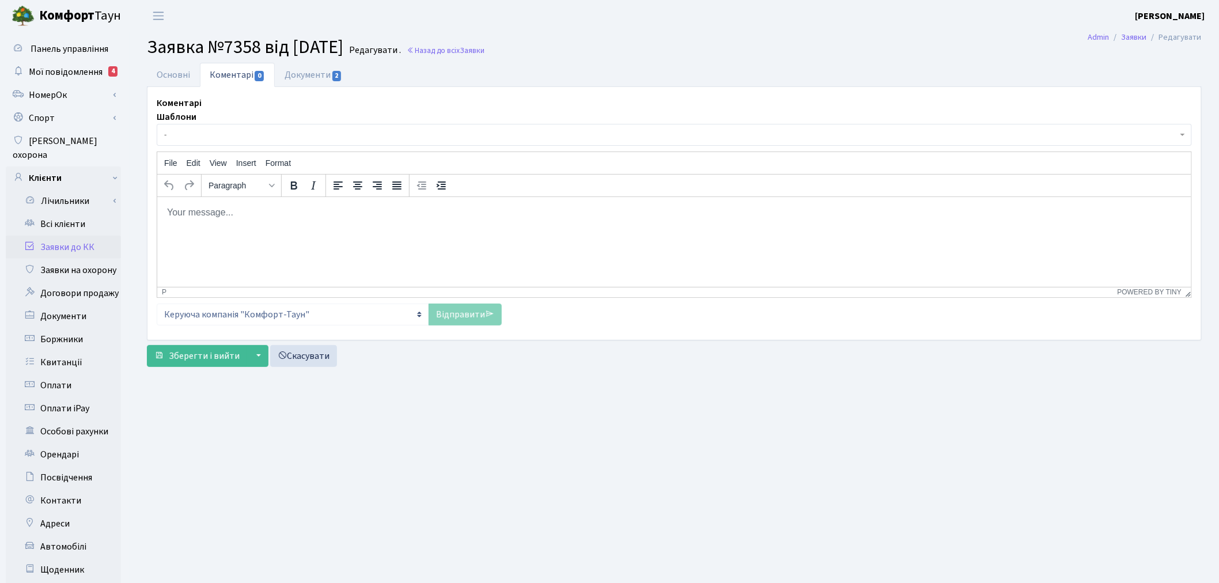
click at [266, 222] on html at bounding box center [674, 211] width 1034 height 31
paste body "Rich Text Area. Press ALT-0 for help."
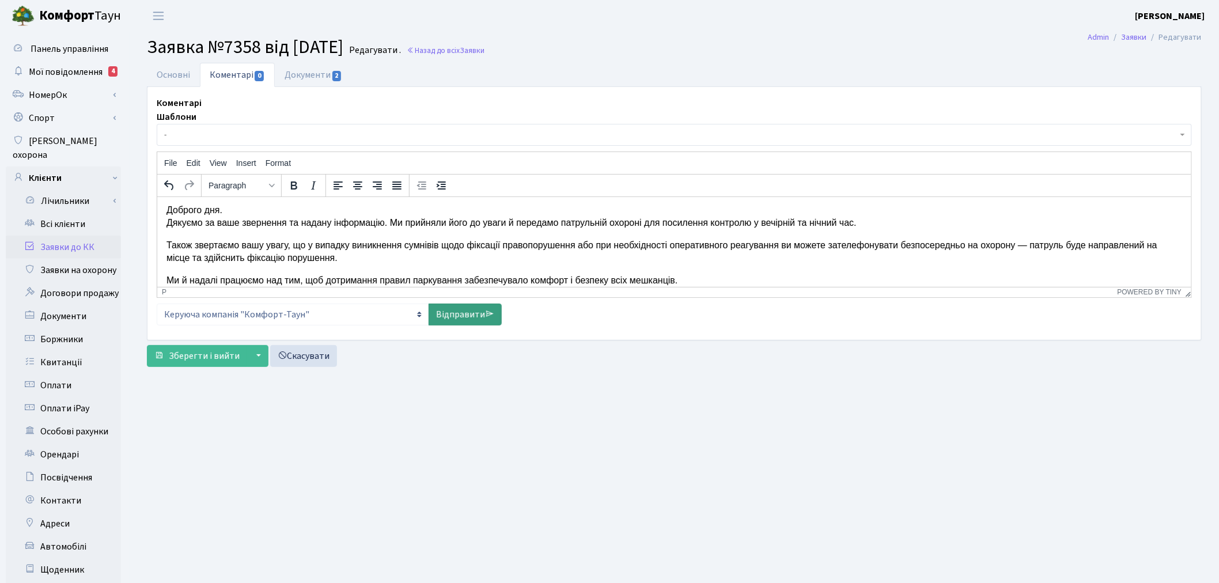
click at [462, 320] on link "Відправити" at bounding box center [465, 315] width 73 height 22
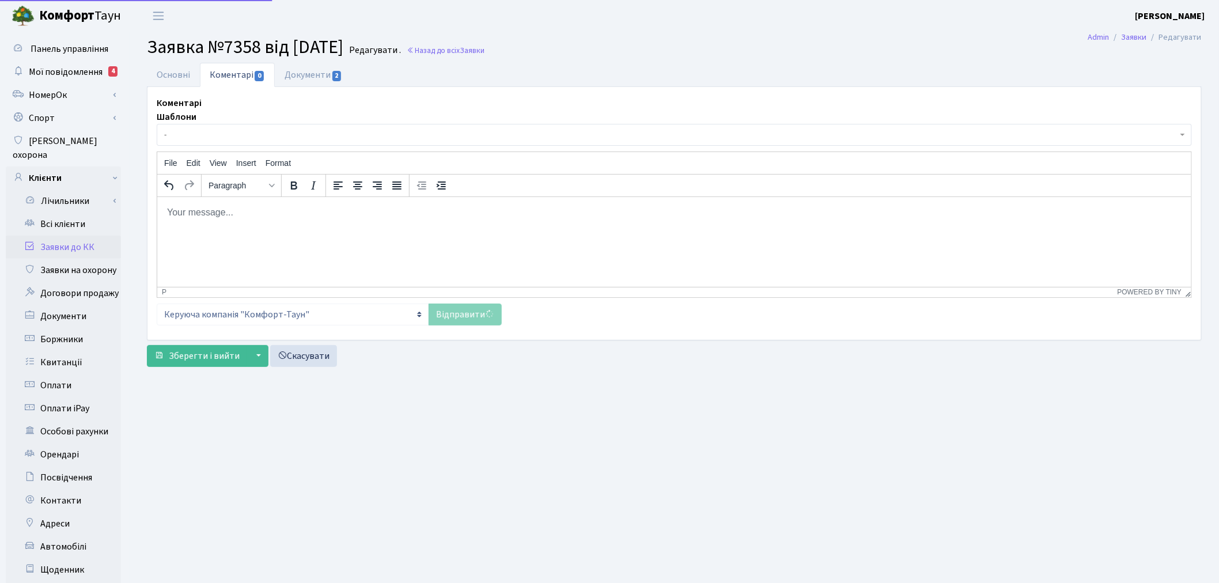
scroll to position [0, 0]
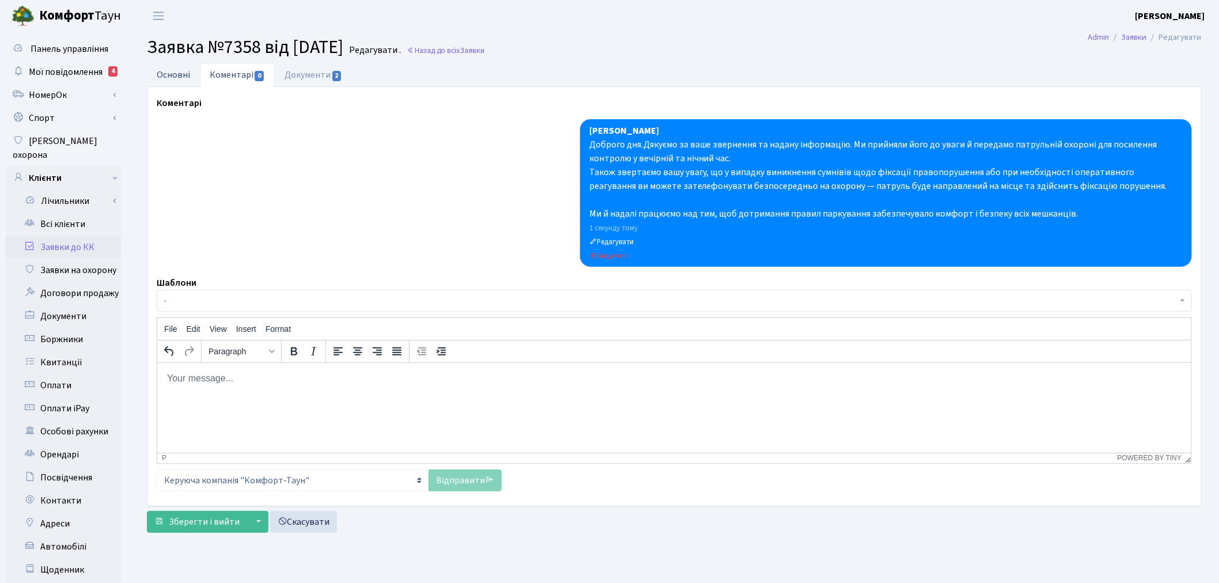
click at [154, 71] on link "Основні" at bounding box center [173, 75] width 53 height 24
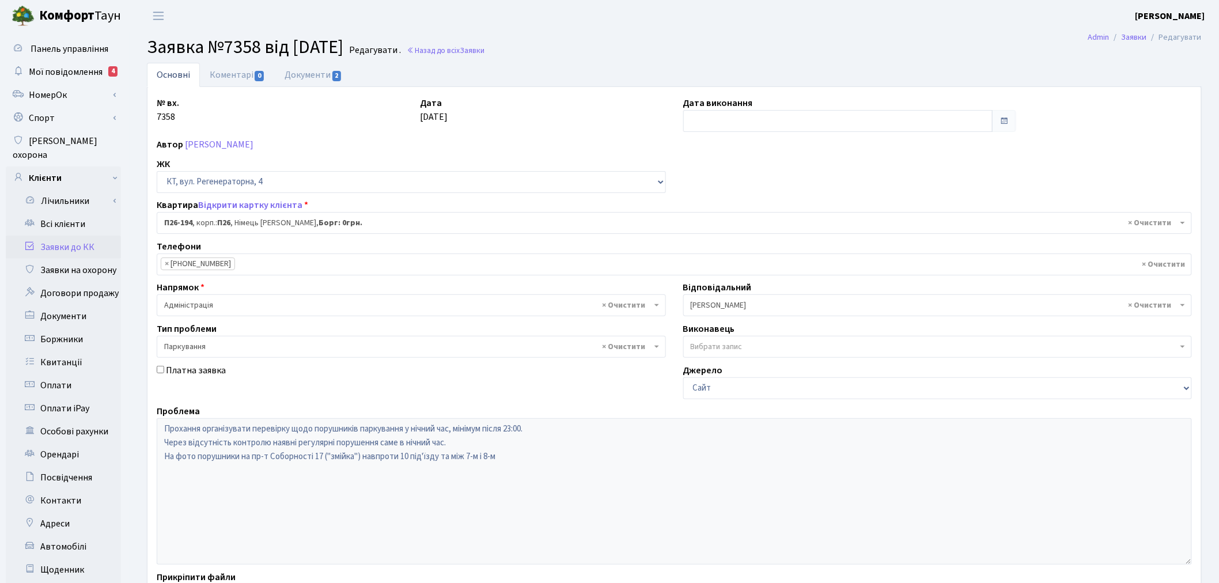
click at [789, 134] on div "№ вх. 7358 Дата 27.08.2025 Дата виконання Автор Гура Денис Миколайович ЖК - ТХ,…" at bounding box center [674, 356] width 1052 height 520
click at [786, 123] on input "text" at bounding box center [838, 121] width 310 height 22
click at [748, 251] on td "28" at bounding box center [746, 248] width 17 height 17
type input "28.08.2025"
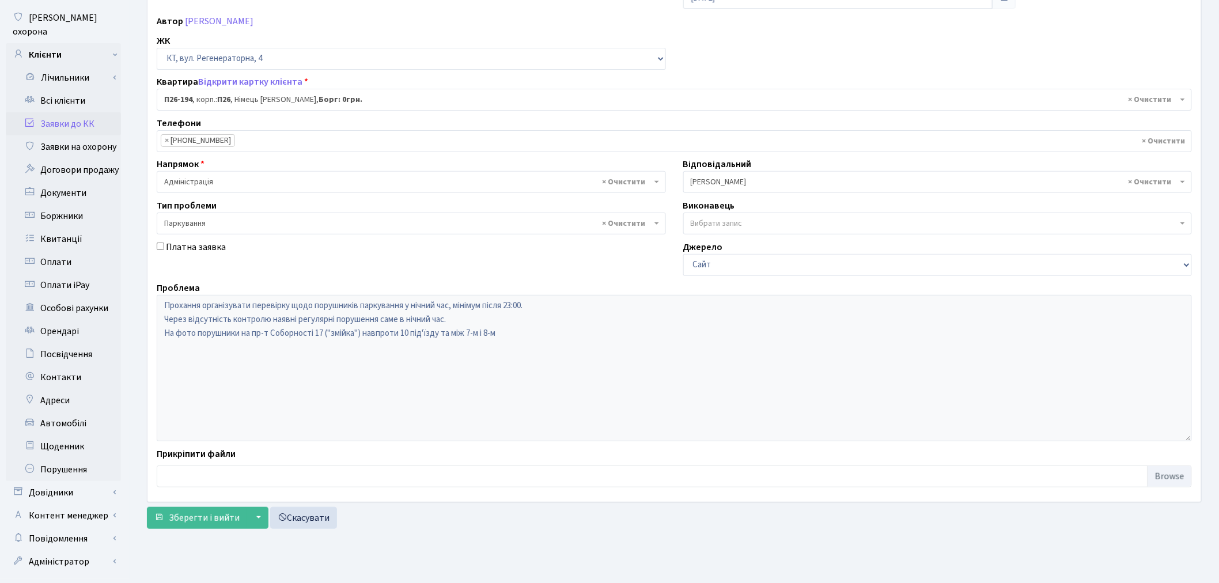
scroll to position [134, 0]
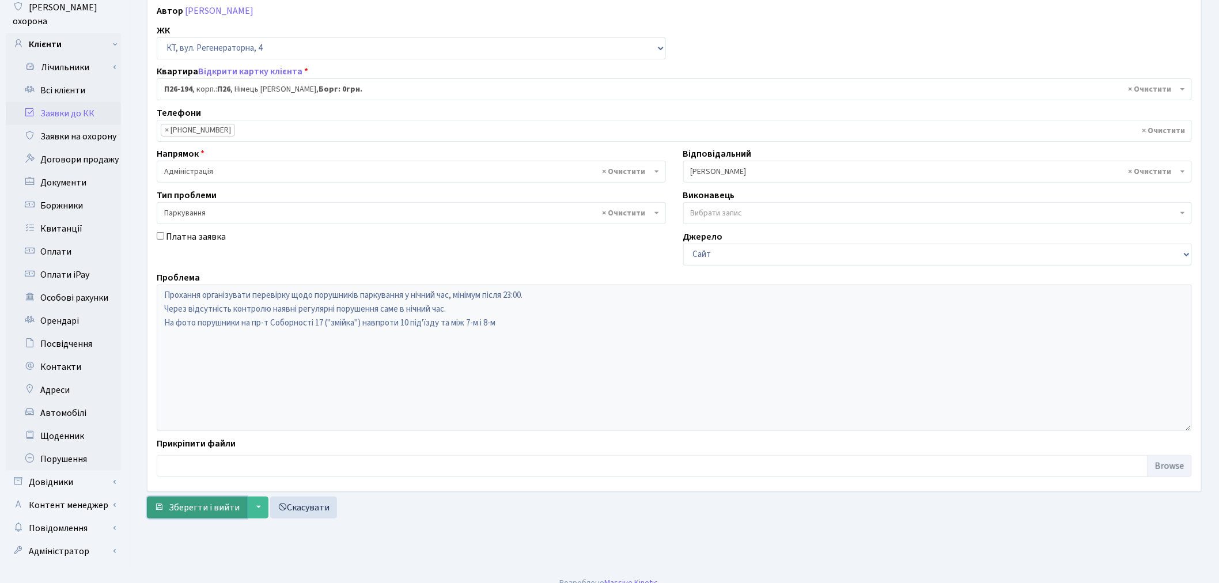
click at [216, 504] on span "Зберегти і вийти" at bounding box center [204, 507] width 71 height 13
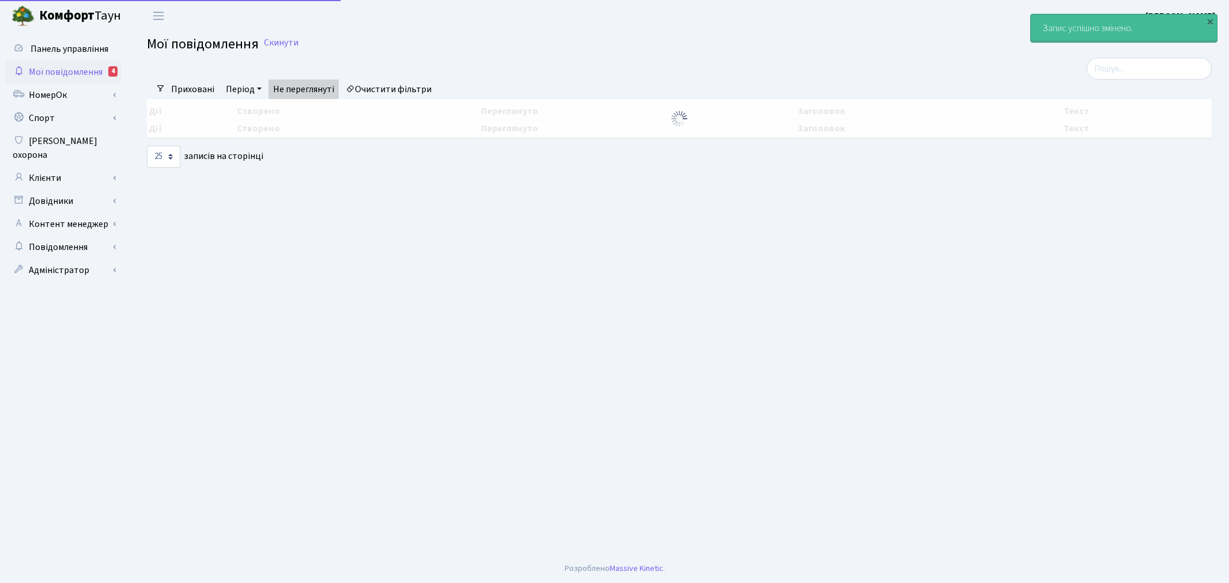
select select "25"
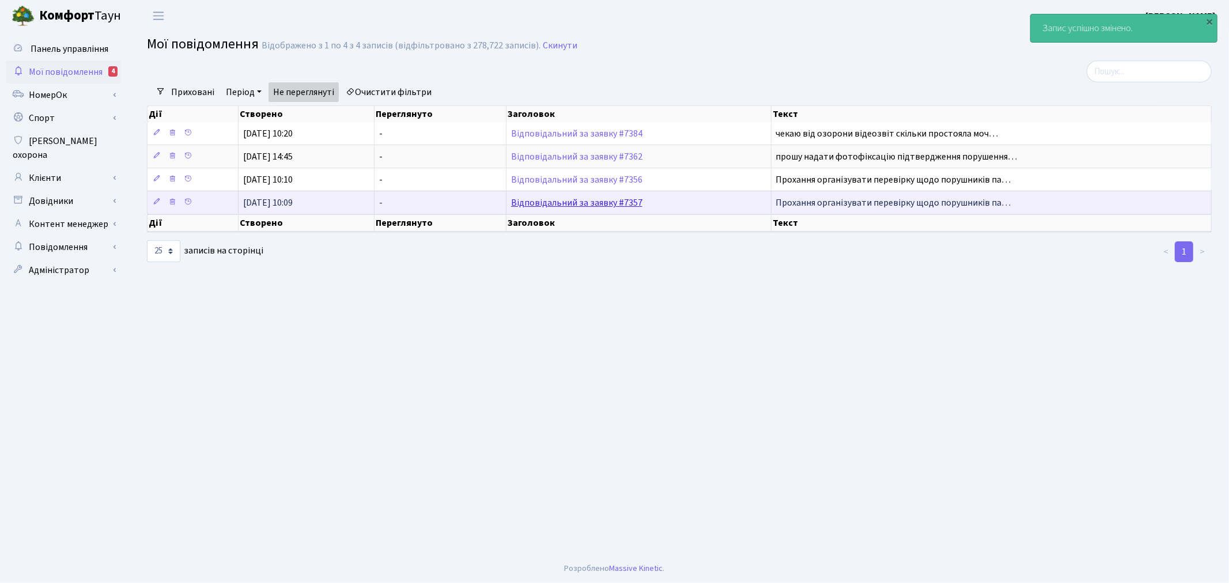
click at [595, 198] on link "Відповідальний за заявку #7357" at bounding box center [576, 202] width 131 height 13
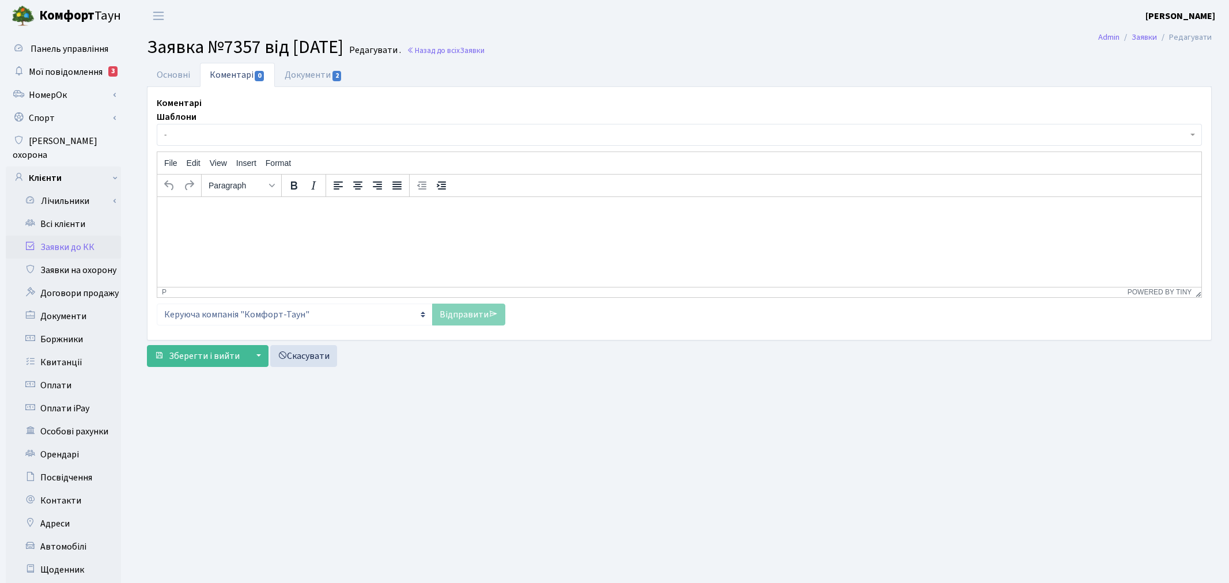
select select "8455"
select select "66"
click at [177, 71] on link "Основні" at bounding box center [173, 75] width 53 height 24
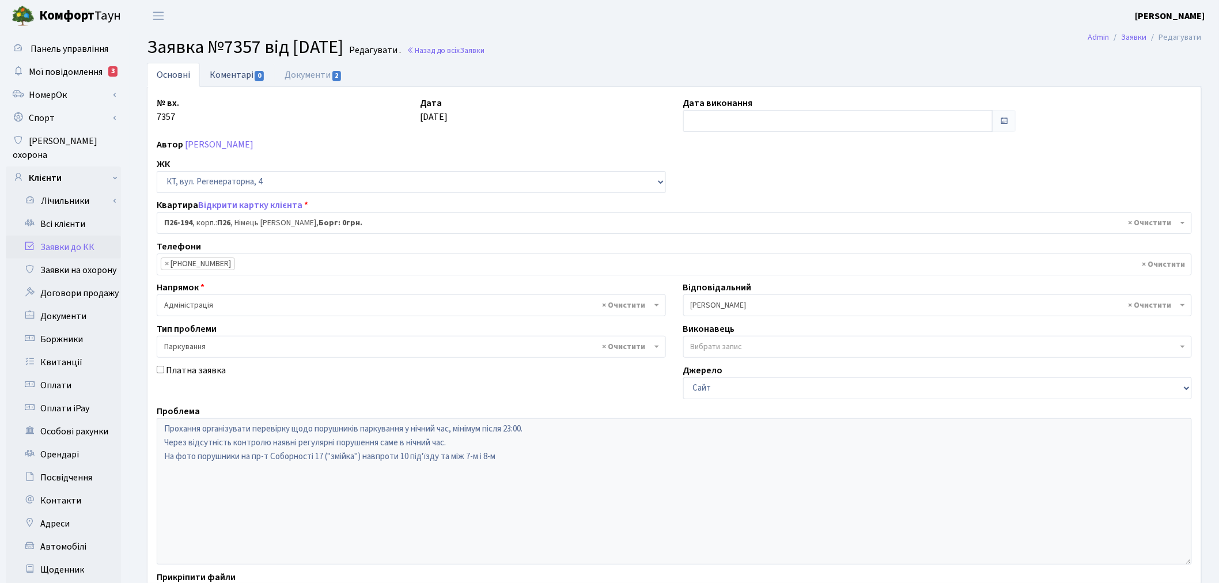
click at [243, 79] on link "Коментарі 0" at bounding box center [237, 75] width 75 height 24
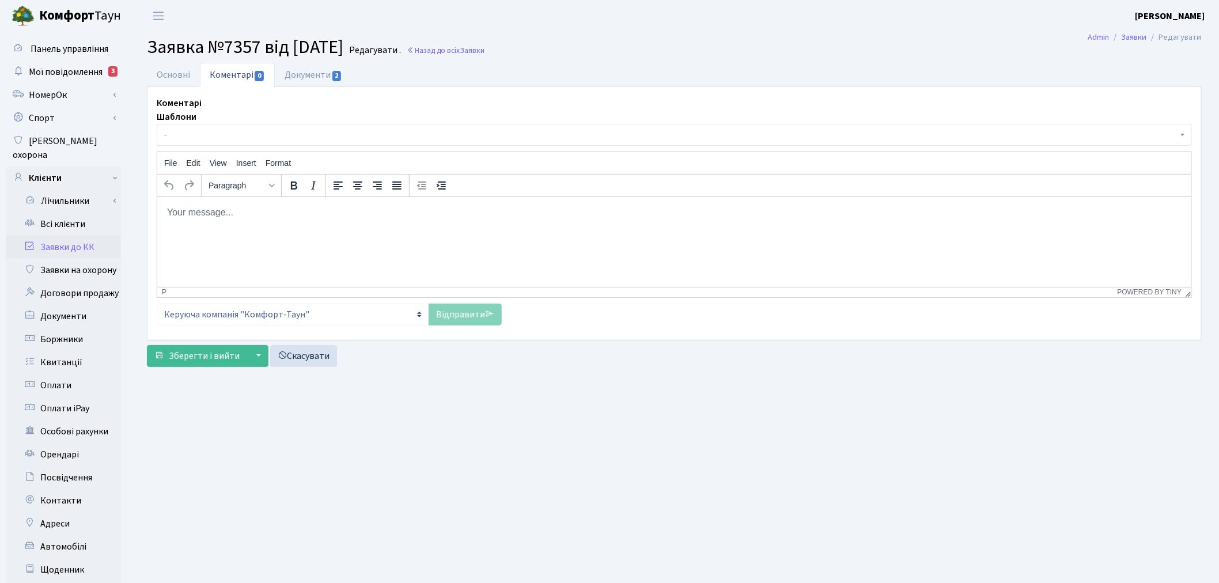
click at [279, 214] on p "Rich Text Area. Press ALT-0 for help." at bounding box center [673, 212] width 1015 height 13
paste body "Rich Text Area. Press ALT-0 for help."
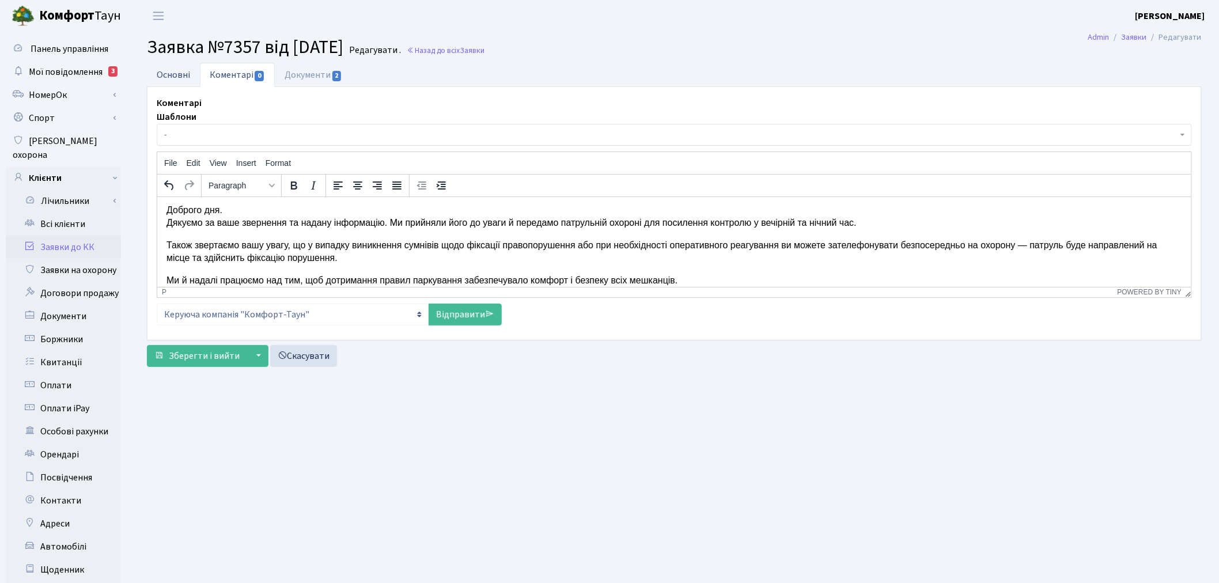
click at [184, 82] on link "Основні" at bounding box center [173, 75] width 53 height 24
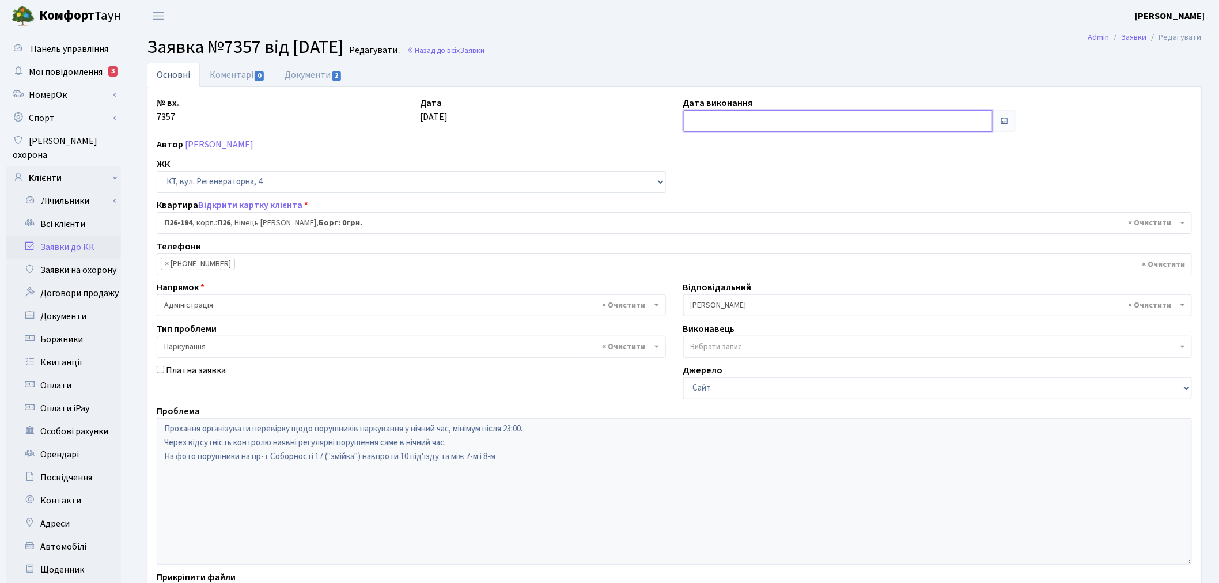
click at [785, 116] on input "text" at bounding box center [838, 121] width 310 height 22
click at [751, 245] on td "28" at bounding box center [746, 248] width 17 height 17
type input "[DATE]"
click at [302, 69] on link "Документи 2" at bounding box center [313, 75] width 77 height 24
select select "25"
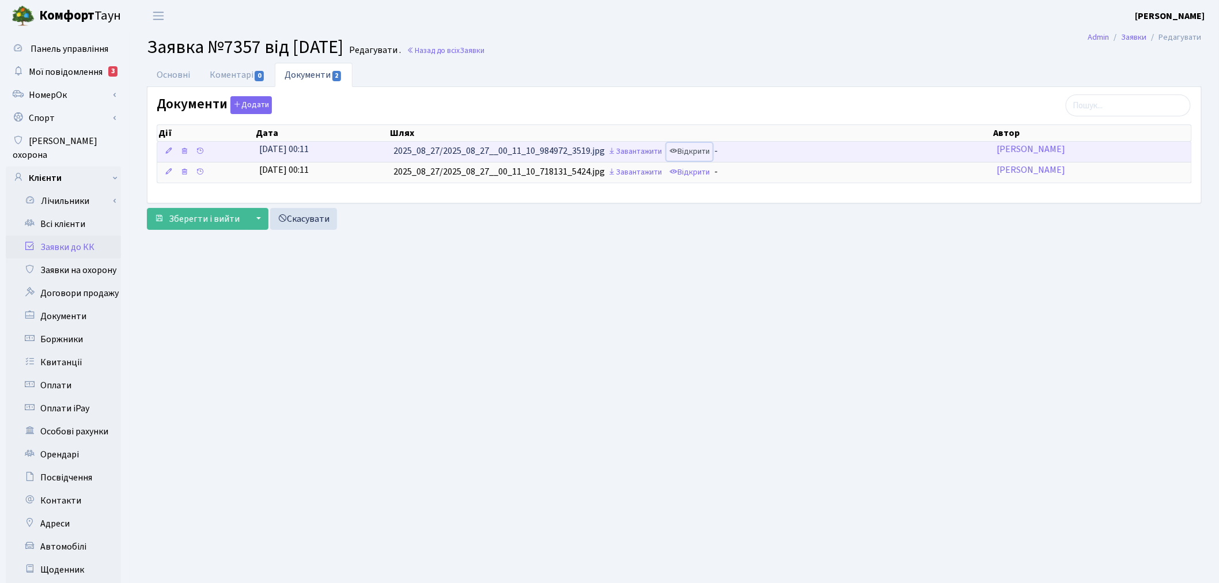
click at [677, 153] on icon at bounding box center [673, 151] width 8 height 8
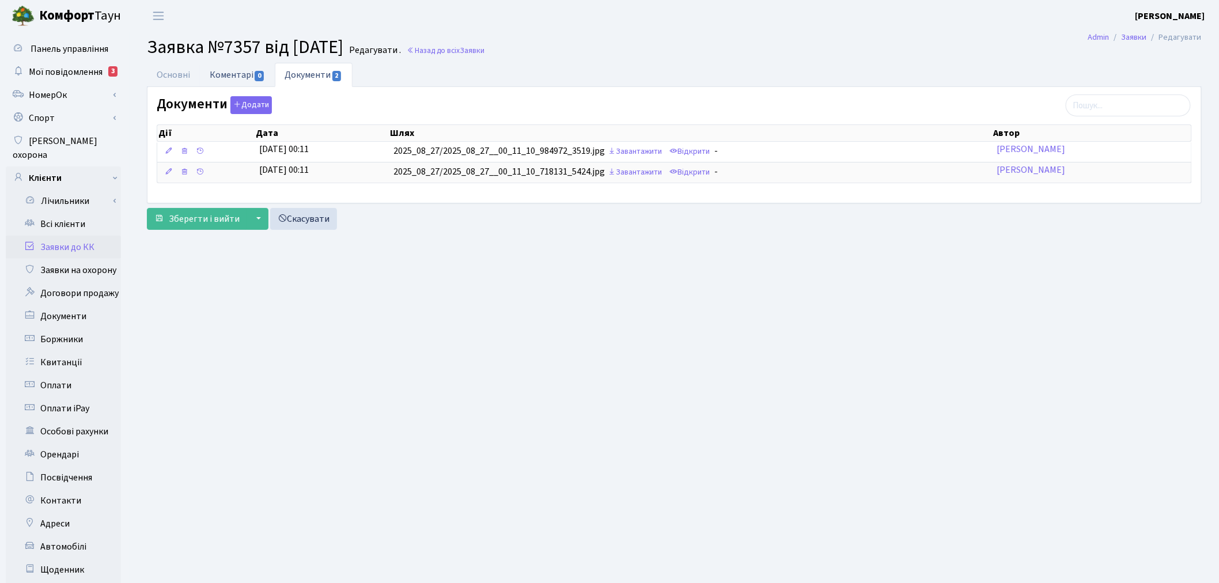
click at [221, 73] on link "Коментарі 0" at bounding box center [237, 75] width 75 height 24
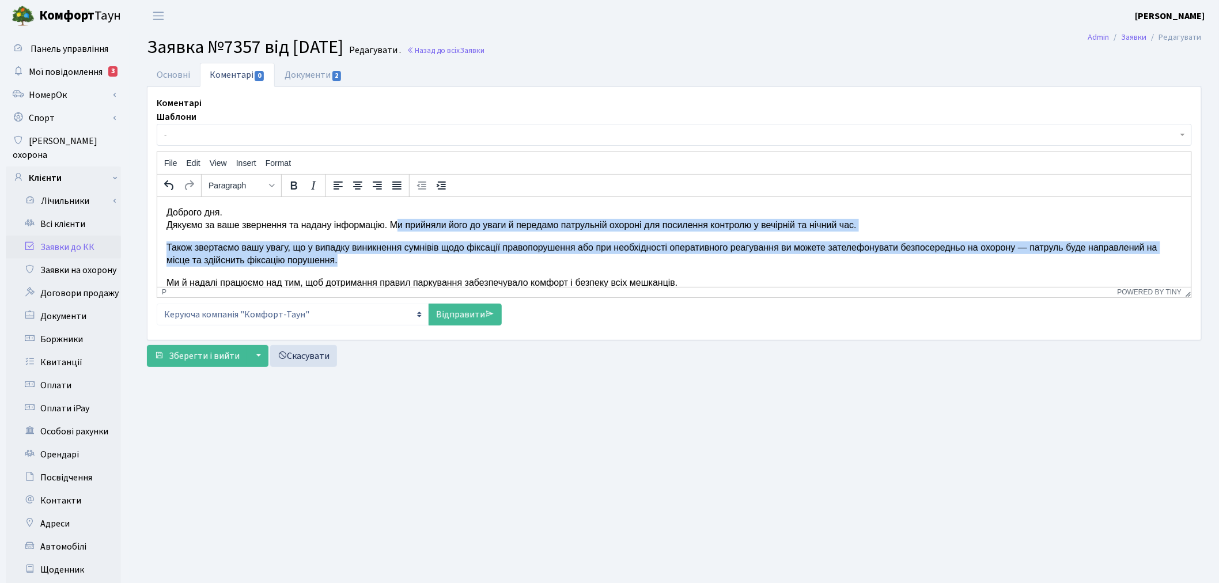
scroll to position [12, 0]
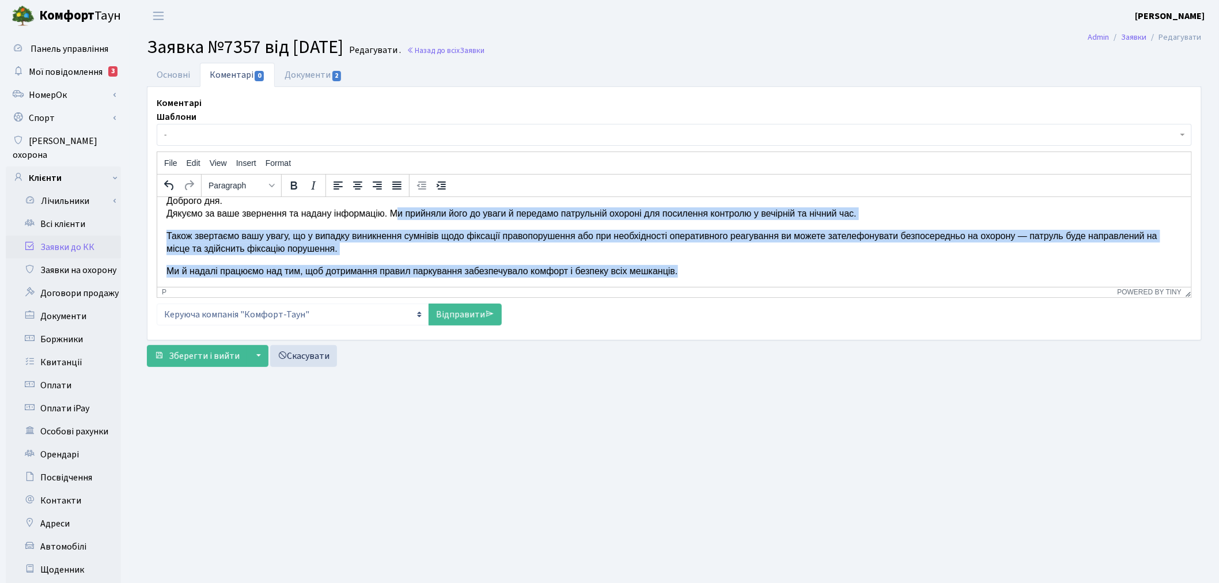
drag, startPoint x: 385, startPoint y: 225, endPoint x: 730, endPoint y: 298, distance: 352.7
click at [730, 286] on html "Доброго дня. Дякуємо за ваше звернення та надану інформацію. Ми прийняли його д…" at bounding box center [674, 235] width 1034 height 101
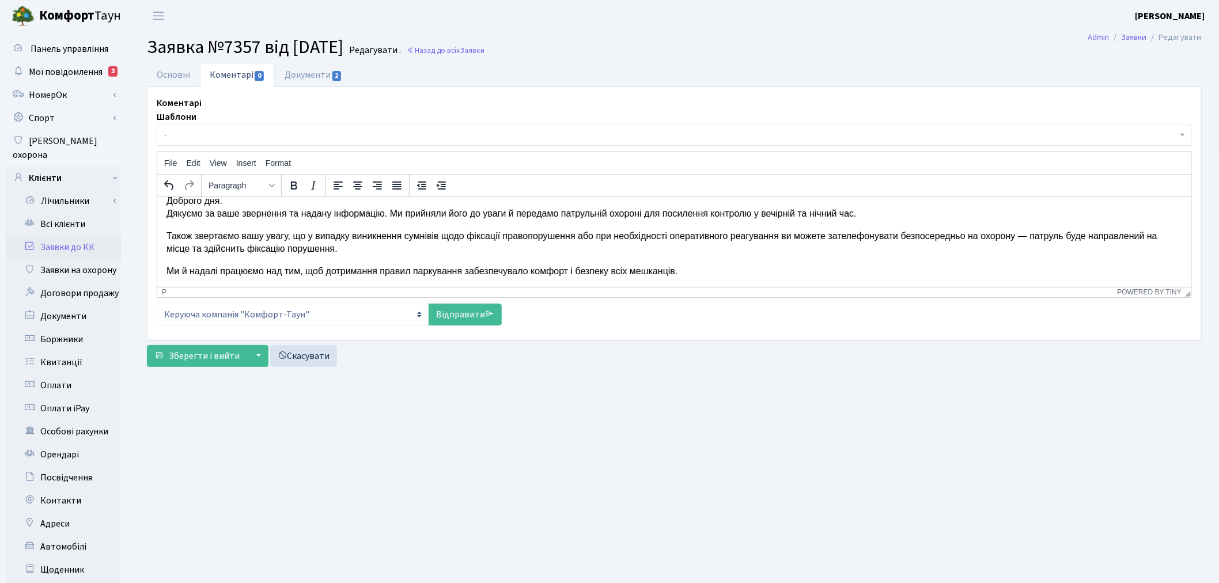
scroll to position [0, 0]
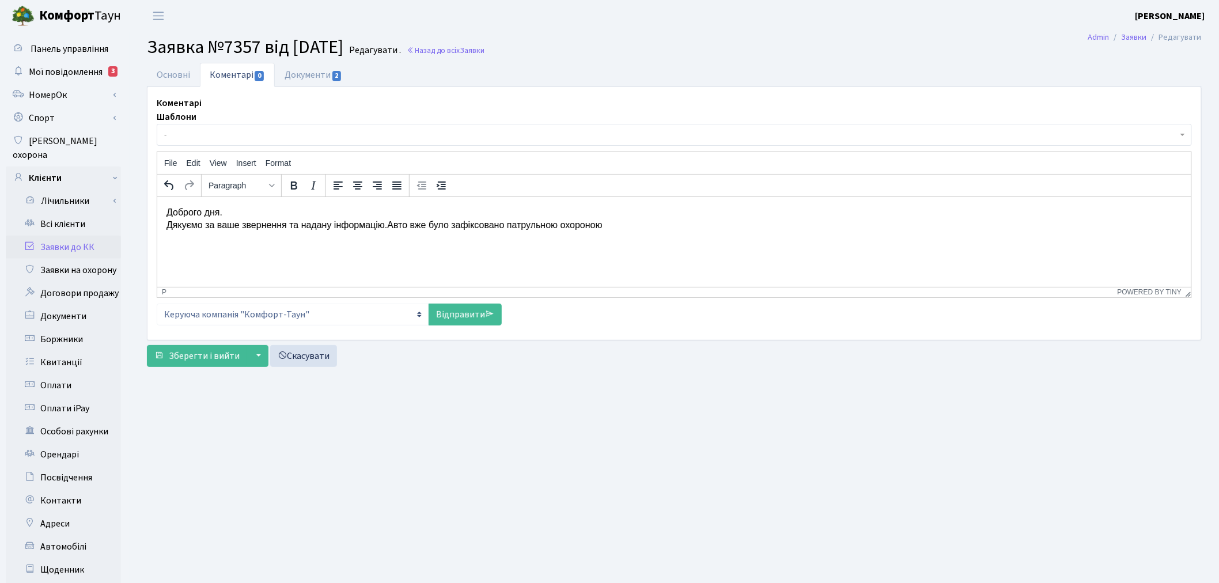
click at [378, 225] on p "Доброго дня. Дякуємо за ваше звернення та надану інформацію.Авто вже було зафік…" at bounding box center [673, 219] width 1015 height 26
drag, startPoint x: 378, startPoint y: 226, endPoint x: 284, endPoint y: 228, distance: 93.9
click at [284, 228] on p "Доброго дня. Дякуємо за ваше звернення та надану інформацію.Авто вже було зафік…" at bounding box center [673, 219] width 1015 height 26
click at [688, 225] on p "Доброго дня. Дякуємо за ваше звернення повідомляємо, що авто вже було зафіксова…" at bounding box center [673, 219] width 1015 height 26
click at [600, 223] on p "Доброго дня. Дякуємо за ваше звернення повідомляємо, що авто вже було зафіксова…" at bounding box center [673, 219] width 1015 height 26
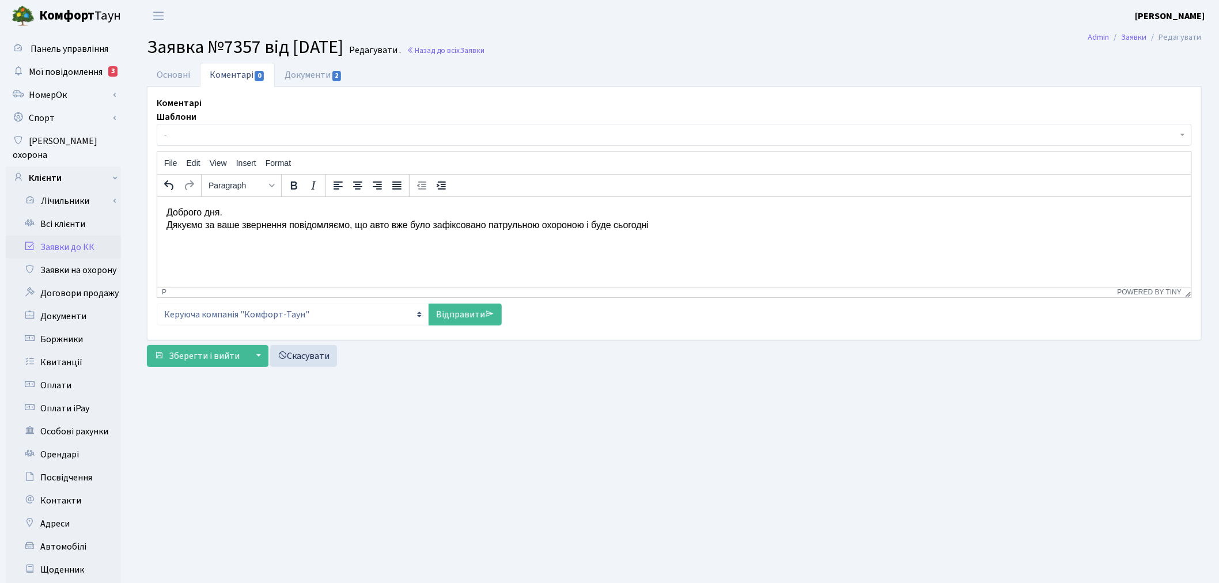
click at [694, 228] on p "Доброго дня. Дякуємо за ваше звернення повідомляємо, що авто вже було зафіксова…" at bounding box center [673, 219] width 1015 height 26
drag, startPoint x: 656, startPoint y: 225, endPoint x: 613, endPoint y: 226, distance: 43.2
click at [613, 226] on p "Доброго дня. Дякуємо за ваше звернення повідомляємо, що авто вже було зафіксова…" at bounding box center [673, 219] width 1015 height 26
click at [324, 76] on link "Документи 2" at bounding box center [313, 75] width 77 height 24
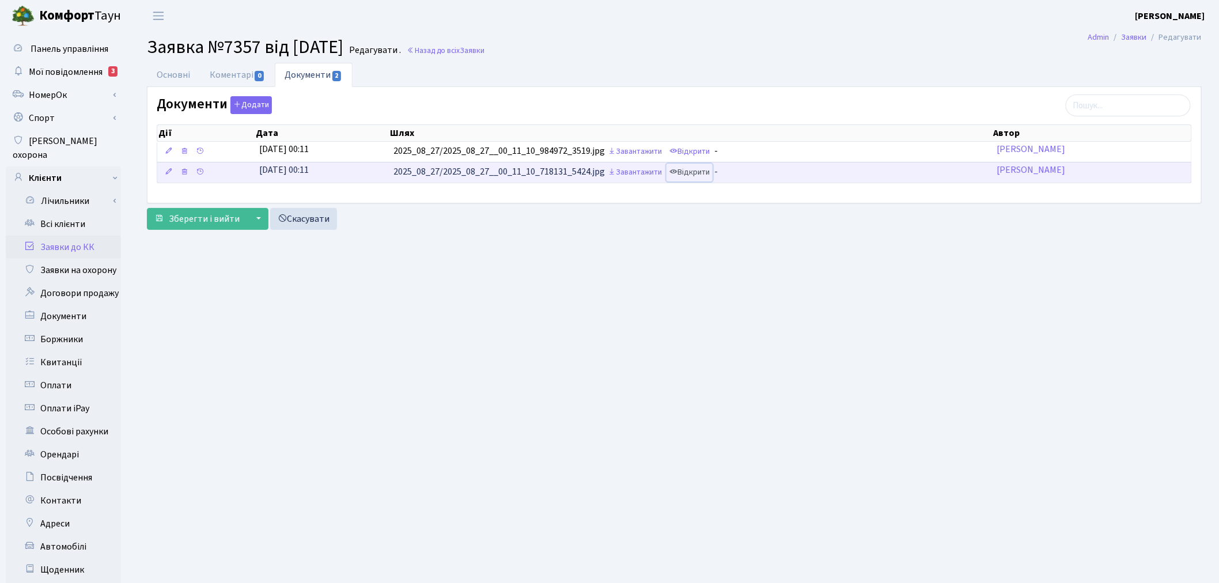
click at [703, 173] on link "Відкрити" at bounding box center [689, 173] width 46 height 18
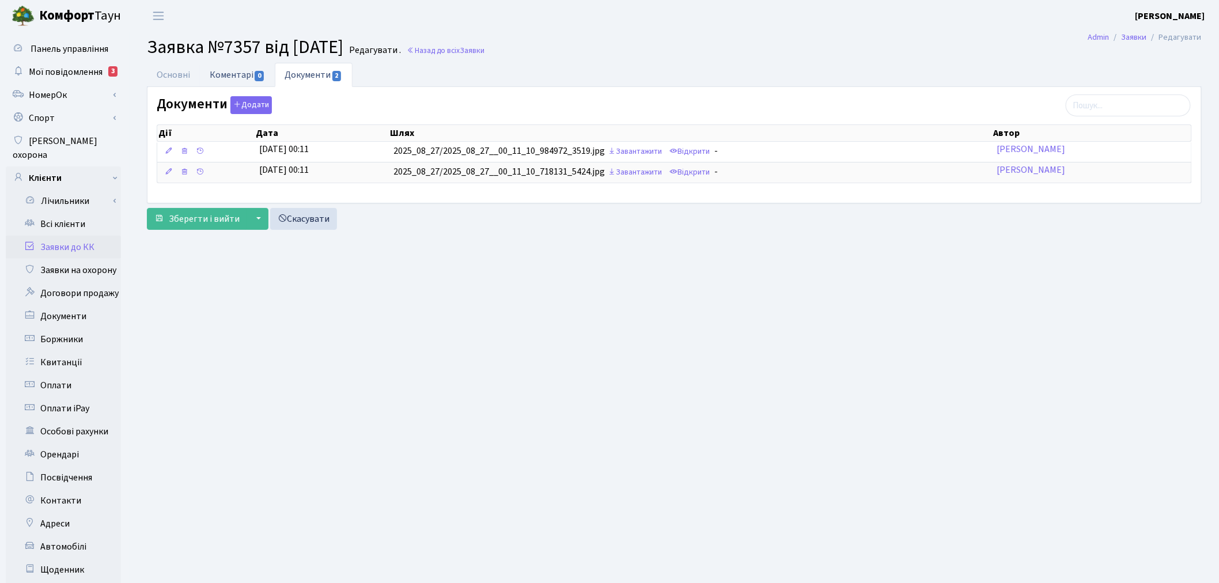
click at [218, 77] on link "Коментарі 0" at bounding box center [237, 75] width 75 height 24
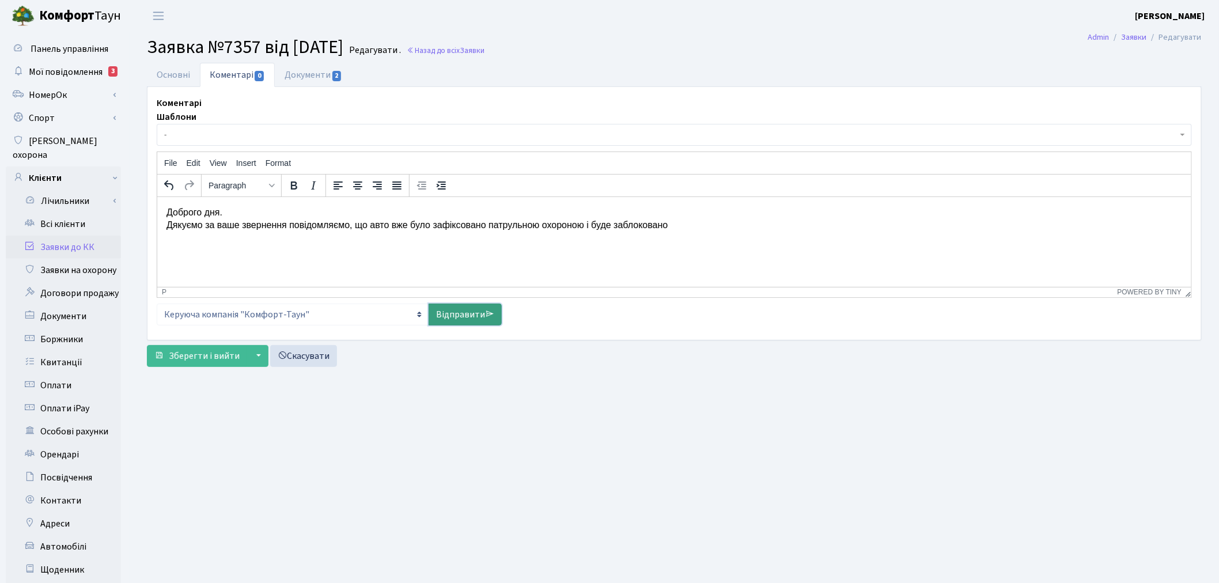
click at [474, 313] on link "Відправити" at bounding box center [465, 315] width 73 height 22
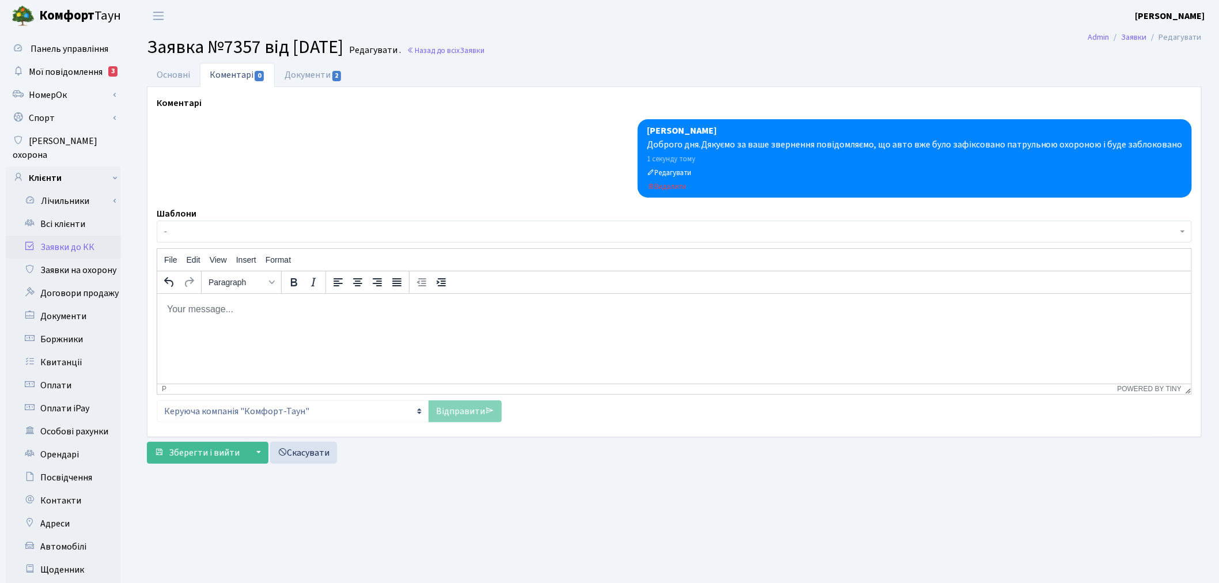
click at [203, 73] on link "Коментарі 0" at bounding box center [237, 75] width 75 height 24
click at [181, 73] on link "Основні" at bounding box center [173, 75] width 53 height 24
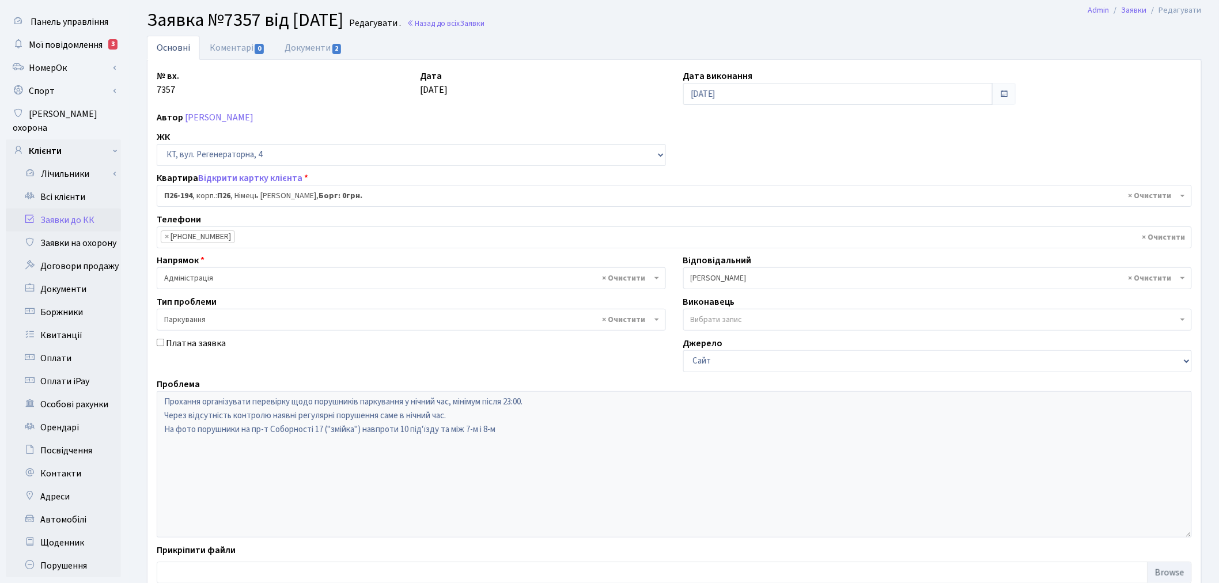
scroll to position [134, 0]
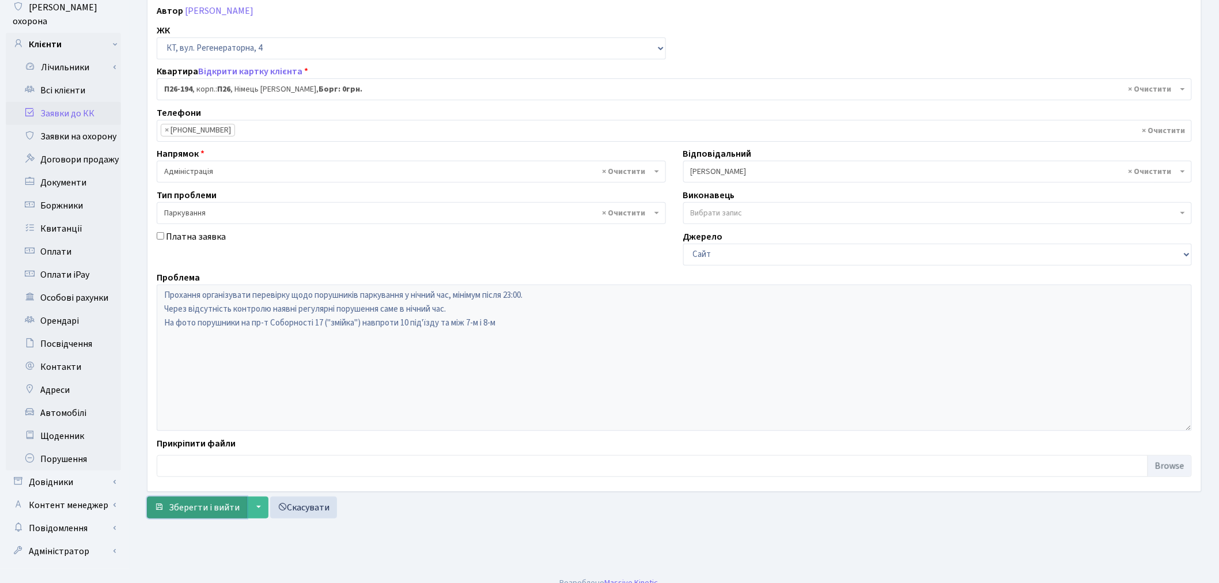
click at [196, 511] on span "Зберегти і вийти" at bounding box center [204, 507] width 71 height 13
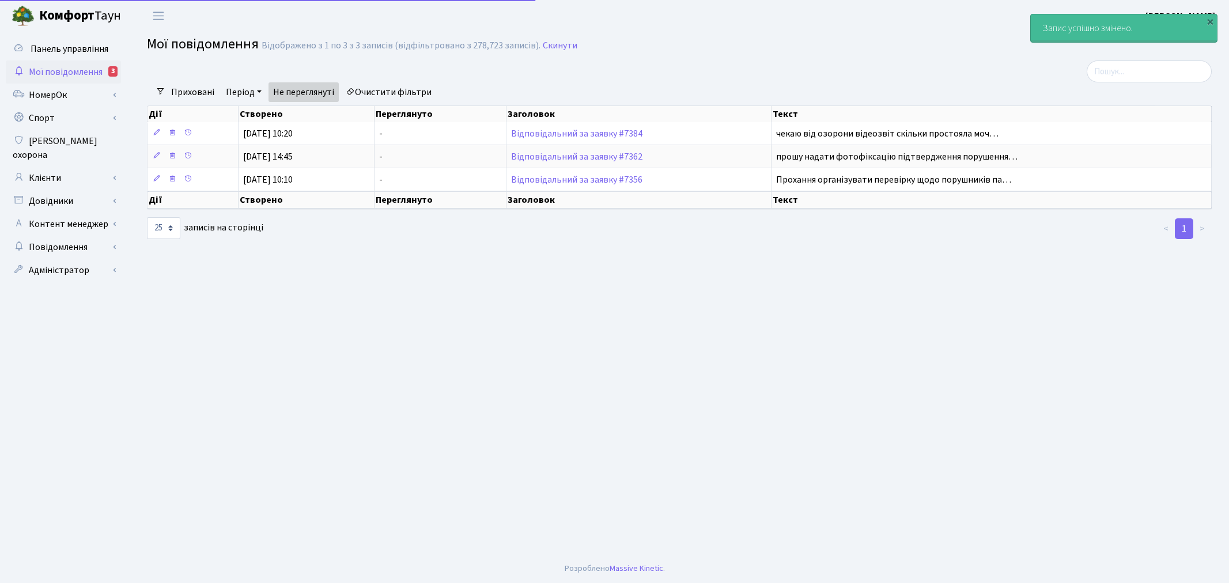
select select "25"
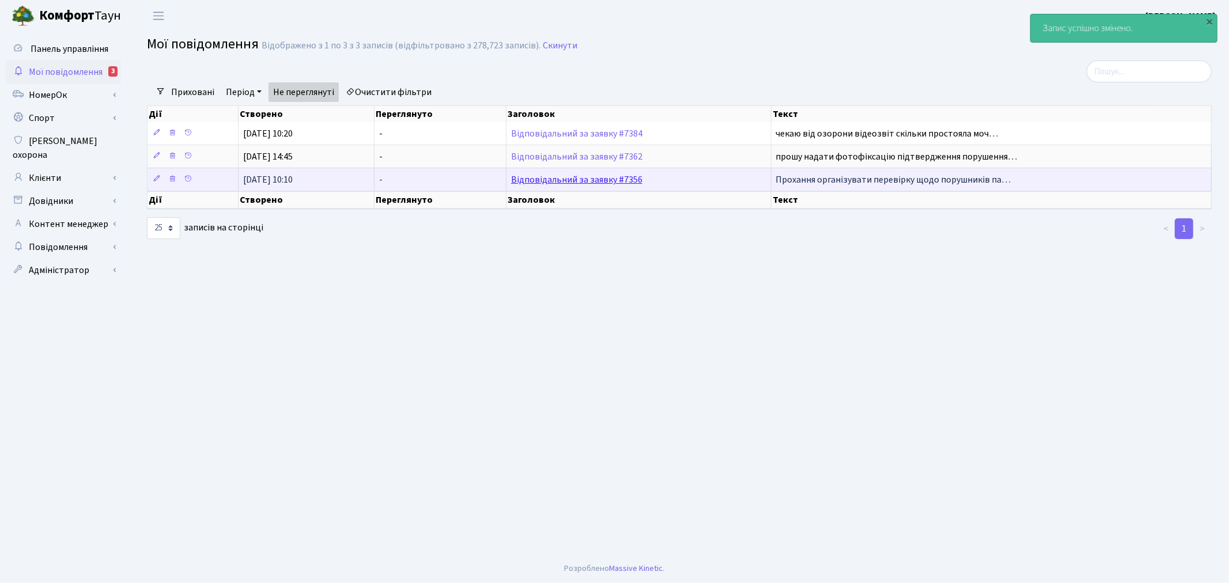
click at [595, 177] on link "Відповідальний за заявку #7356" at bounding box center [576, 179] width 131 height 13
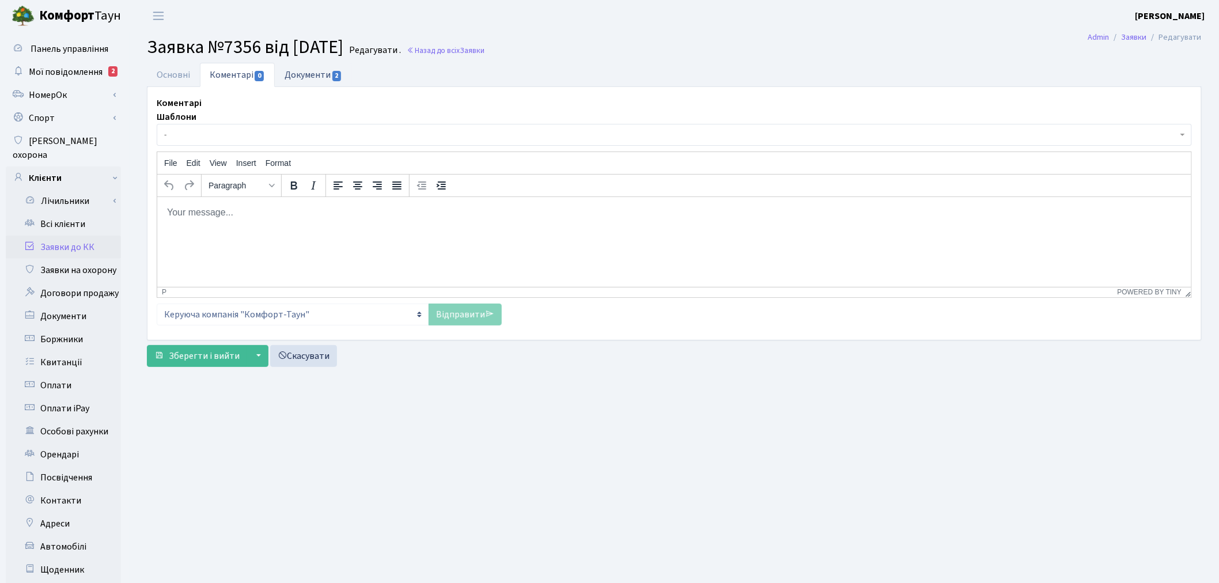
click at [306, 78] on link "Документи 2" at bounding box center [313, 75] width 77 height 24
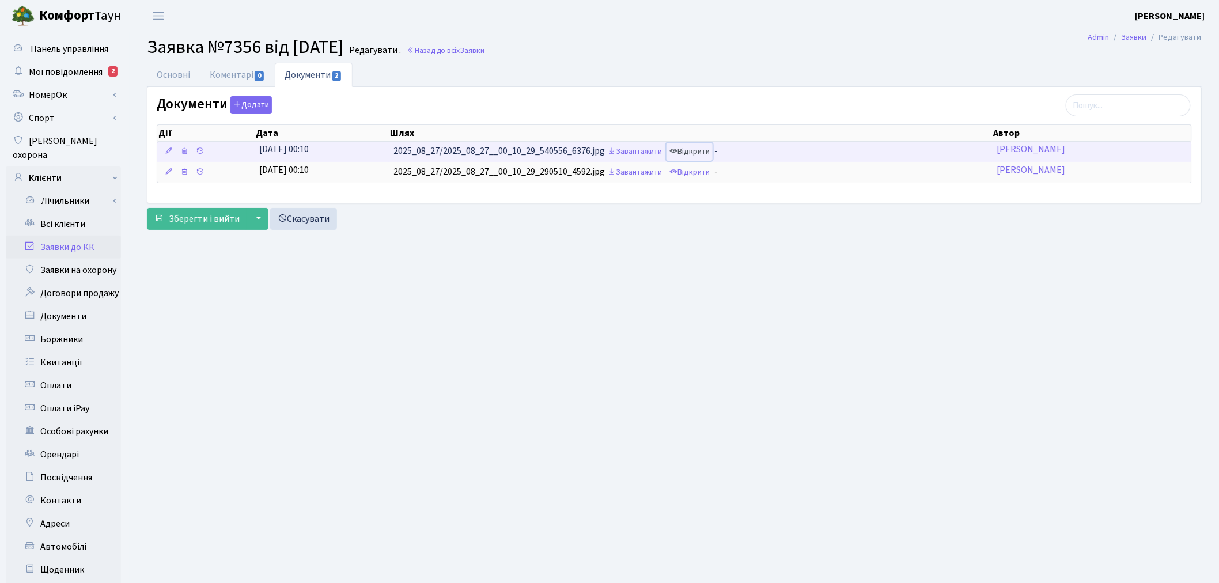
click at [707, 148] on link "Відкрити" at bounding box center [689, 152] width 46 height 18
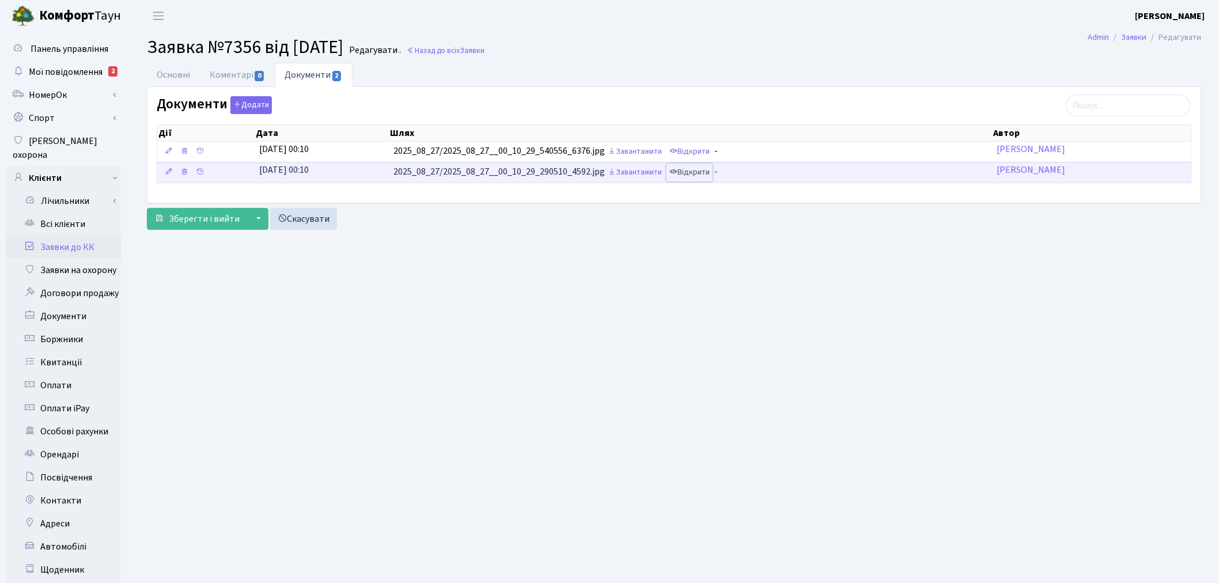
click at [703, 176] on link "Відкрити" at bounding box center [689, 173] width 46 height 18
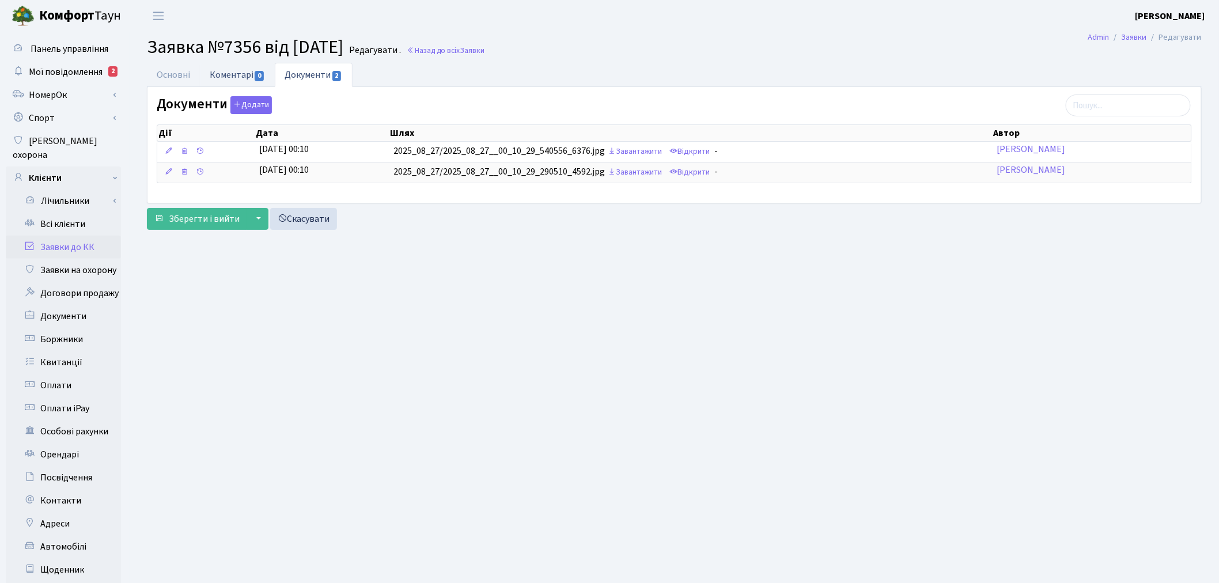
click at [233, 69] on link "Коментарі 0" at bounding box center [237, 75] width 75 height 24
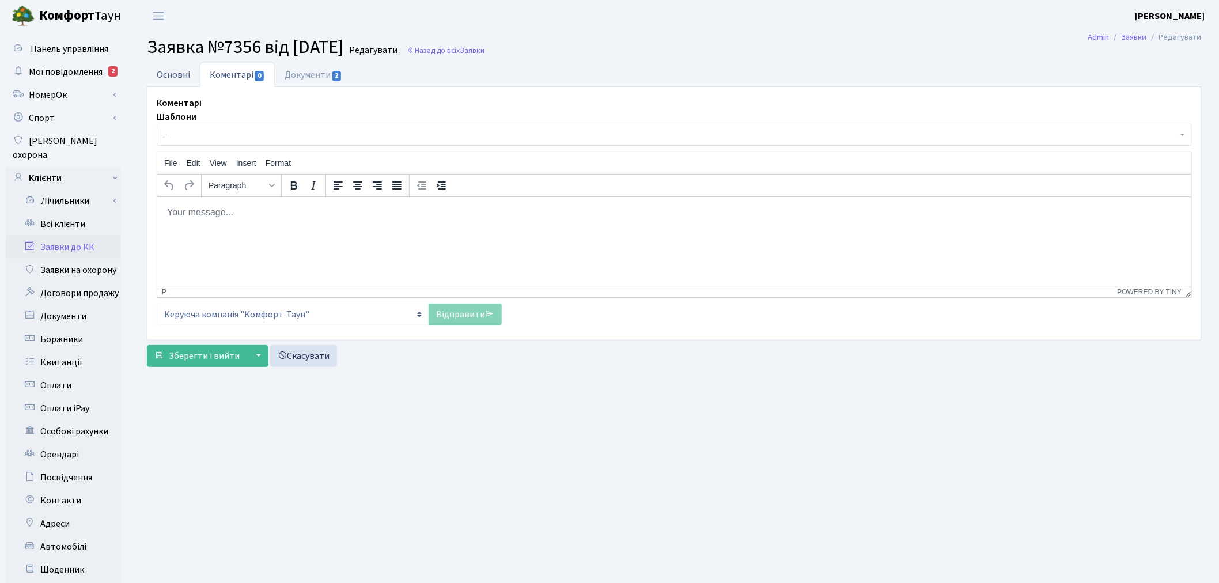
click at [181, 75] on link "Основні" at bounding box center [173, 75] width 53 height 24
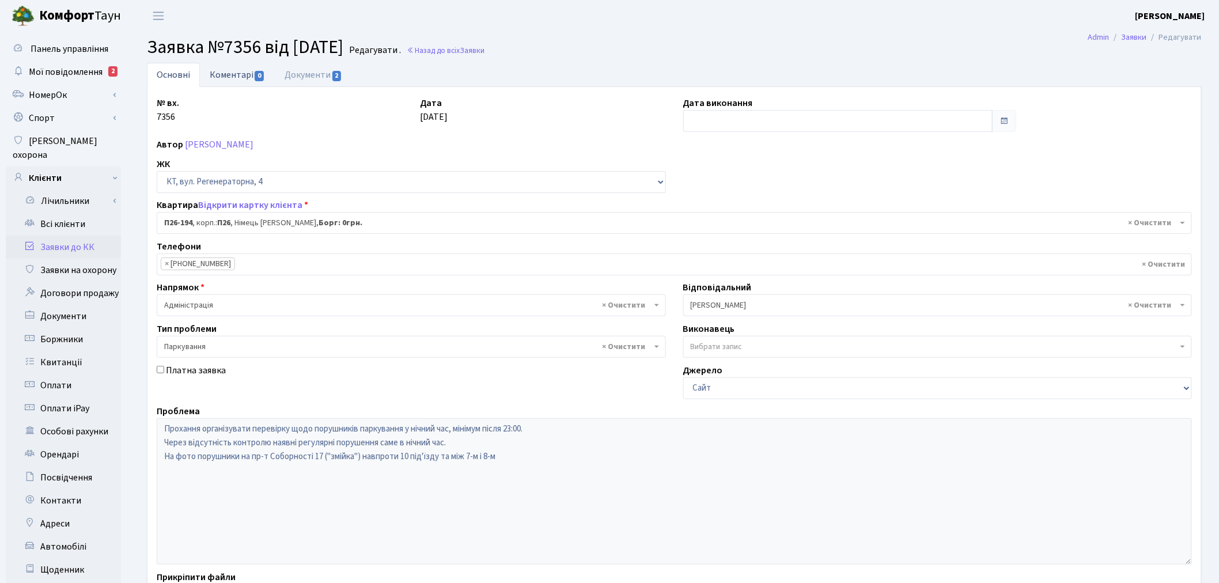
click at [248, 75] on link "Коментарі 0" at bounding box center [237, 75] width 75 height 24
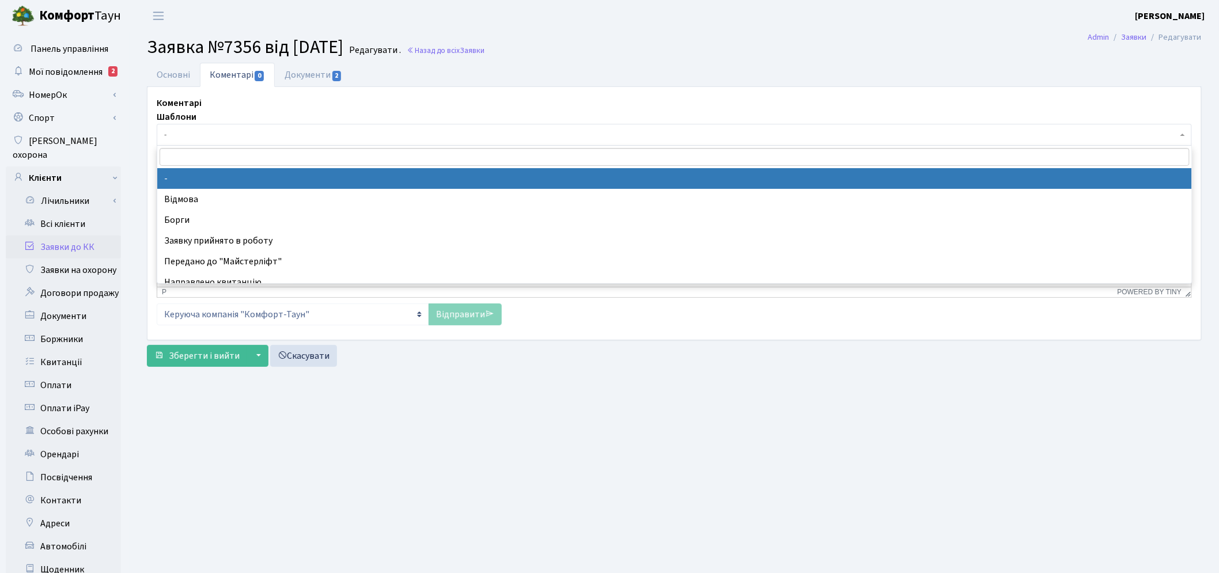
drag, startPoint x: 275, startPoint y: 132, endPoint x: 279, endPoint y: 151, distance: 19.4
click at [275, 132] on span "-" at bounding box center [670, 135] width 1013 height 12
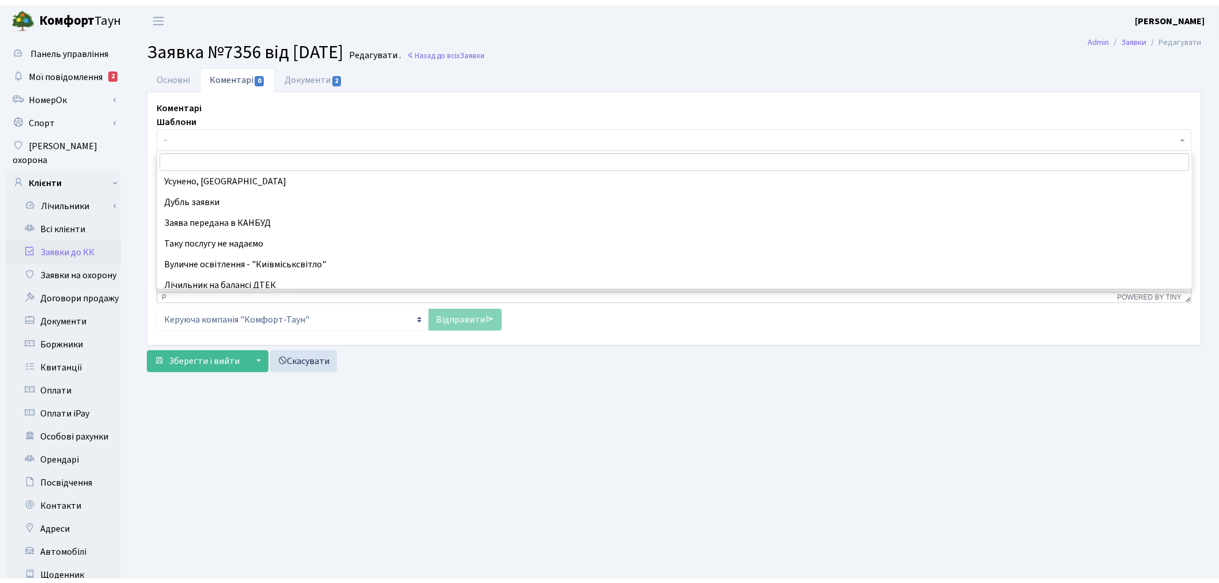
scroll to position [128, 0]
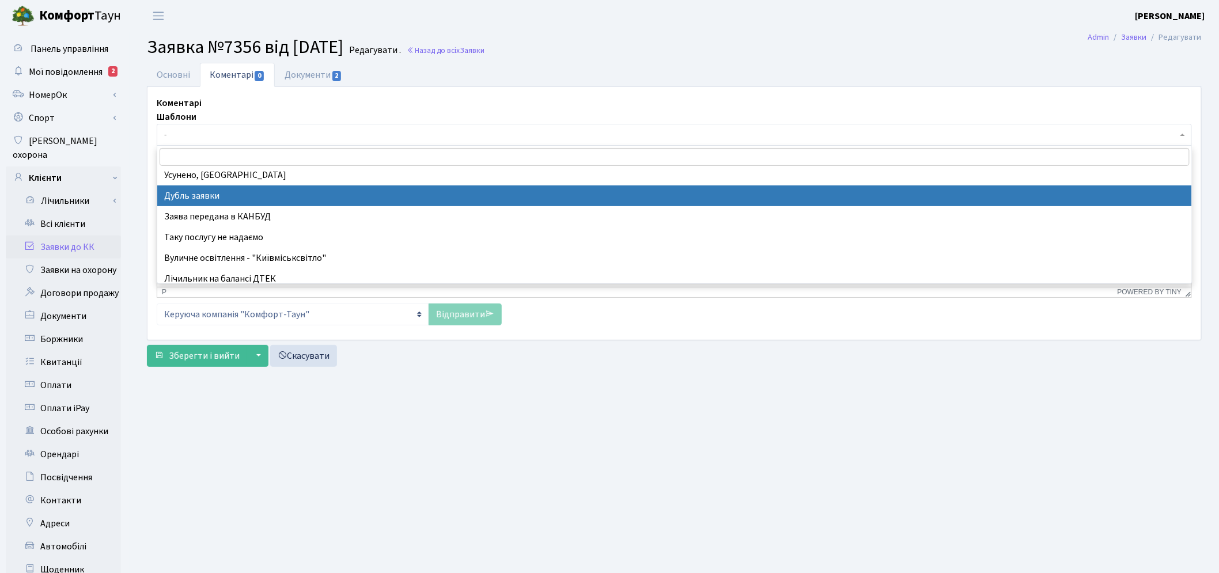
select select "17"
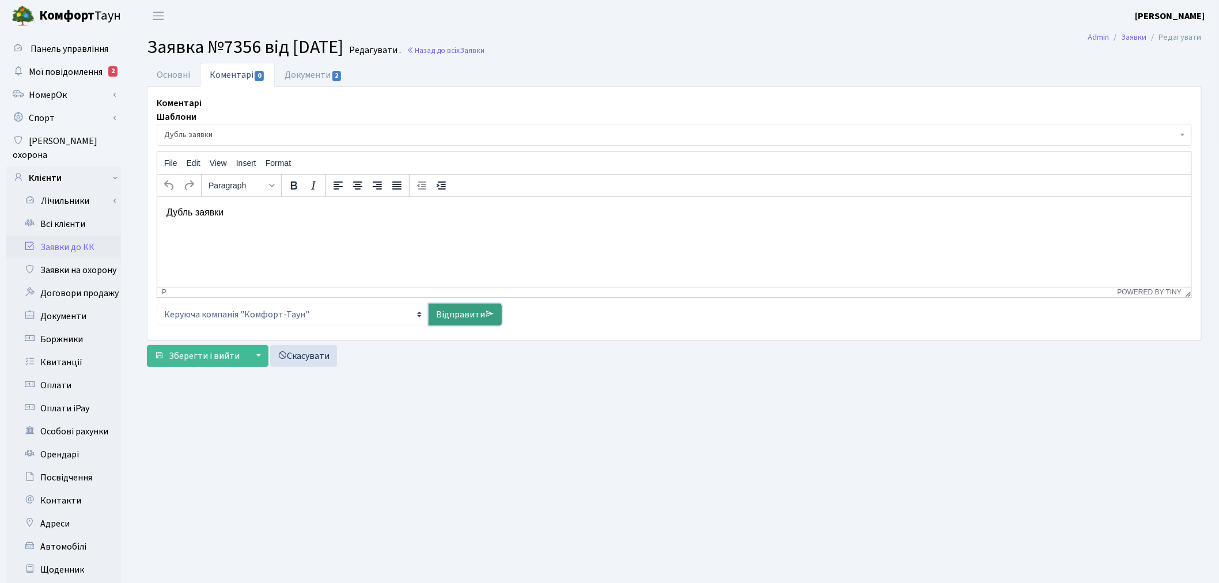
click at [463, 315] on link "Відправити" at bounding box center [465, 315] width 73 height 22
select select
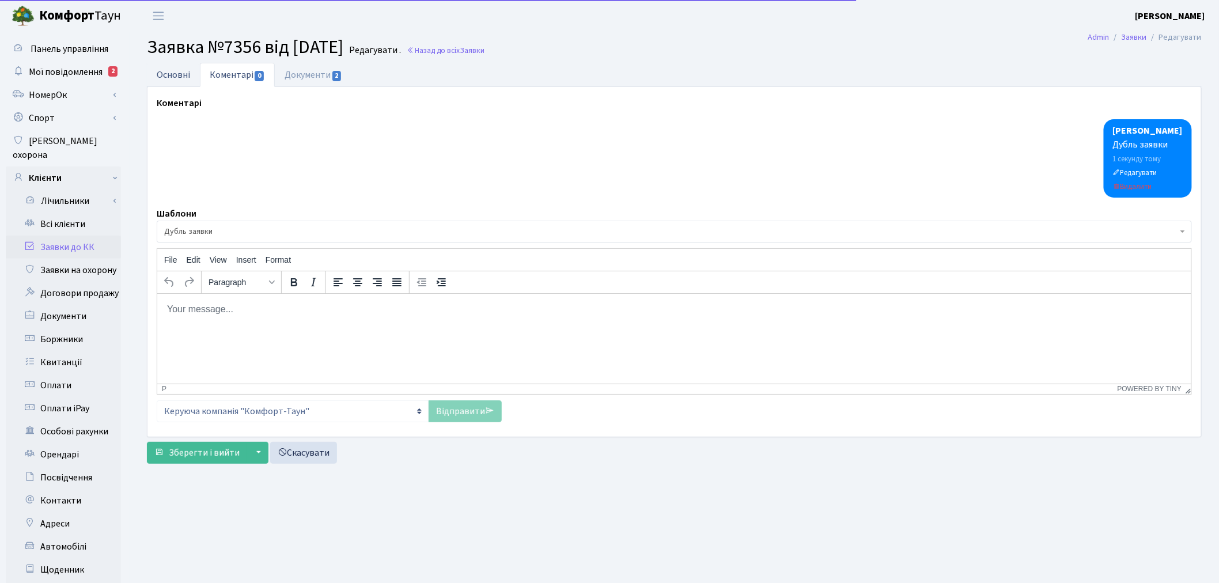
click at [173, 81] on link "Основні" at bounding box center [173, 75] width 53 height 24
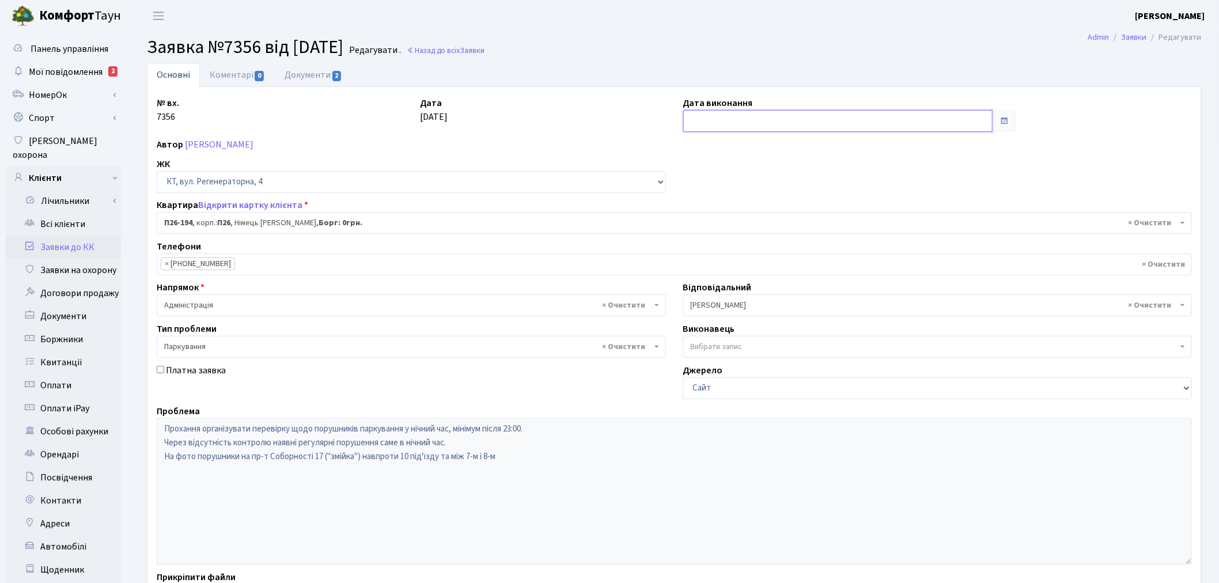
click at [768, 125] on input "text" at bounding box center [838, 121] width 310 height 22
click at [751, 249] on td "28" at bounding box center [746, 248] width 17 height 17
type input "28.08.2025"
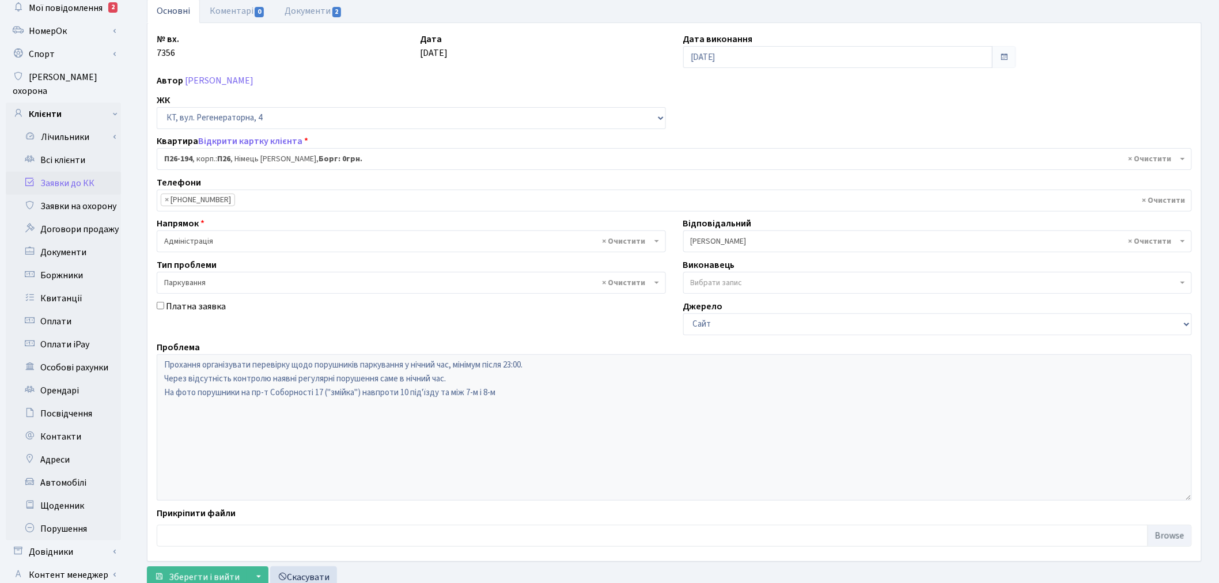
scroll to position [134, 0]
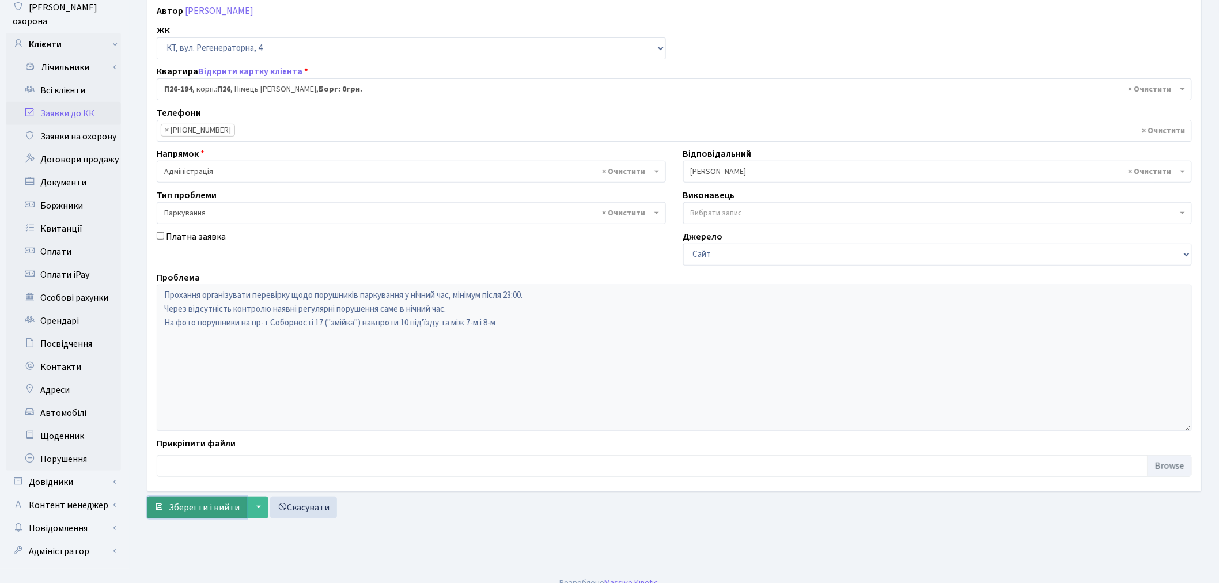
click at [215, 507] on span "Зберегти і вийти" at bounding box center [204, 507] width 71 height 13
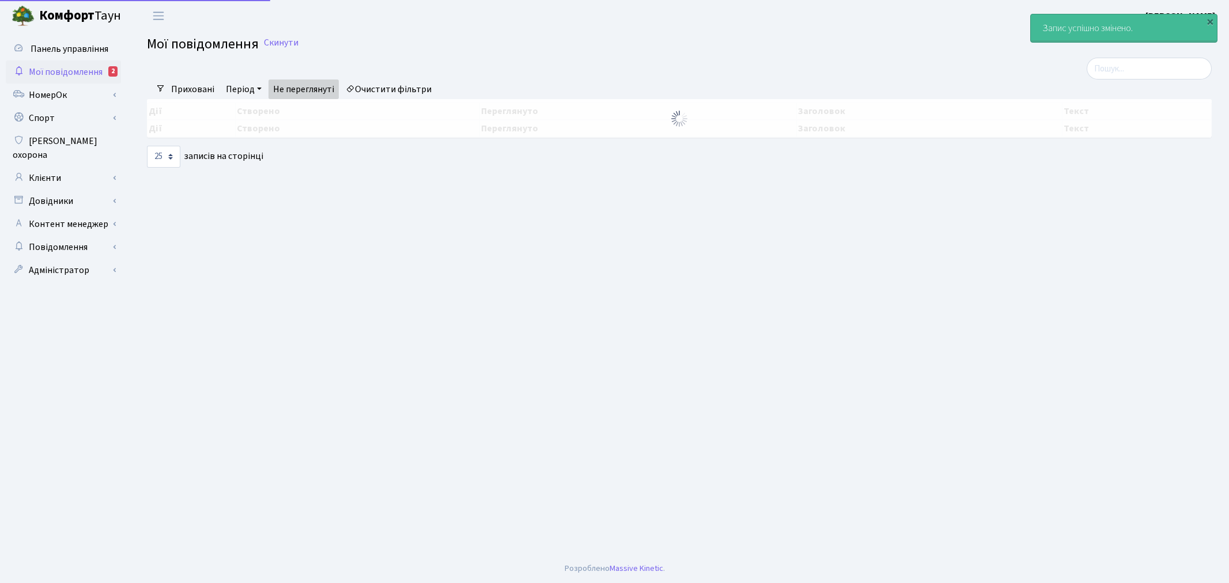
select select "25"
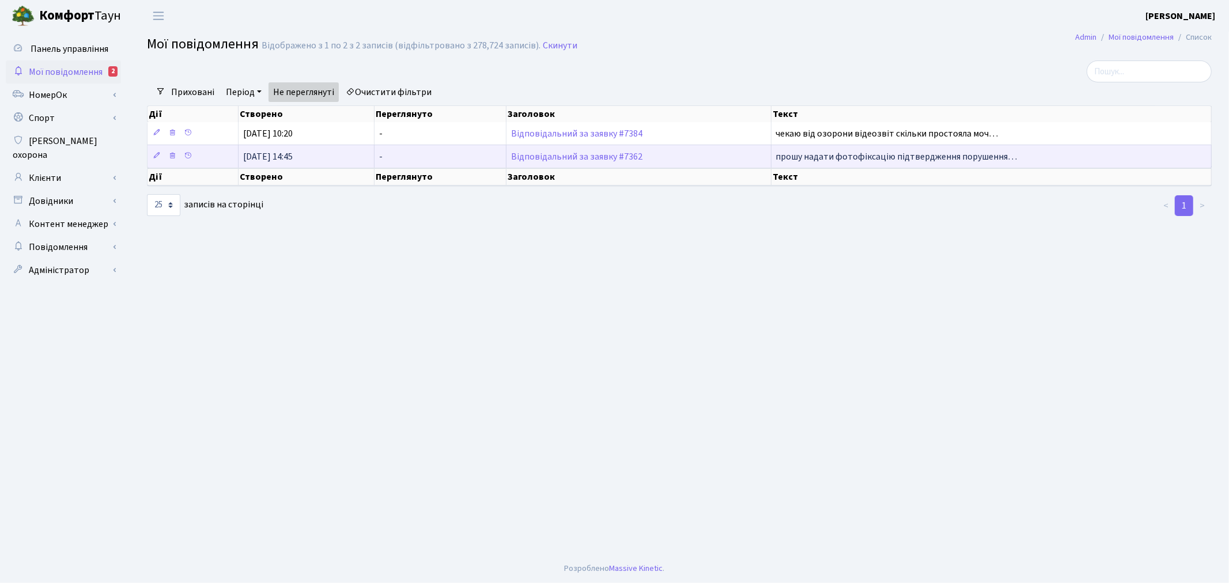
click at [828, 156] on span "прошу надати фотофіксацію підтвердження порушення…" at bounding box center [896, 156] width 241 height 13
click at [585, 153] on link "Відповідальний за заявку #7362" at bounding box center [576, 156] width 131 height 13
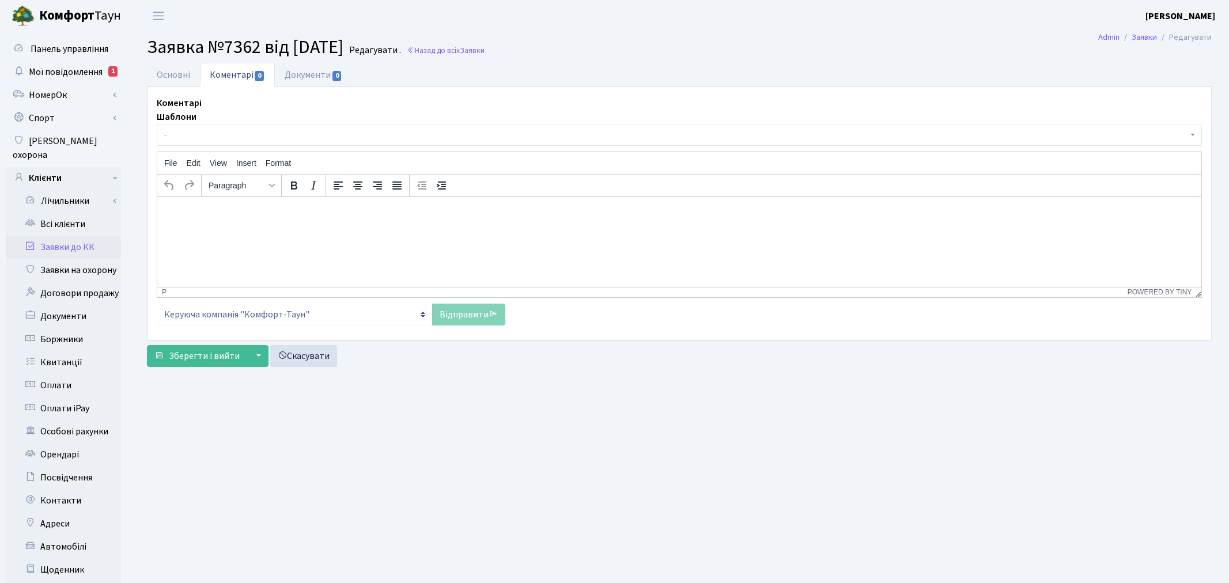
select select "1089"
select select "66"
click at [194, 74] on link "Основні" at bounding box center [173, 75] width 53 height 24
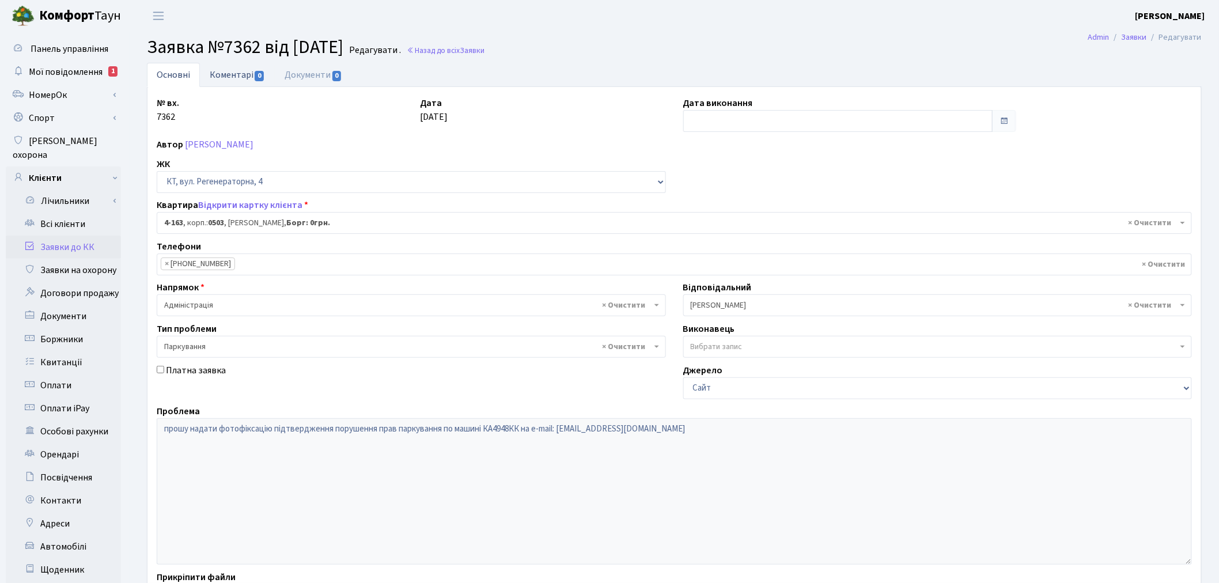
click at [252, 73] on link "Коментарі 0" at bounding box center [237, 75] width 75 height 24
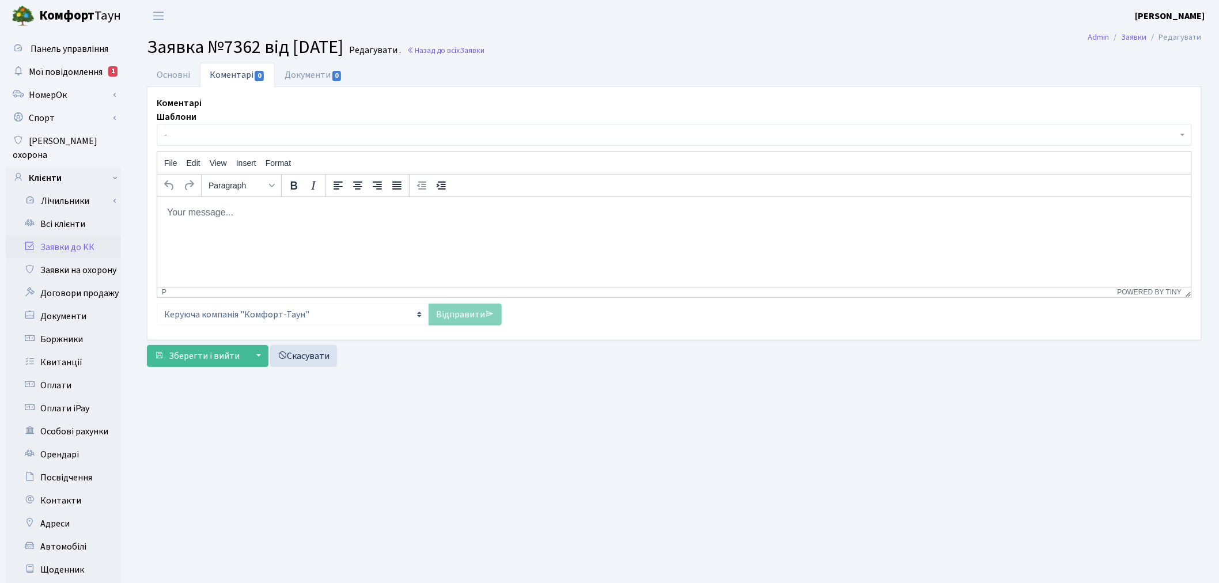
click at [282, 216] on p "Rich Text Area. Press ALT-0 for help." at bounding box center [673, 212] width 1015 height 13
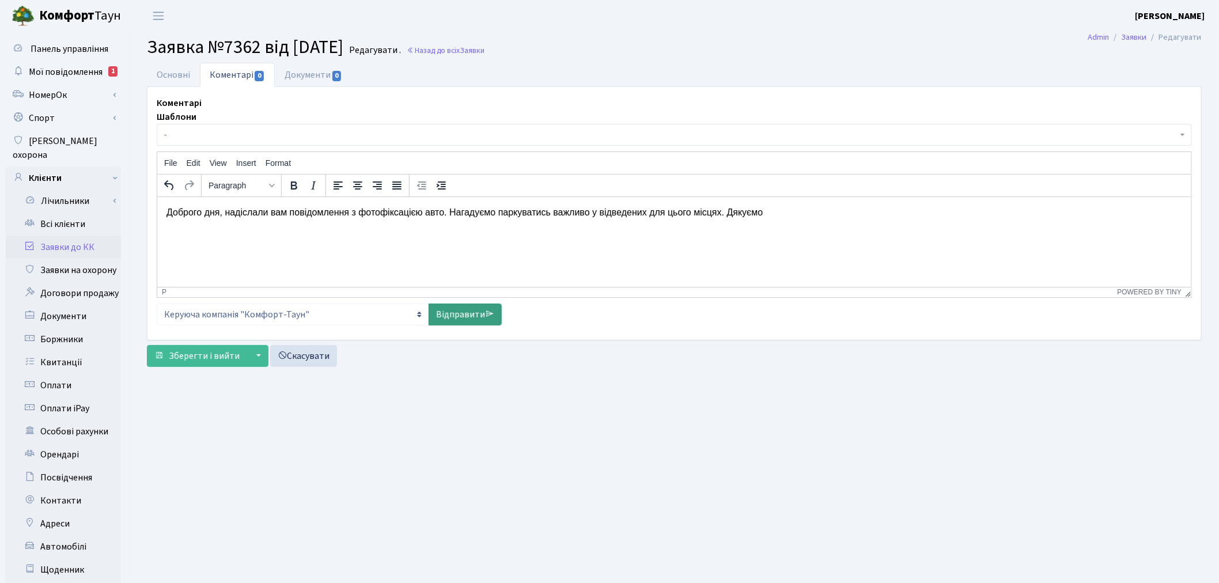
click at [458, 316] on link "Відправити" at bounding box center [465, 315] width 73 height 22
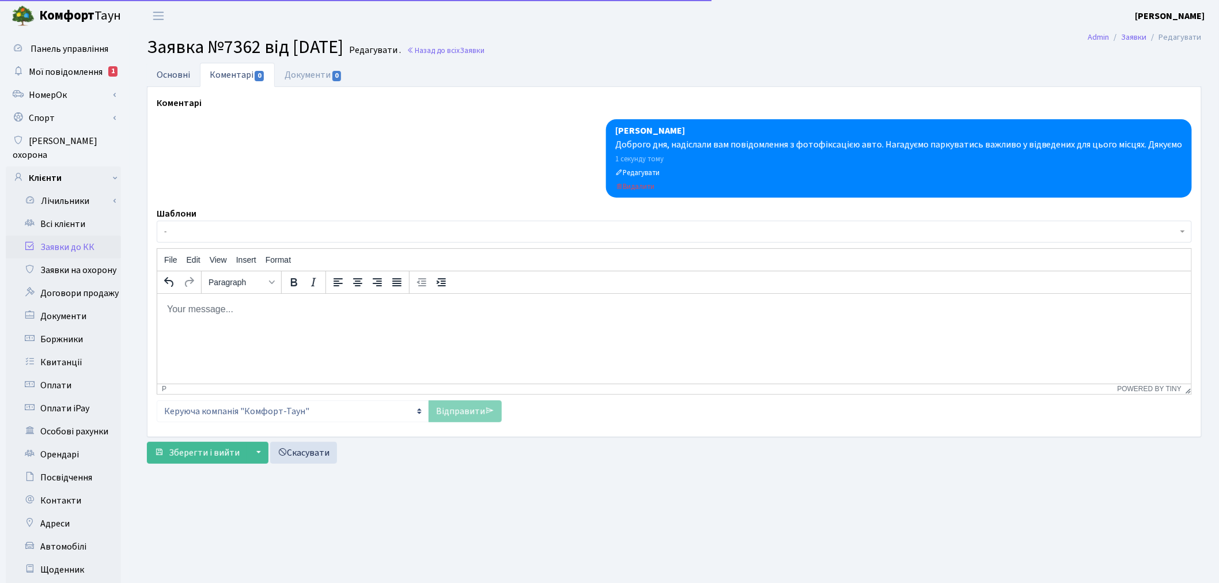
click at [180, 70] on link "Основні" at bounding box center [173, 75] width 53 height 24
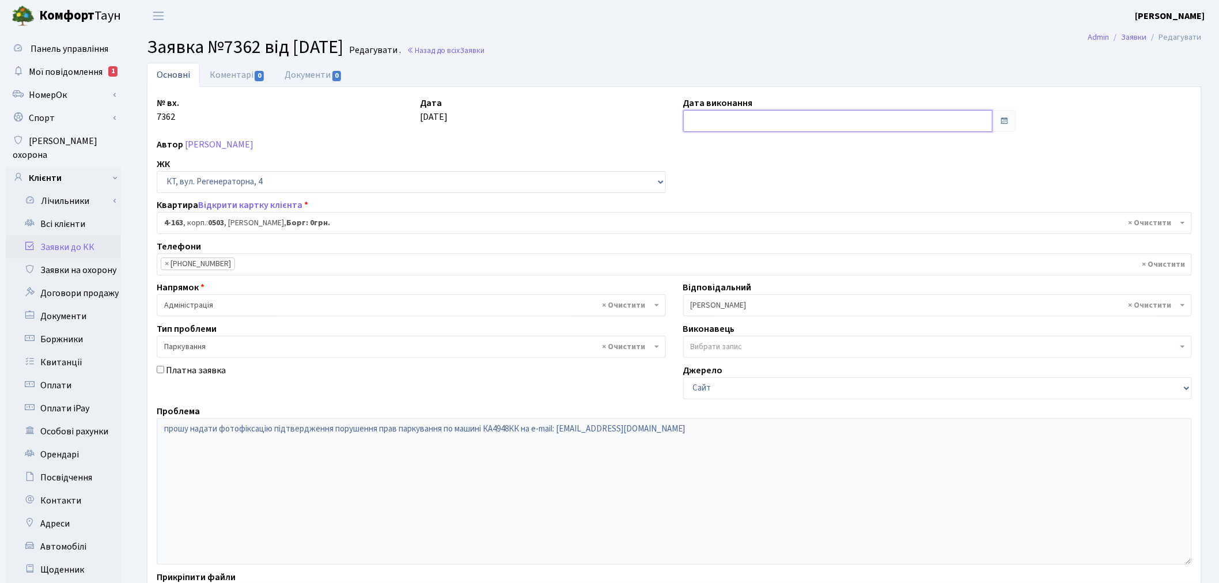
click at [721, 111] on input "text" at bounding box center [838, 121] width 310 height 22
click at [745, 247] on td "28" at bounding box center [746, 248] width 17 height 17
type input "28.08.2025"
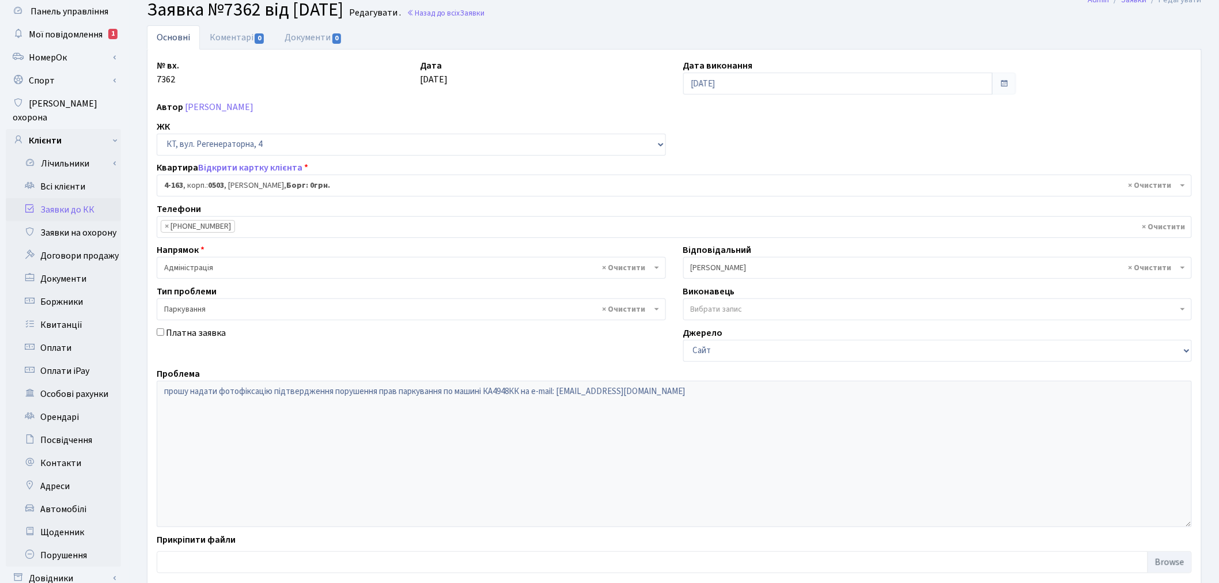
scroll to position [134, 0]
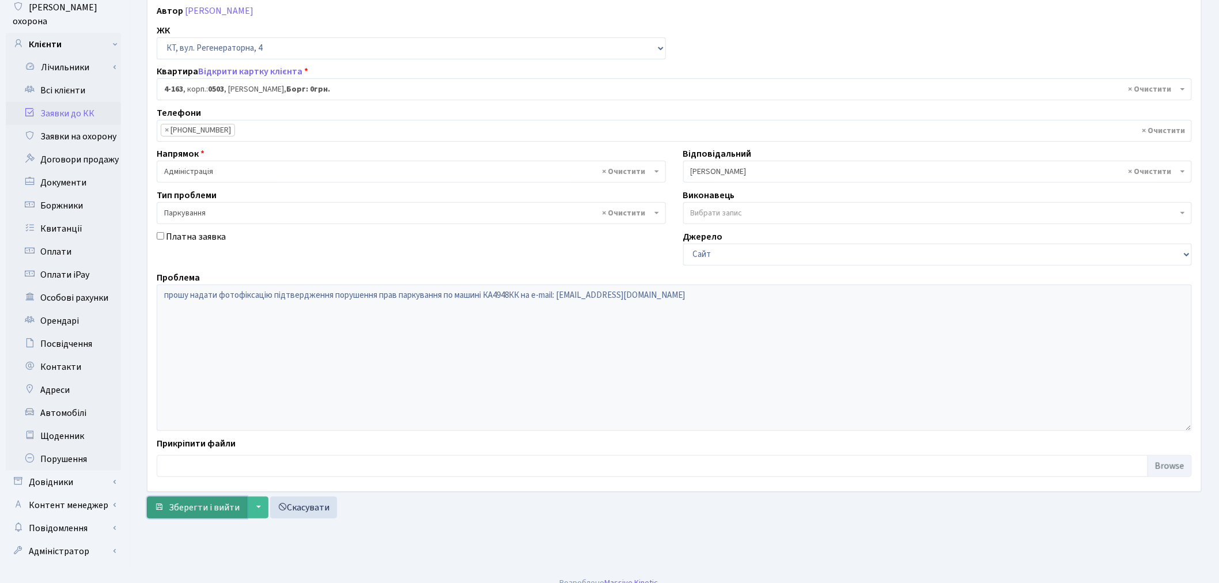
click at [202, 506] on span "Зберегти і вийти" at bounding box center [204, 507] width 71 height 13
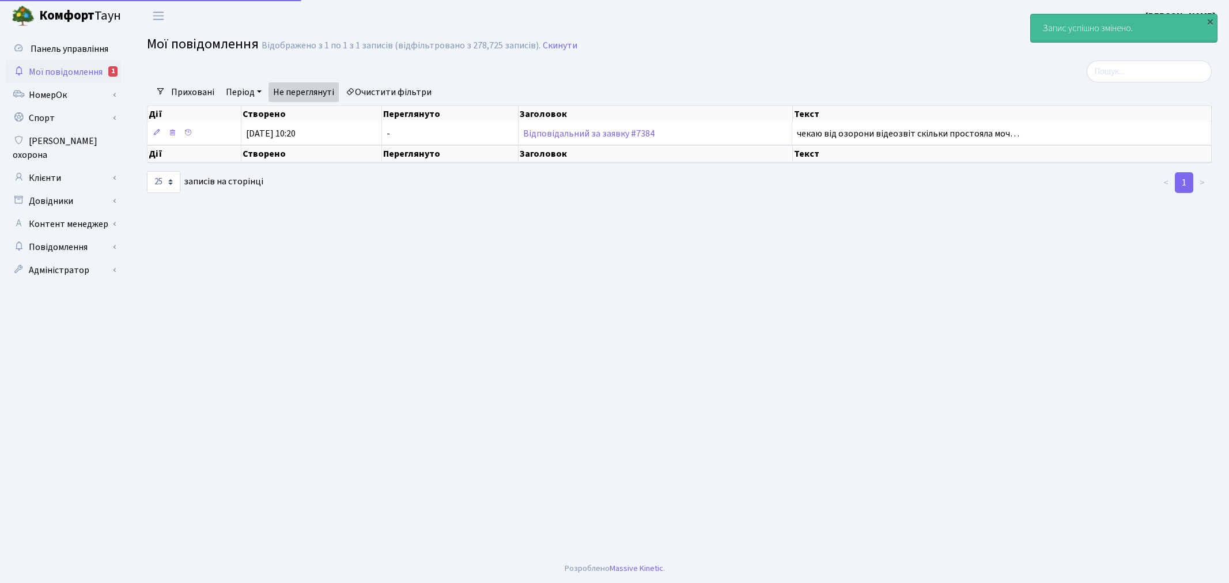
select select "25"
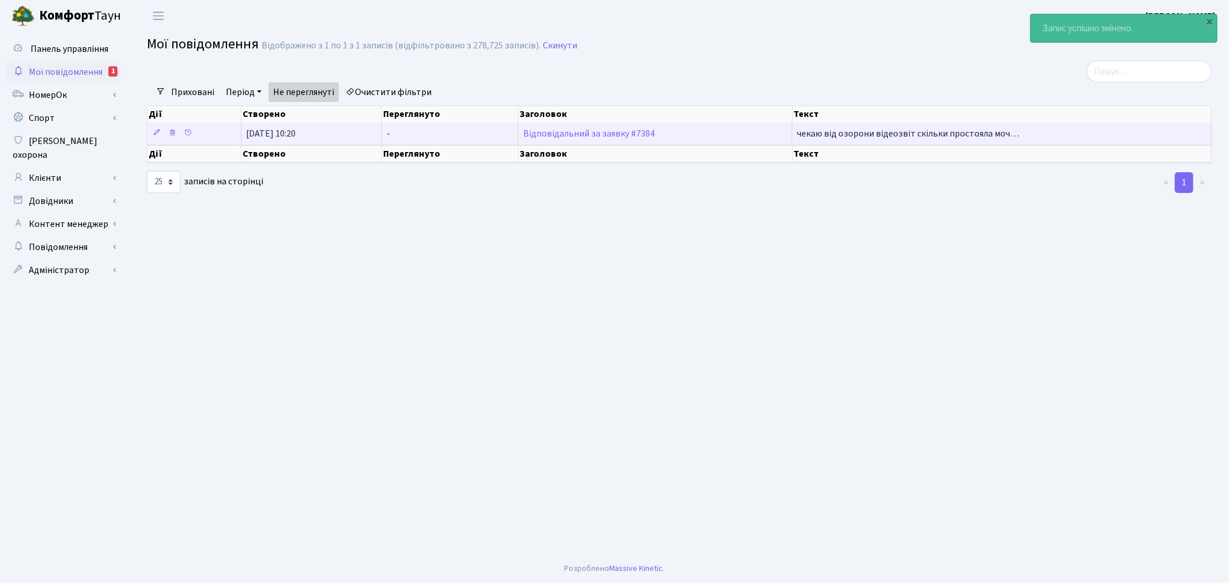
click at [872, 134] on span "чекаю від озорони відеозвіт скільки простояла моч…" at bounding box center [908, 133] width 222 height 13
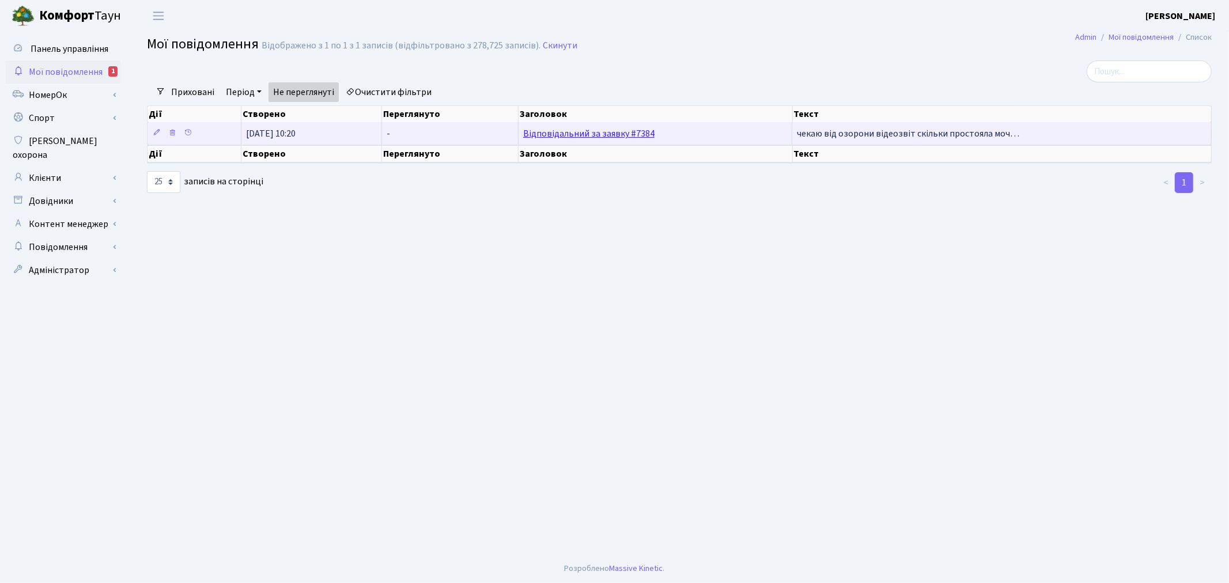
click at [614, 130] on link "Відповідальний за заявку #7384" at bounding box center [588, 133] width 131 height 13
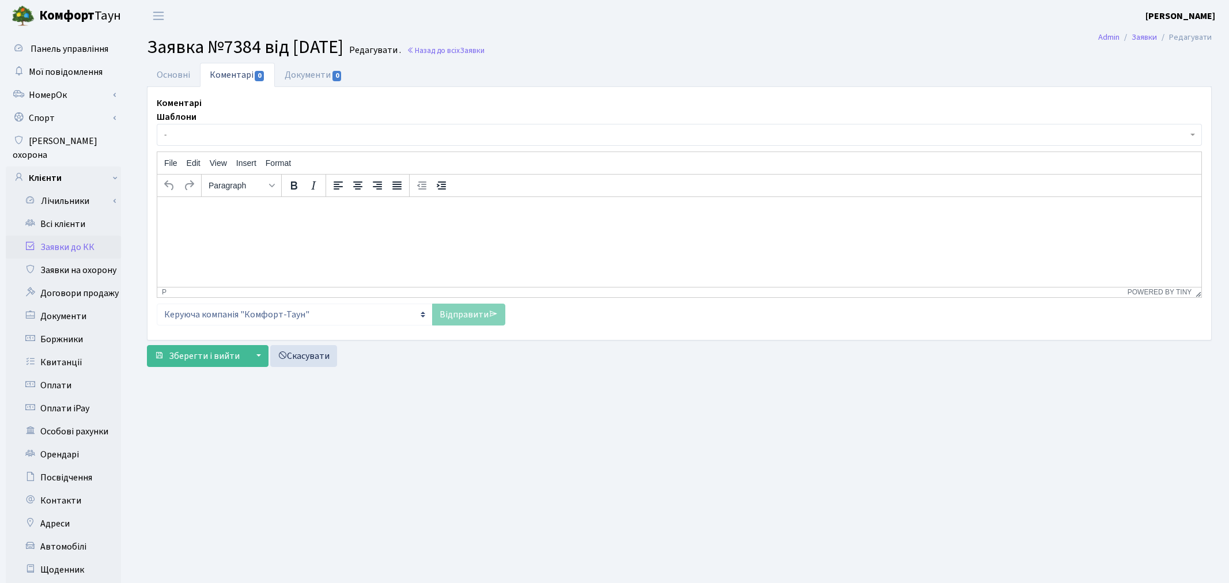
select select "8872"
select select "66"
click at [171, 66] on link "Основні" at bounding box center [173, 75] width 53 height 24
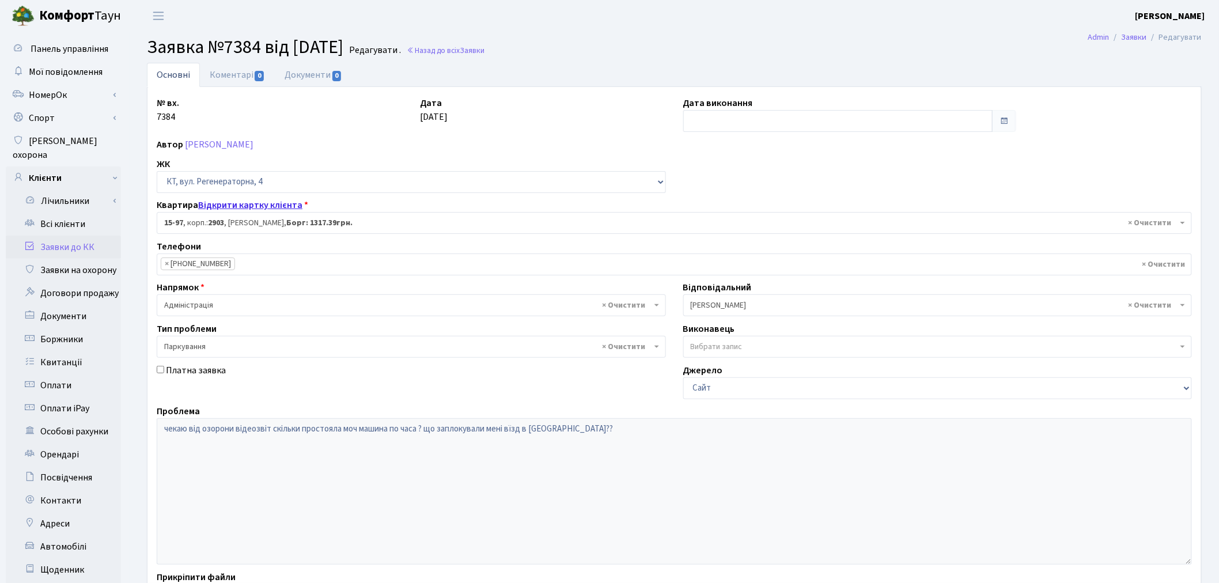
click at [260, 207] on link "Відкрити картку клієнта" at bounding box center [250, 205] width 104 height 13
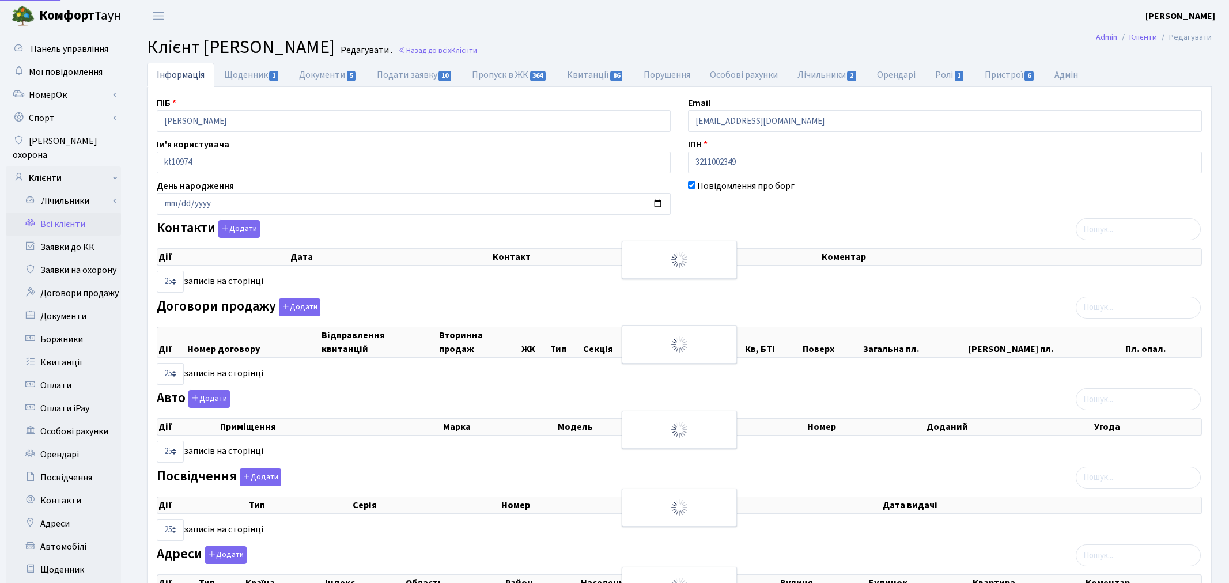
select select "25"
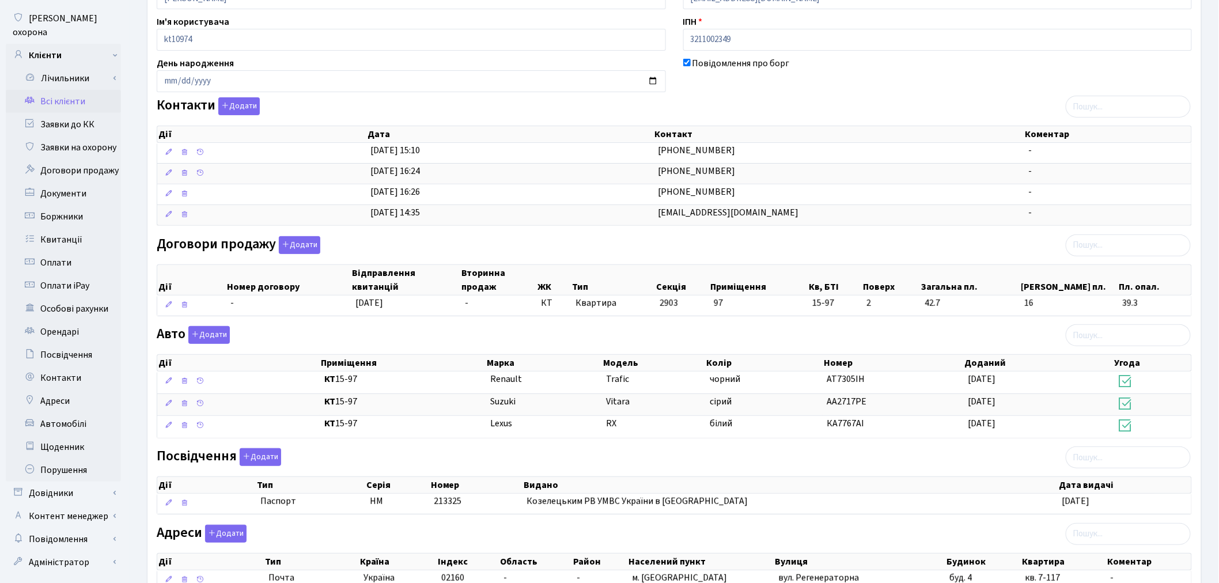
scroll to position [128, 0]
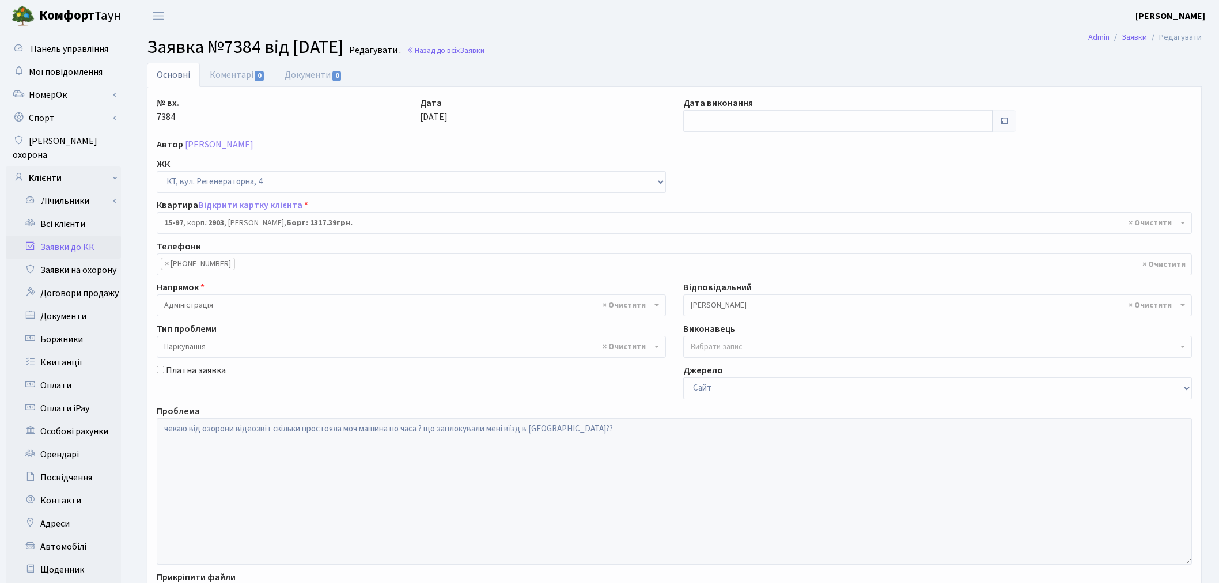
select select "8872"
select select "66"
click at [743, 117] on input "text" at bounding box center [838, 121] width 310 height 22
click at [748, 251] on td "28" at bounding box center [746, 248] width 17 height 17
type input "28.08.2025"
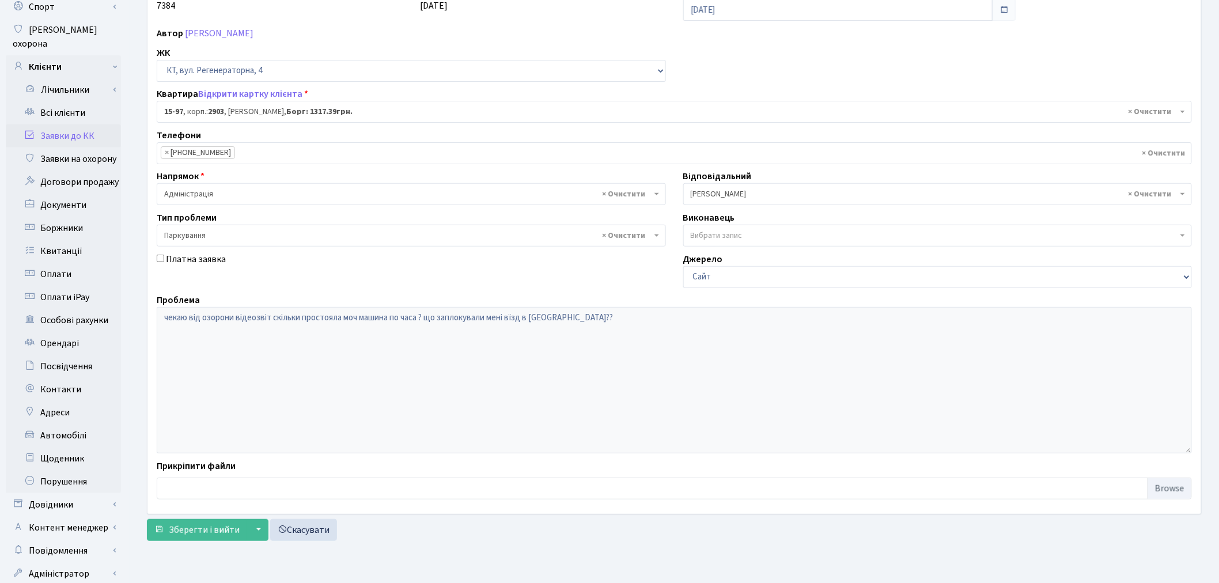
scroll to position [134, 0]
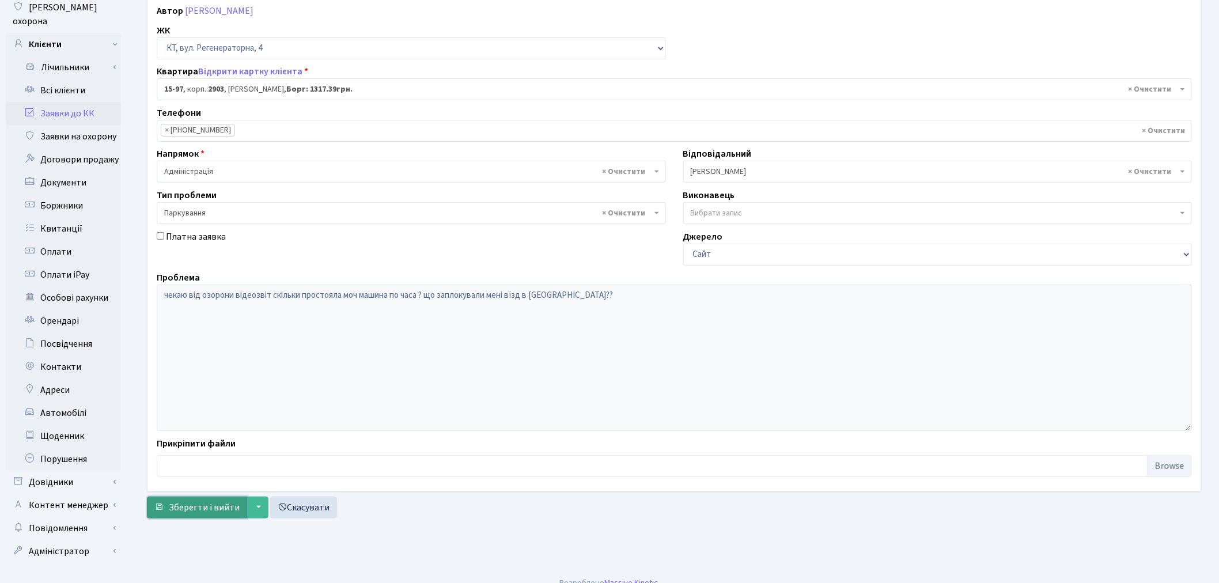
click at [212, 501] on span "Зберегти і вийти" at bounding box center [204, 507] width 71 height 13
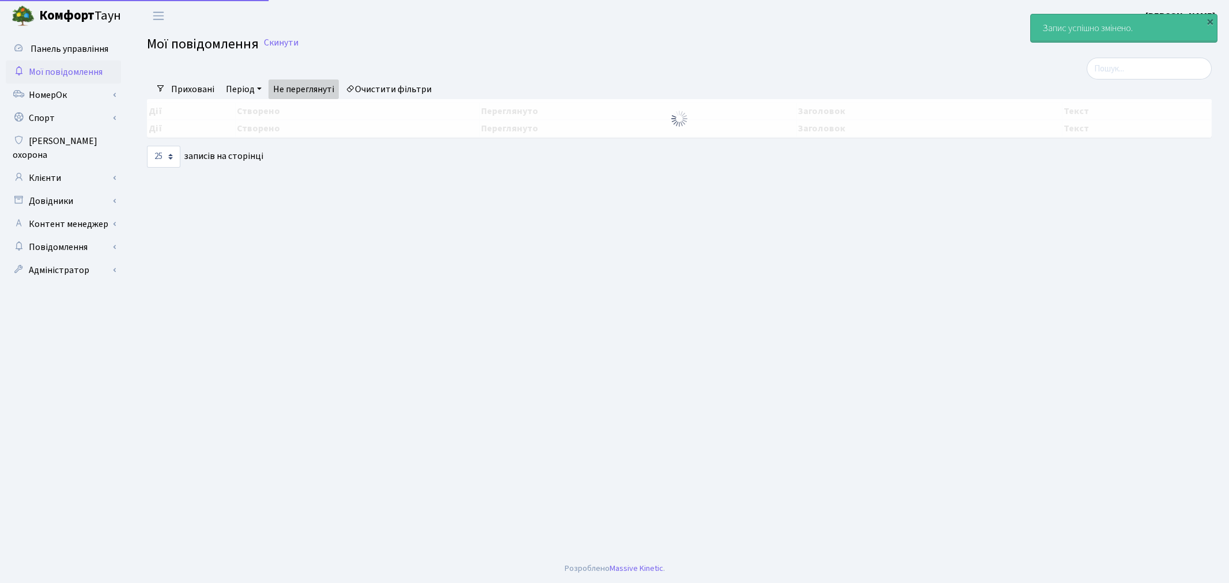
select select "25"
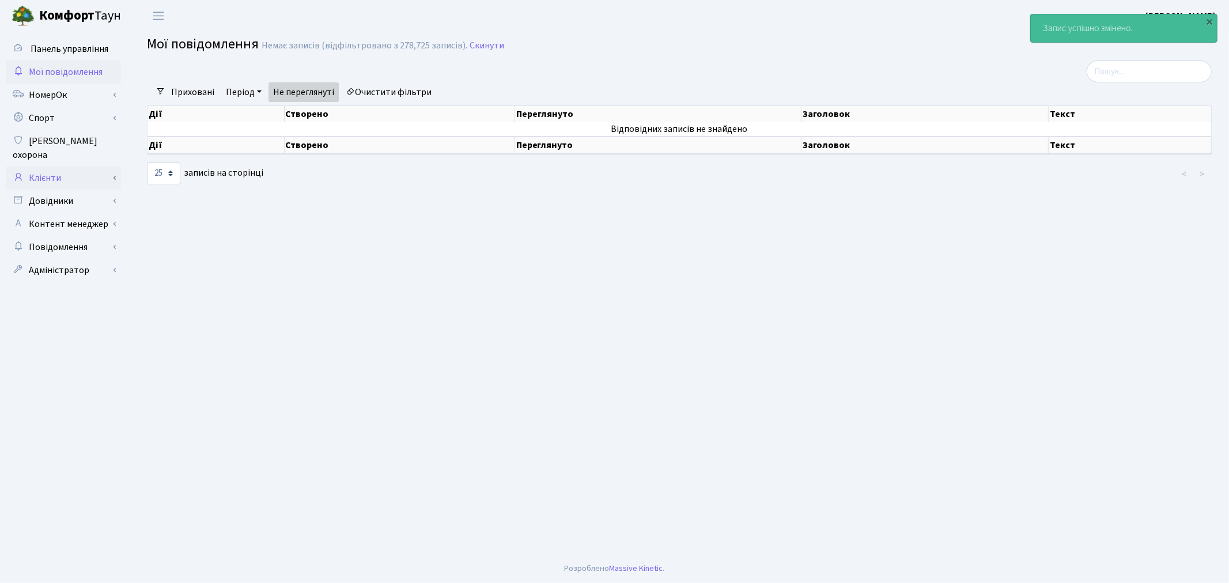
click at [88, 166] on link "Клієнти" at bounding box center [63, 177] width 115 height 23
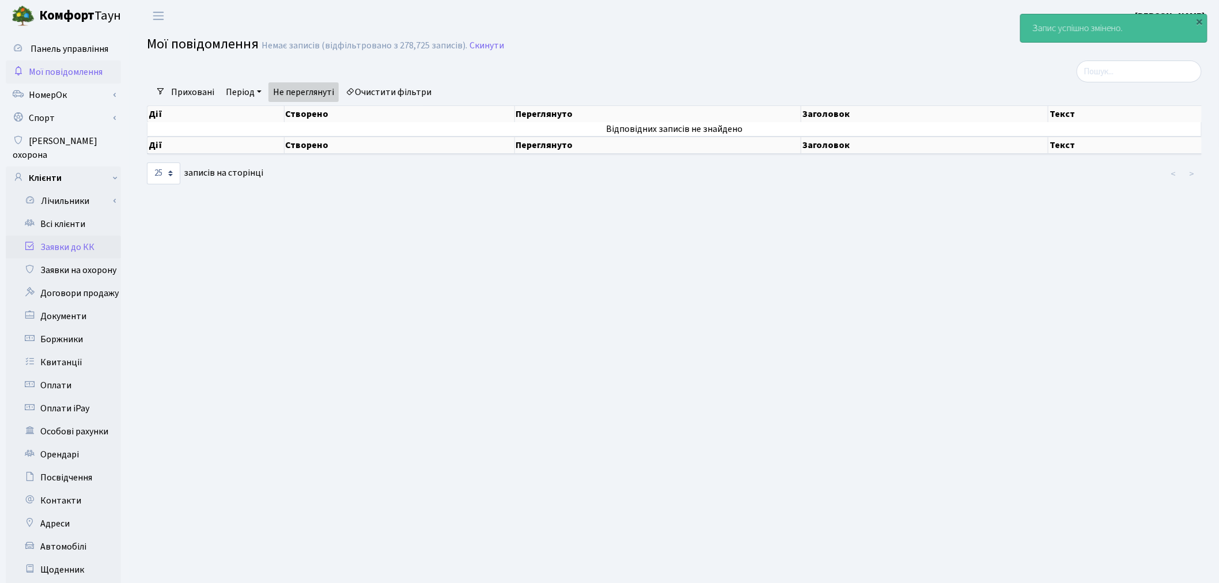
click at [89, 236] on link "Заявки до КК" at bounding box center [63, 247] width 115 height 23
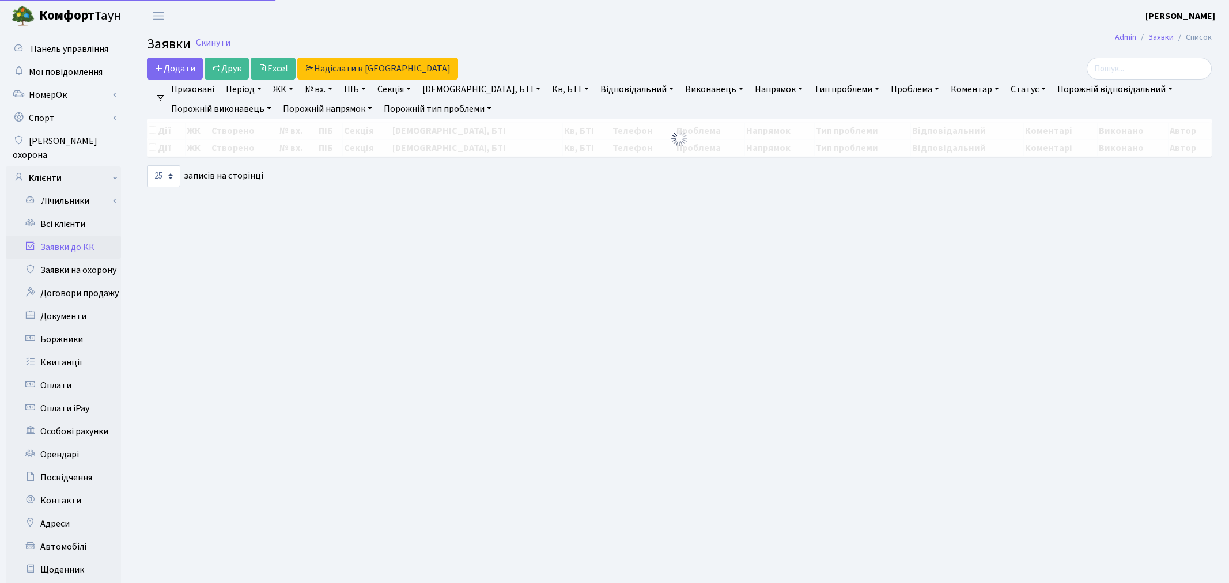
select select "25"
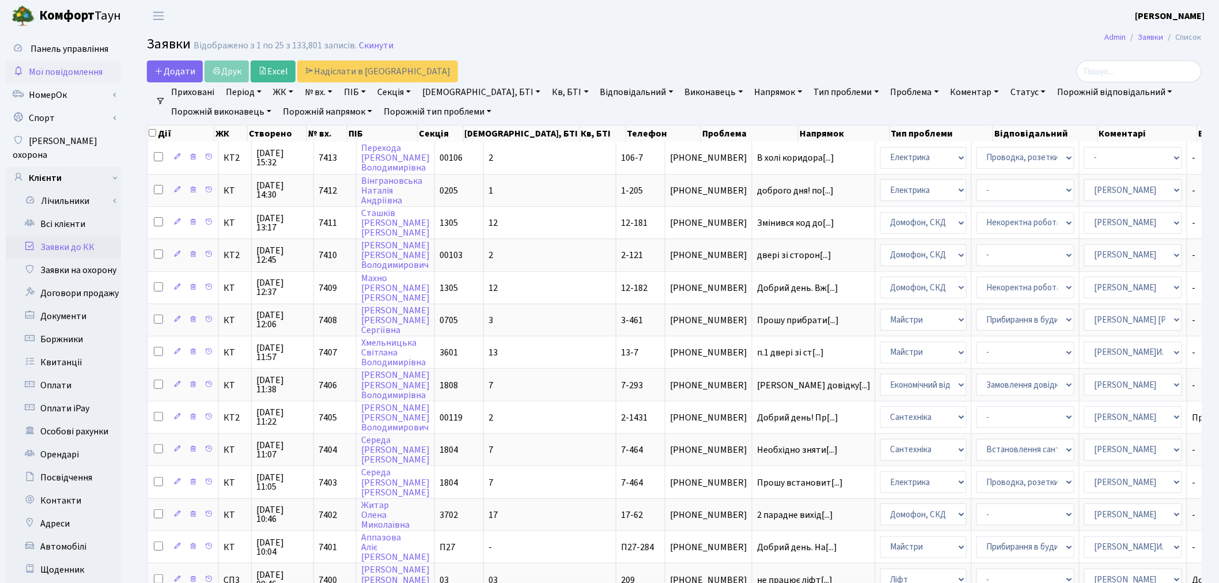
click at [65, 69] on span "Мої повідомлення" at bounding box center [66, 72] width 74 height 13
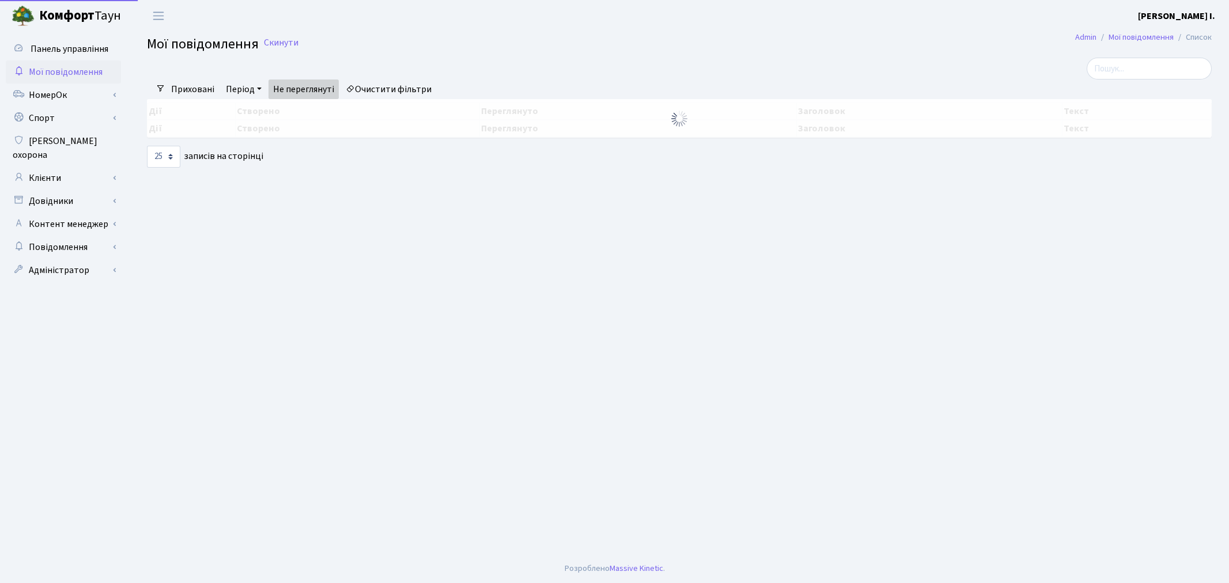
select select "25"
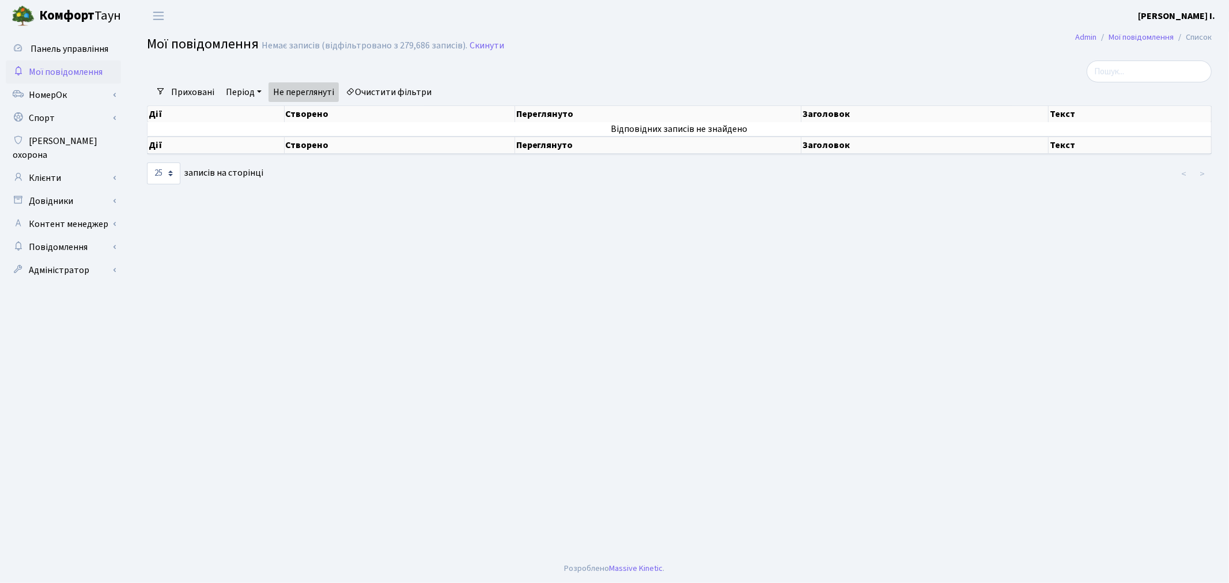
click at [388, 89] on link "Очистити фільтри" at bounding box center [388, 92] width 95 height 20
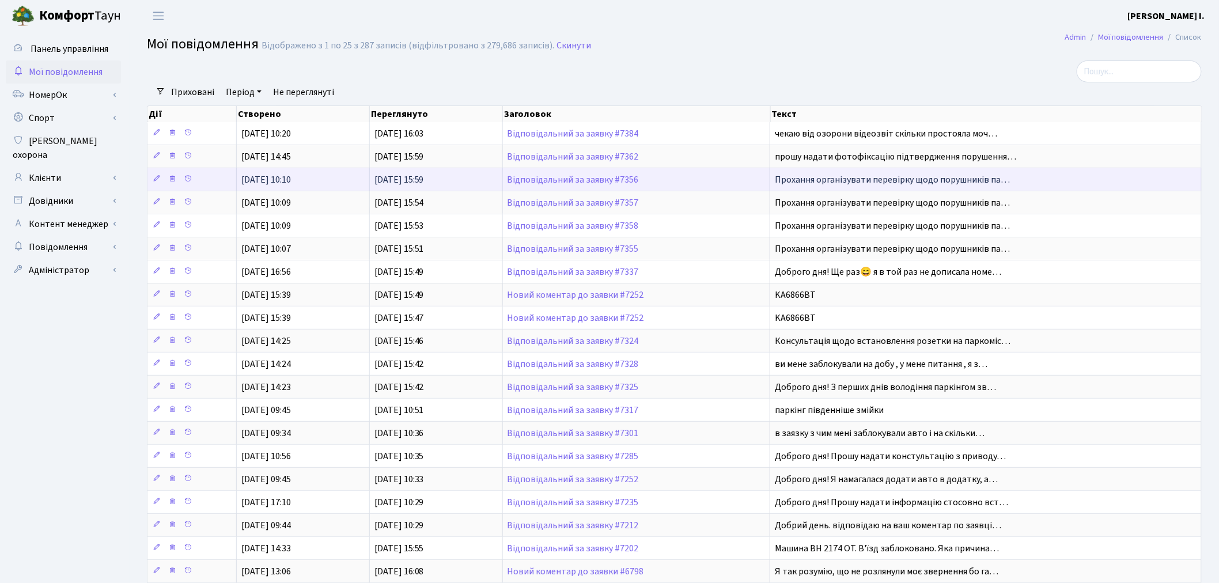
click at [844, 175] on span "Прохання організувати перевірку щодо порушників па…" at bounding box center [892, 179] width 235 height 13
click at [619, 179] on link "Відповідальний за заявку #7356" at bounding box center [572, 179] width 131 height 13
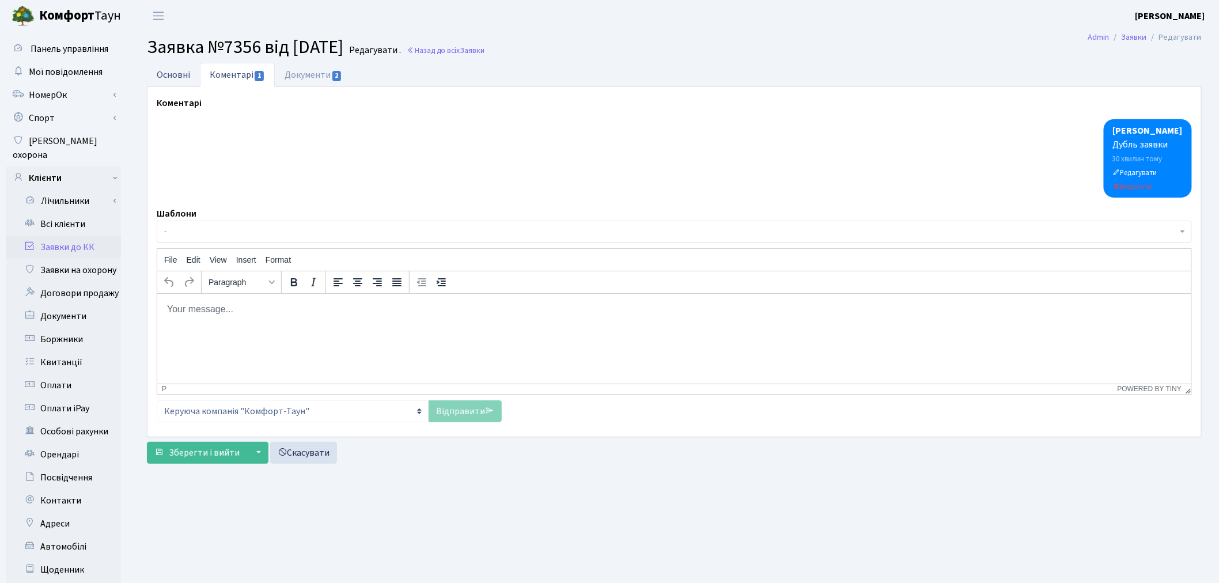
click at [189, 73] on link "Основні" at bounding box center [173, 75] width 53 height 24
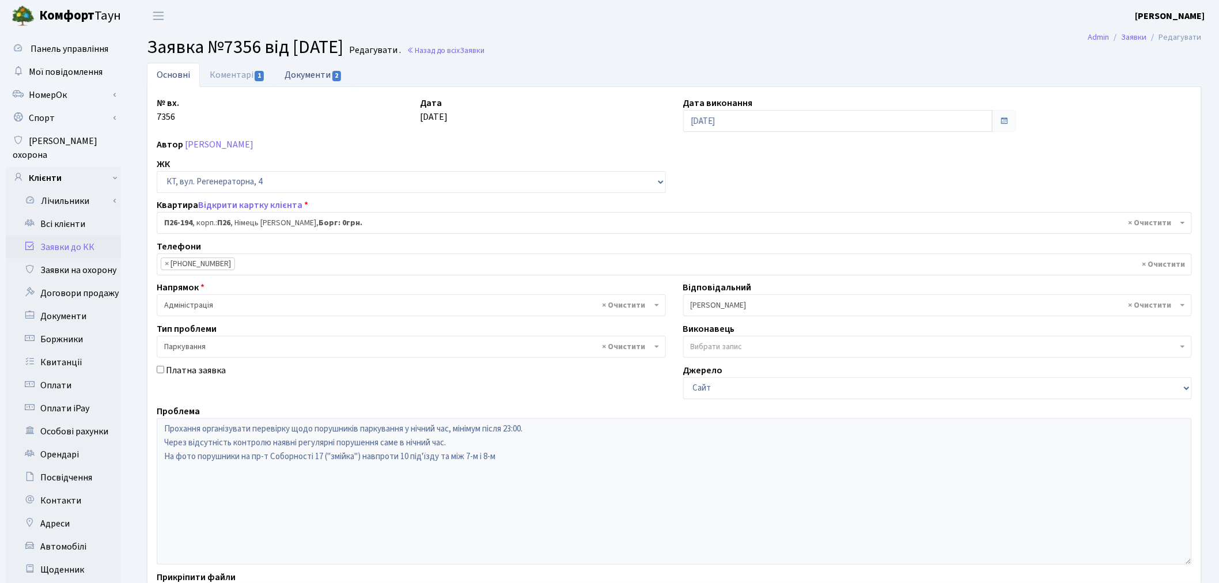
click at [333, 74] on span "2" at bounding box center [336, 76] width 9 height 10
select select "25"
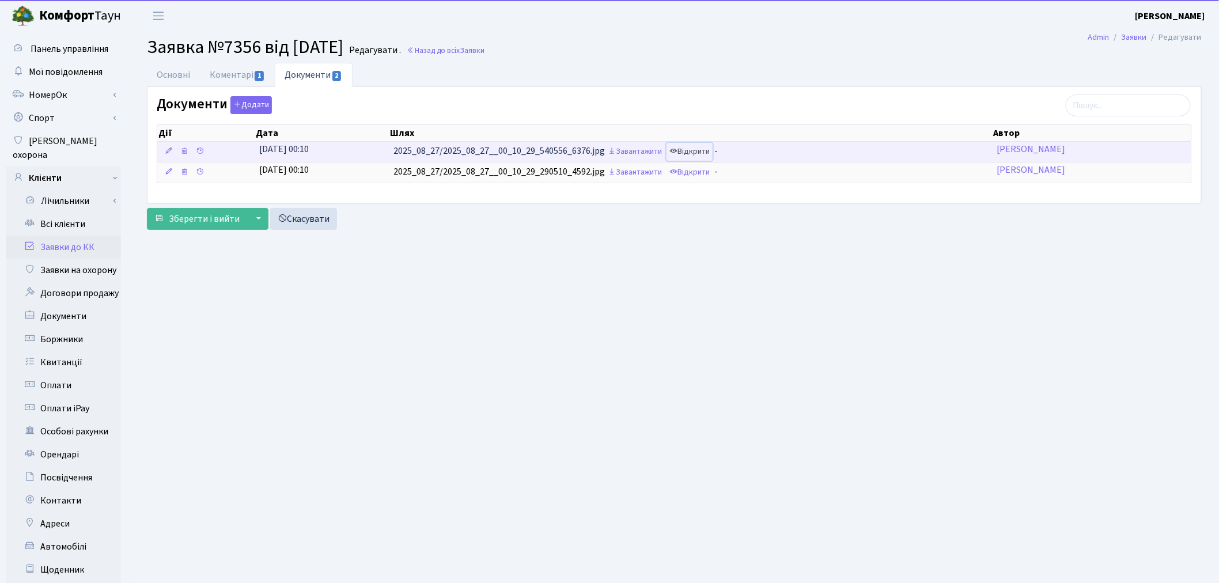
click at [705, 150] on link "Відкрити" at bounding box center [689, 152] width 46 height 18
